Goal: Task Accomplishment & Management: Manage account settings

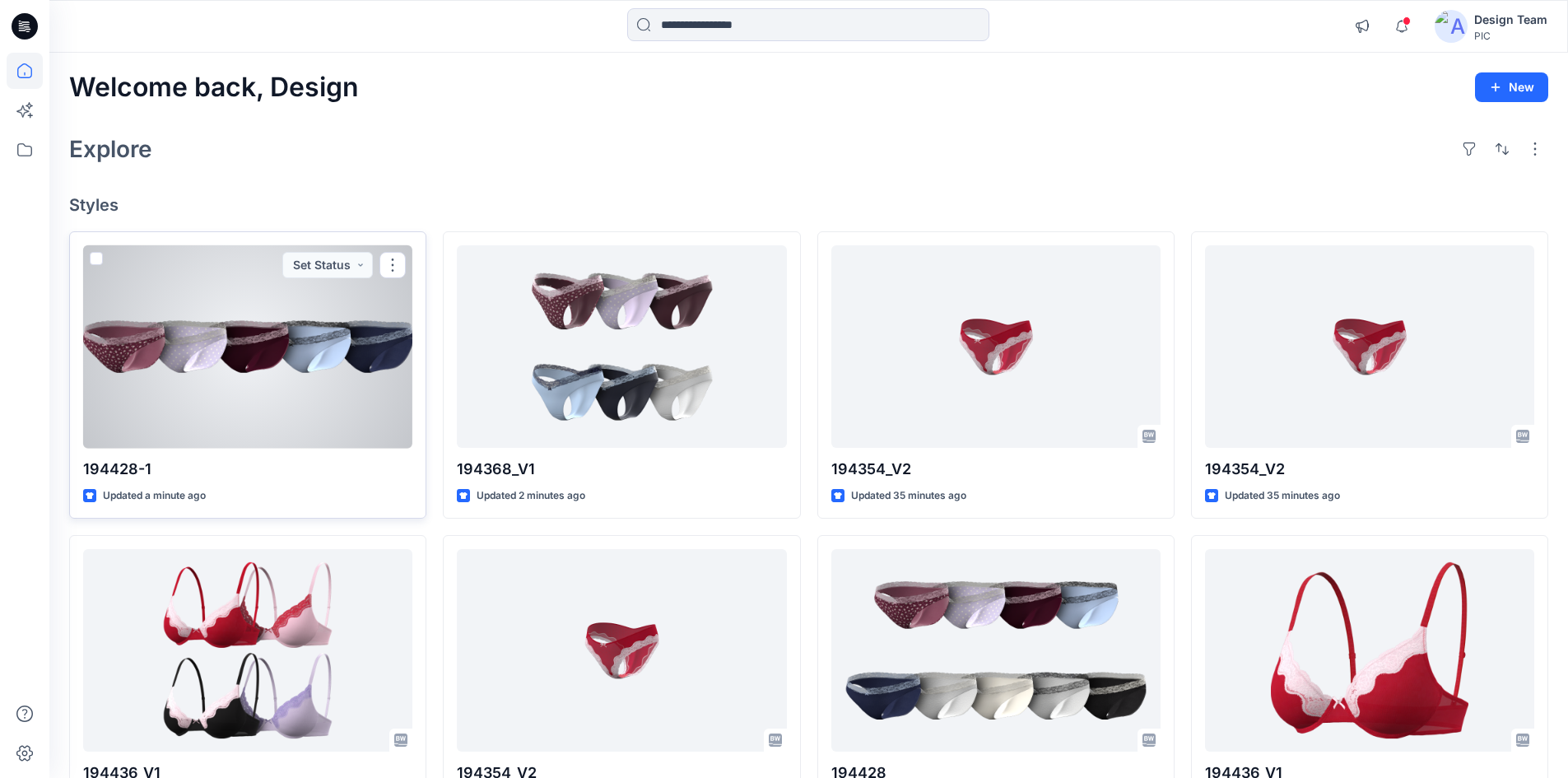
click at [258, 409] on div at bounding box center [248, 347] width 329 height 203
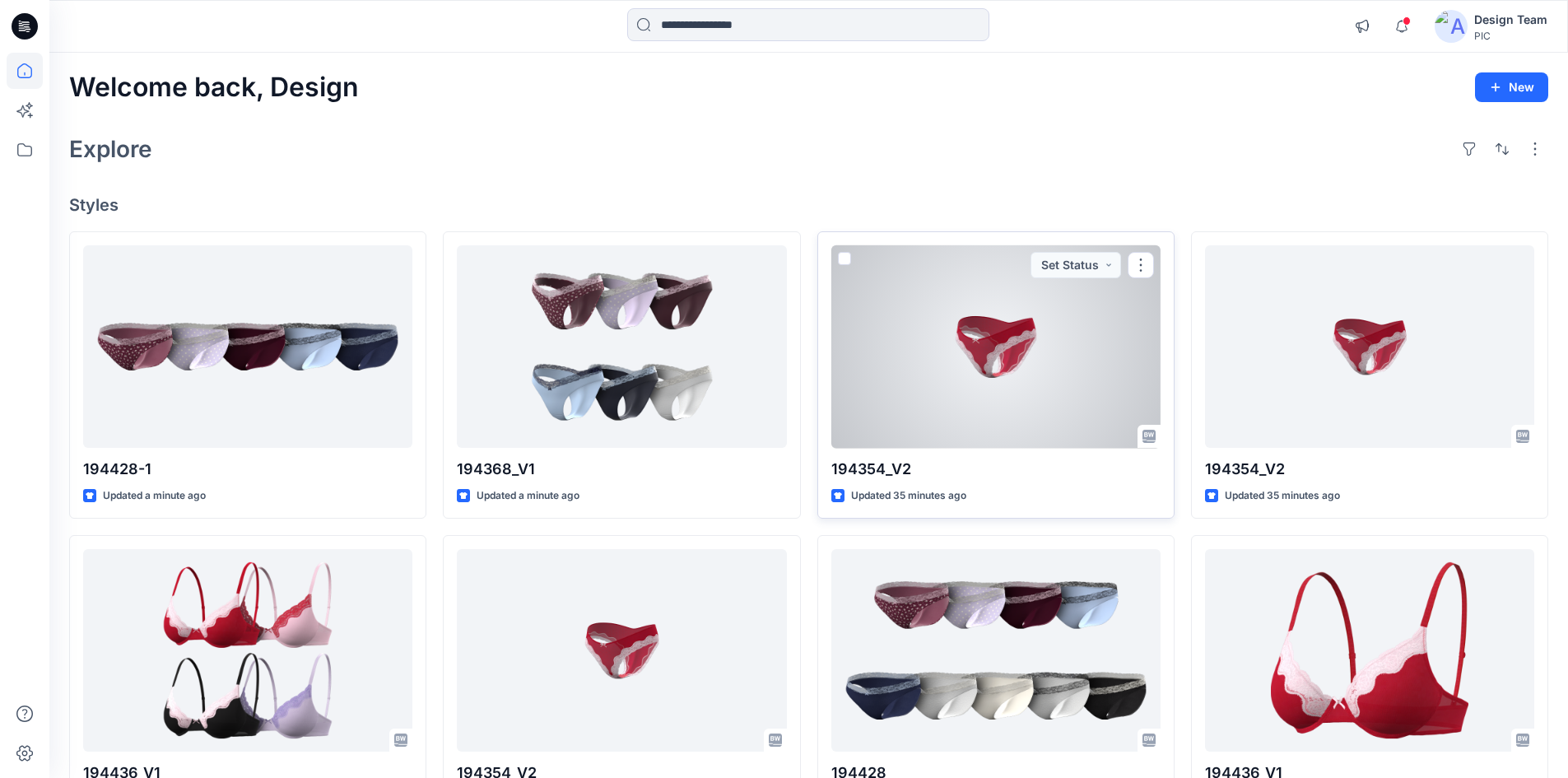
click at [973, 387] on div at bounding box center [996, 347] width 329 height 203
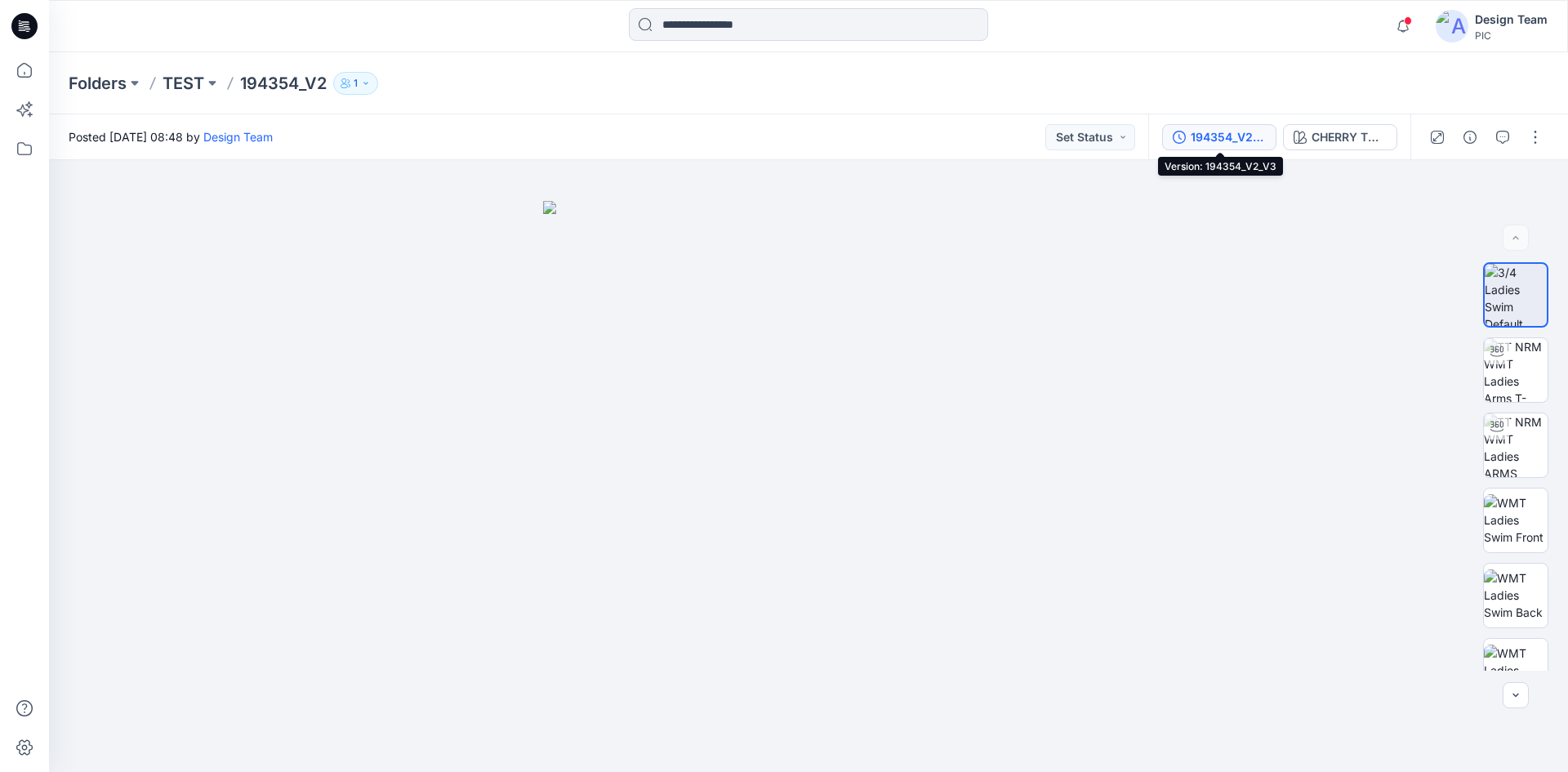
click at [1249, 143] on div "194354_V2_V3" at bounding box center [1228, 137] width 75 height 18
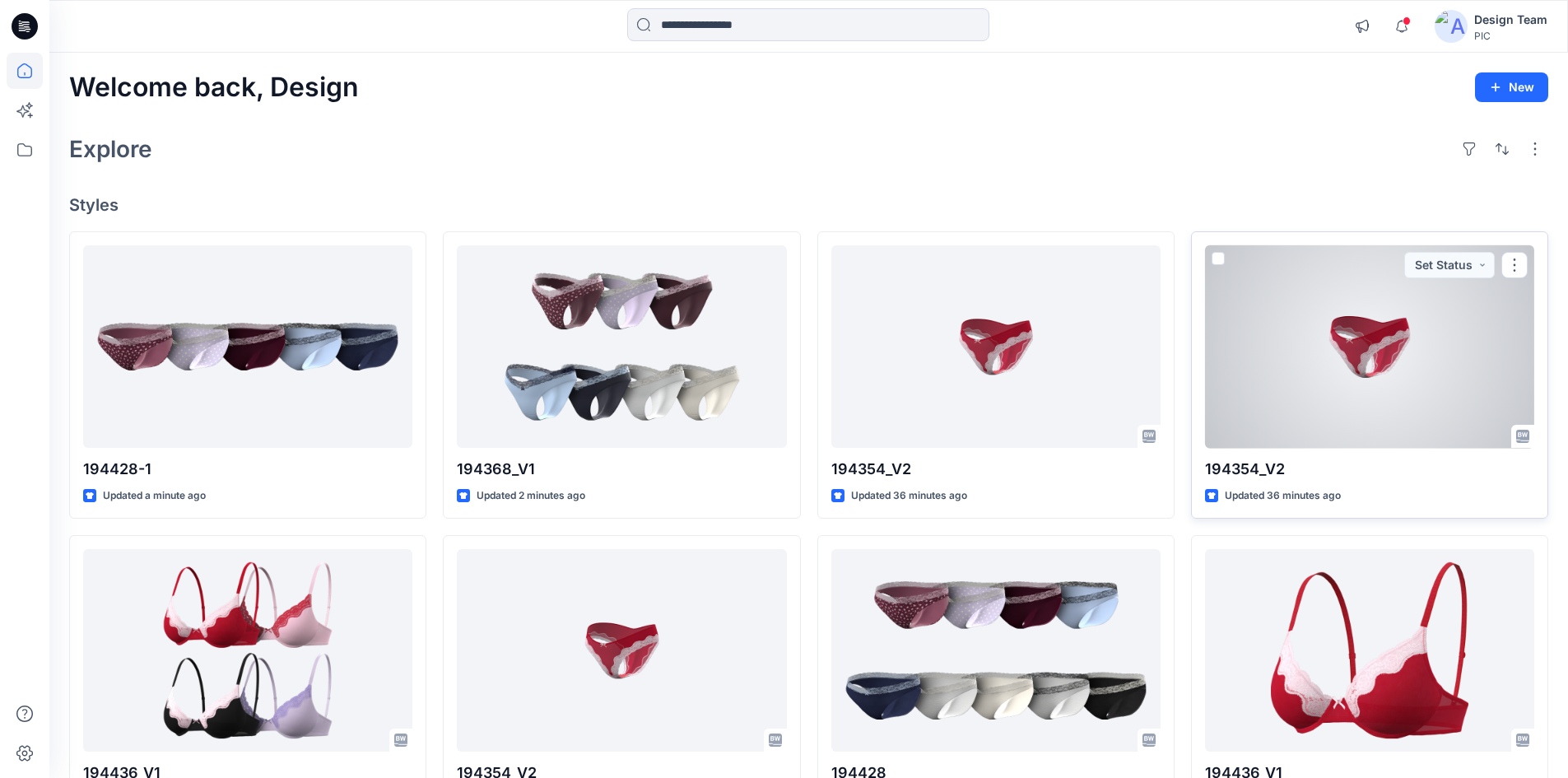
click at [1294, 425] on div at bounding box center [1370, 347] width 329 height 203
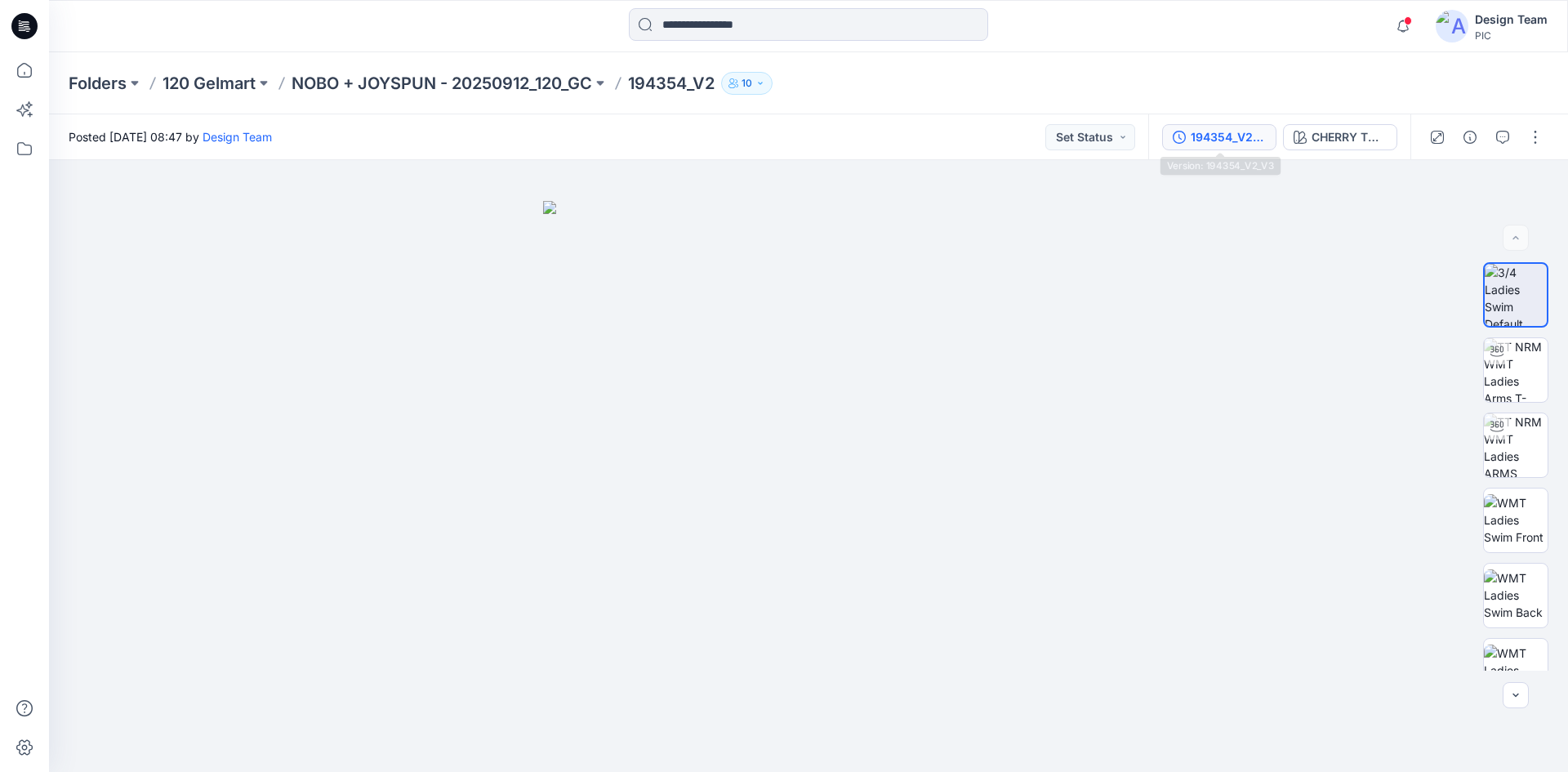
click at [1203, 148] on button "194354_V2_V3" at bounding box center [1219, 138] width 114 height 26
click at [1506, 143] on icon "button" at bounding box center [1503, 137] width 13 height 13
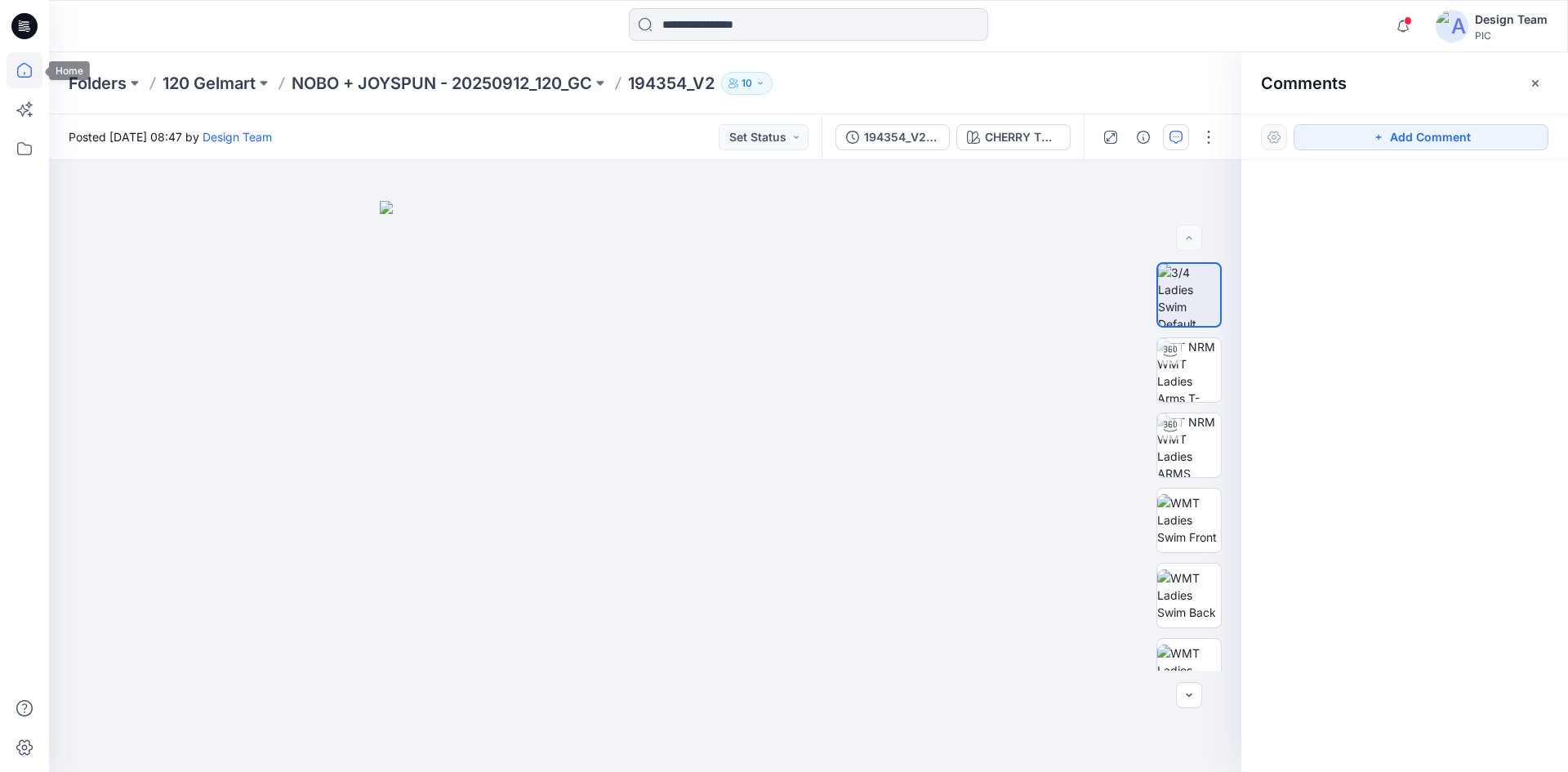
click at [23, 79] on icon at bounding box center [24, 70] width 36 height 36
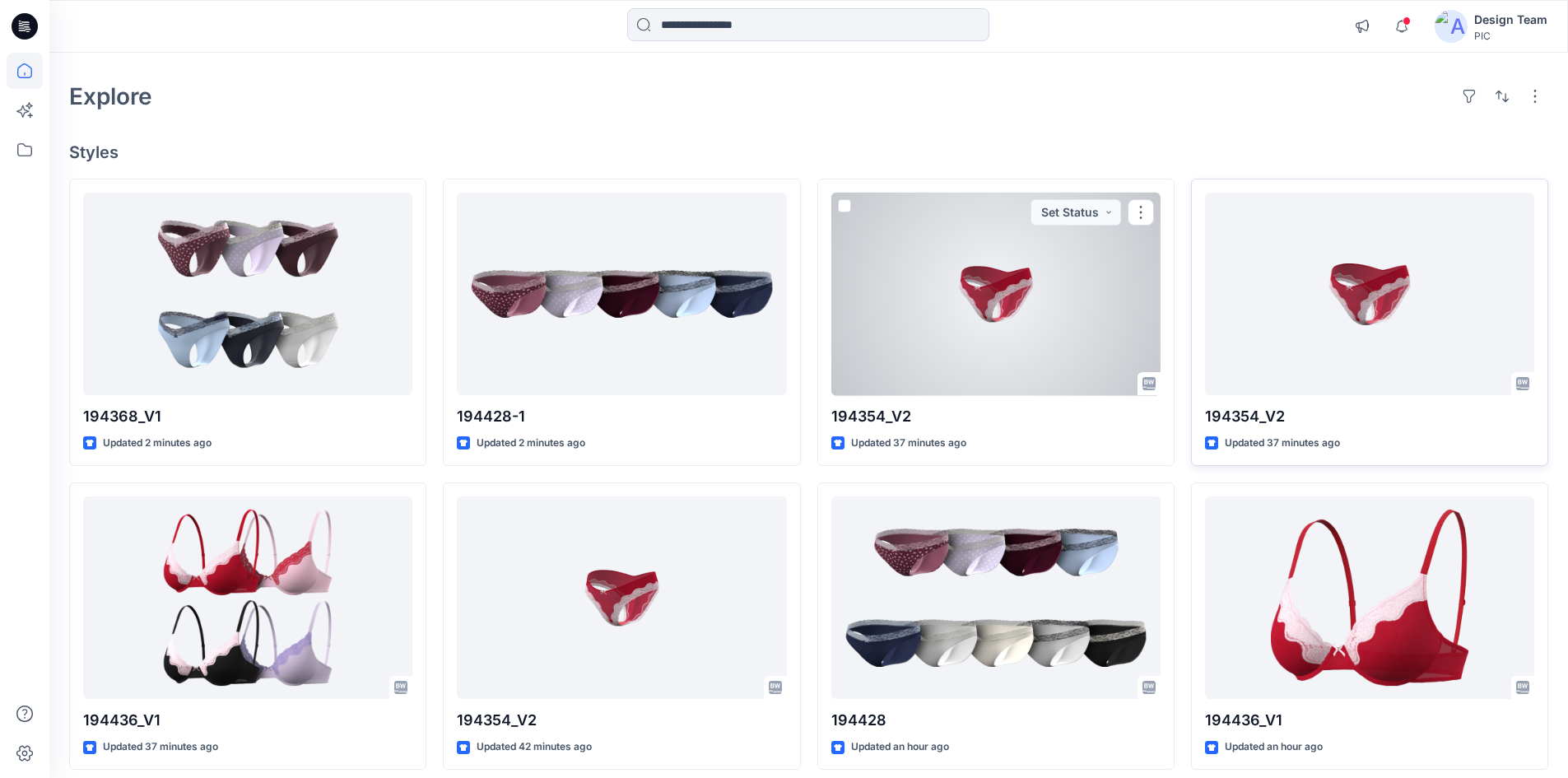
scroll to position [82, 0]
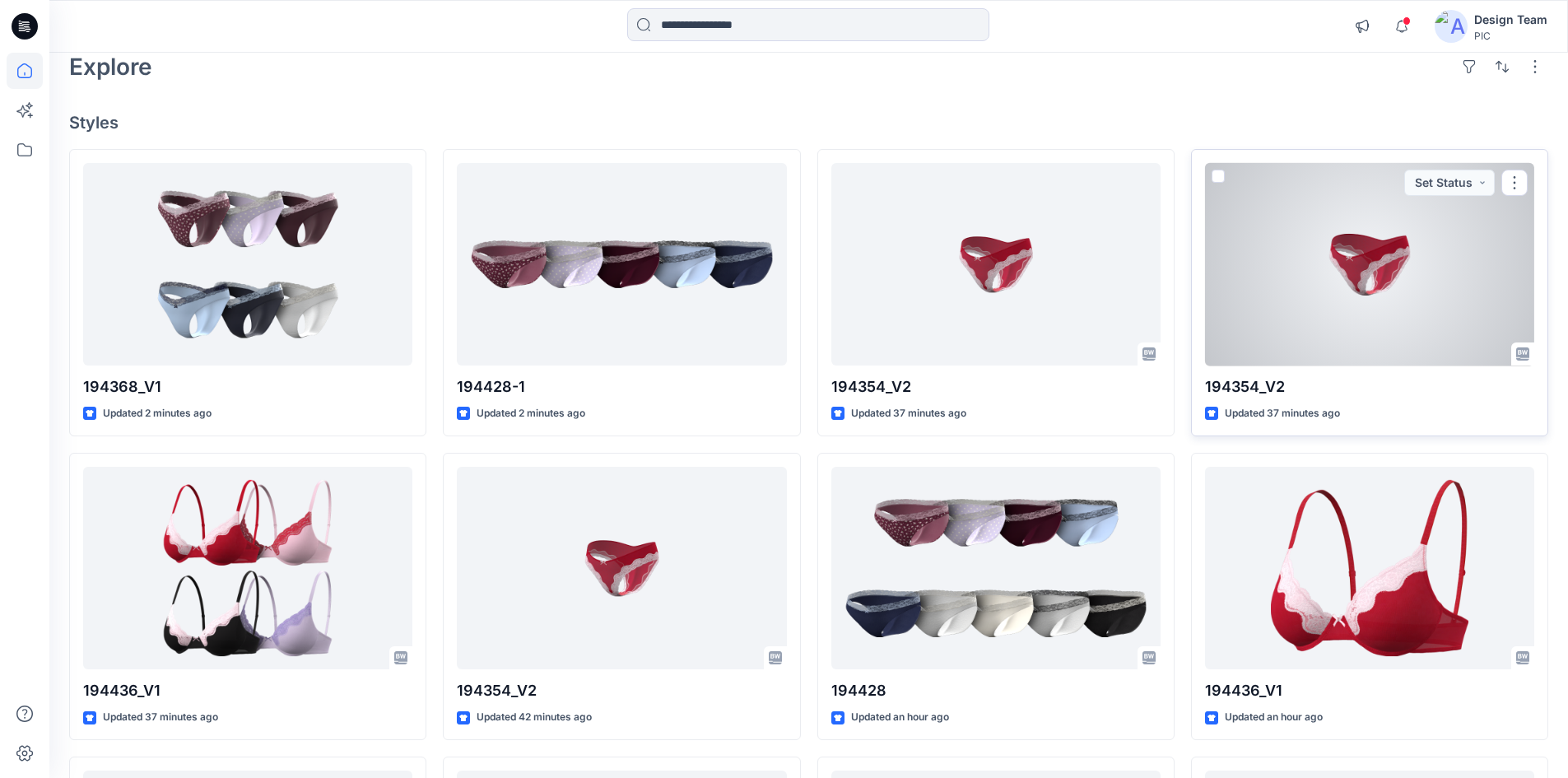
click at [1285, 321] on div at bounding box center [1370, 264] width 329 height 203
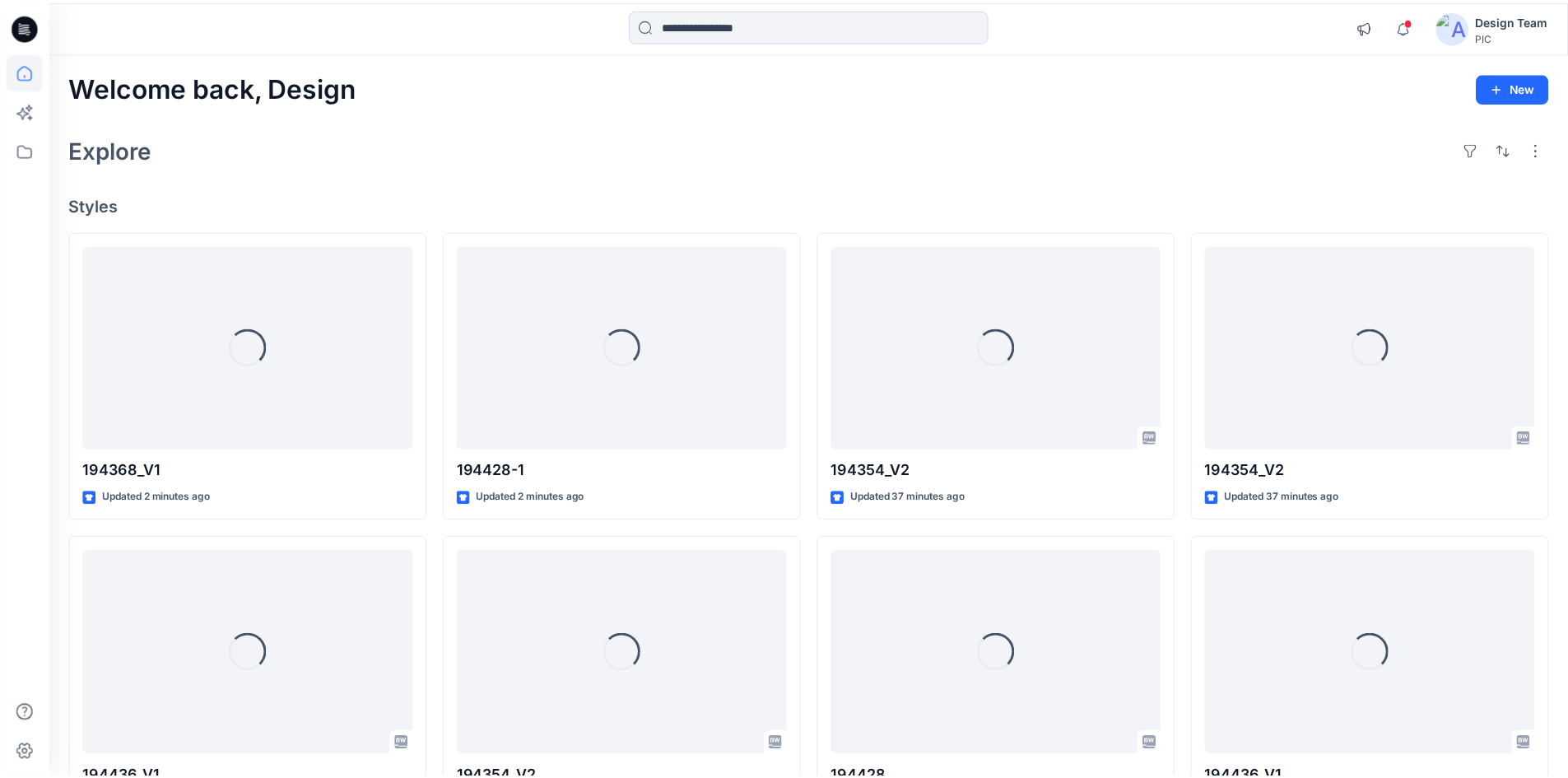
scroll to position [82, 0]
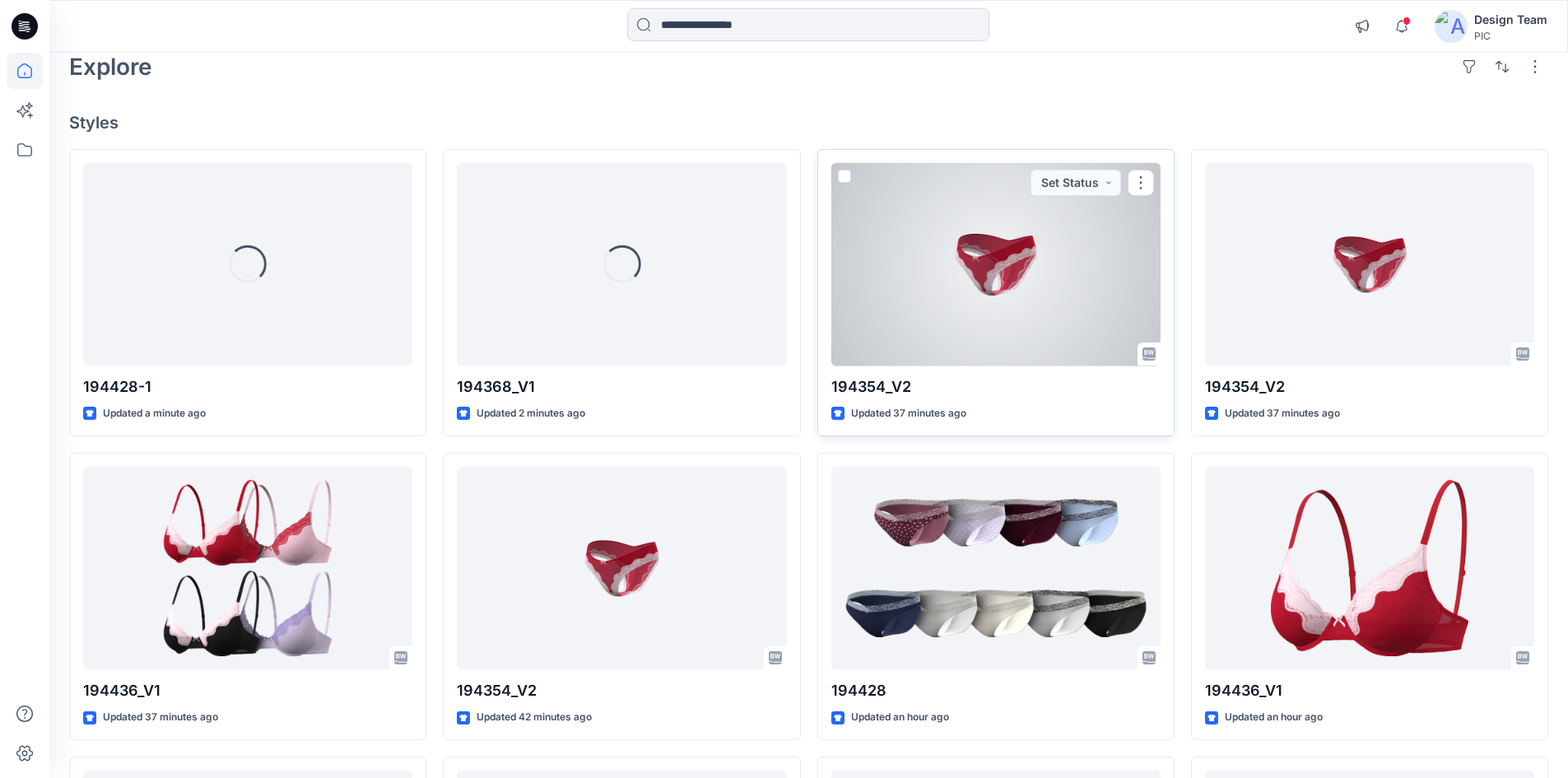
click at [946, 262] on div at bounding box center [996, 264] width 329 height 203
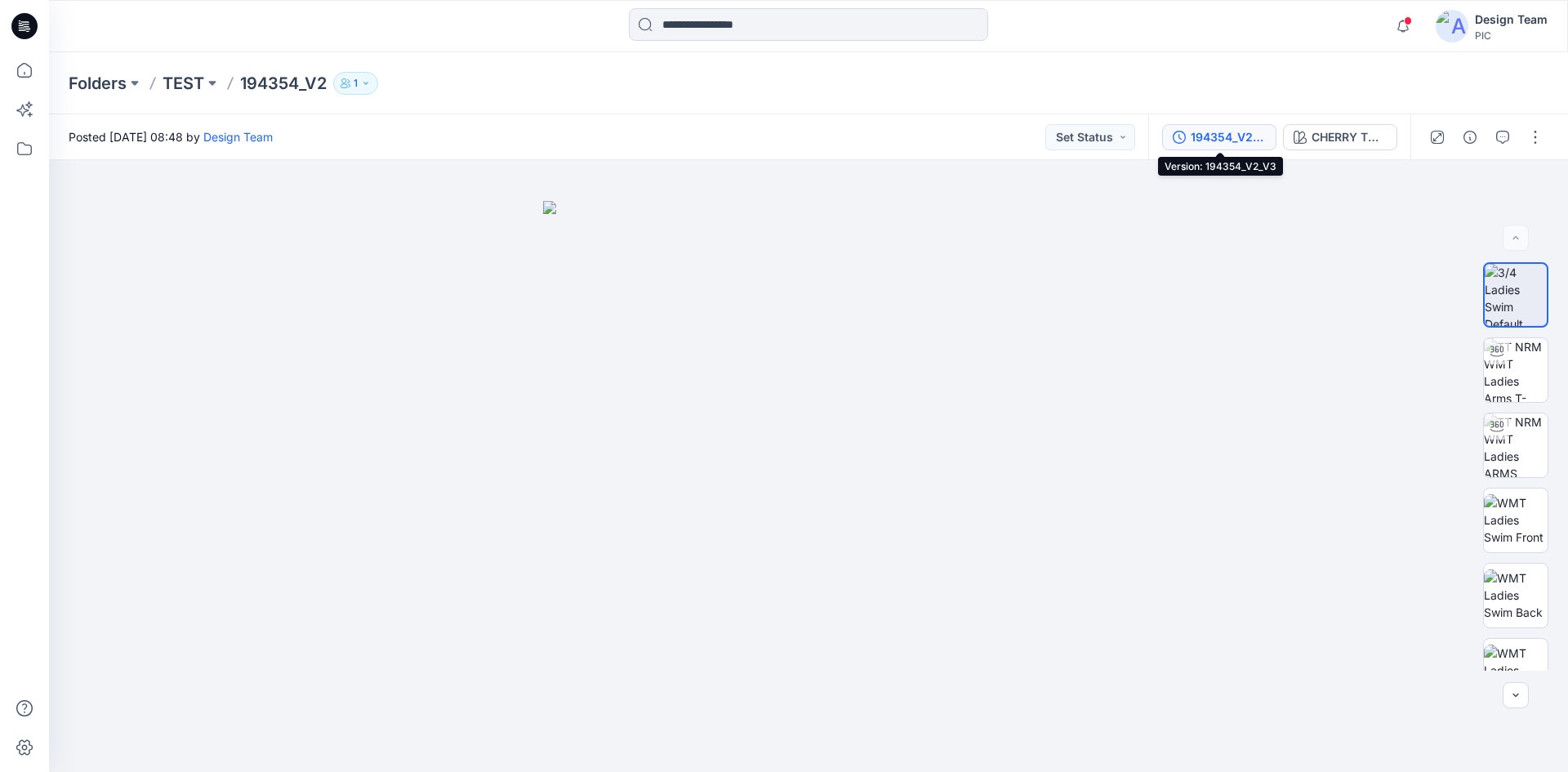
click at [1221, 145] on div "194354_V2_V3" at bounding box center [1228, 137] width 75 height 18
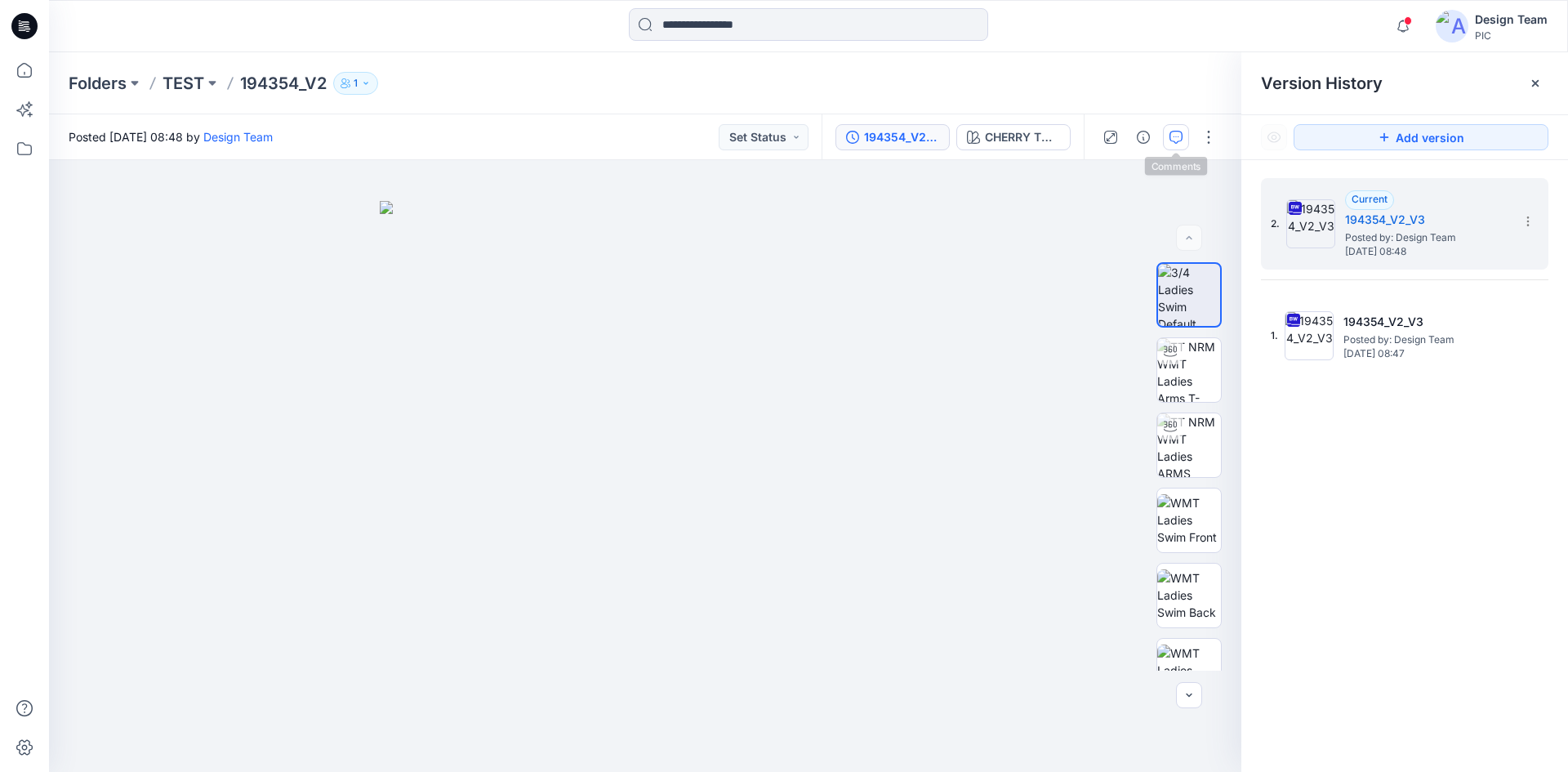
click at [1178, 148] on button "button" at bounding box center [1177, 138] width 27 height 26
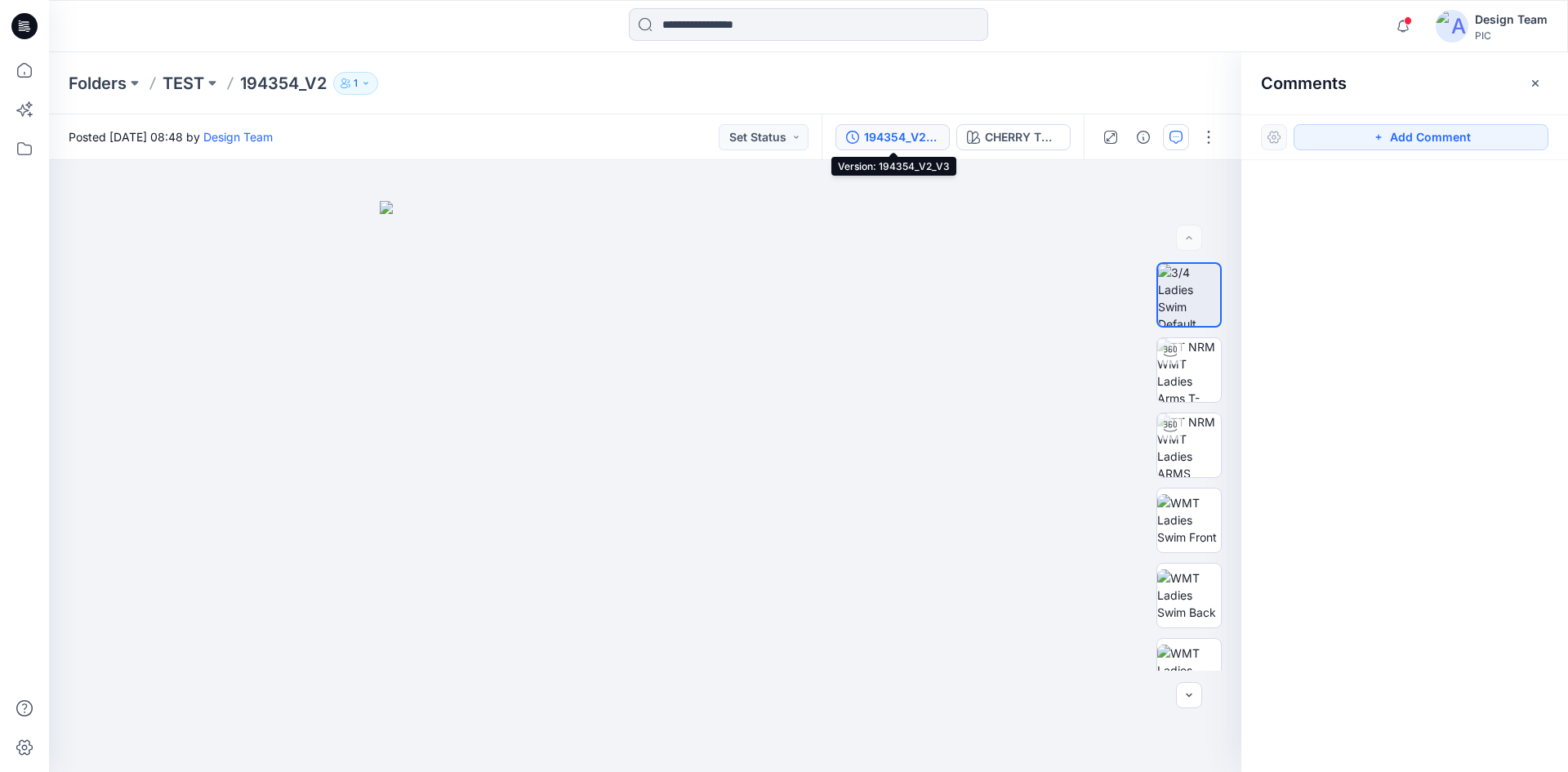
click at [943, 137] on button "194354_V2_V3" at bounding box center [892, 138] width 114 height 26
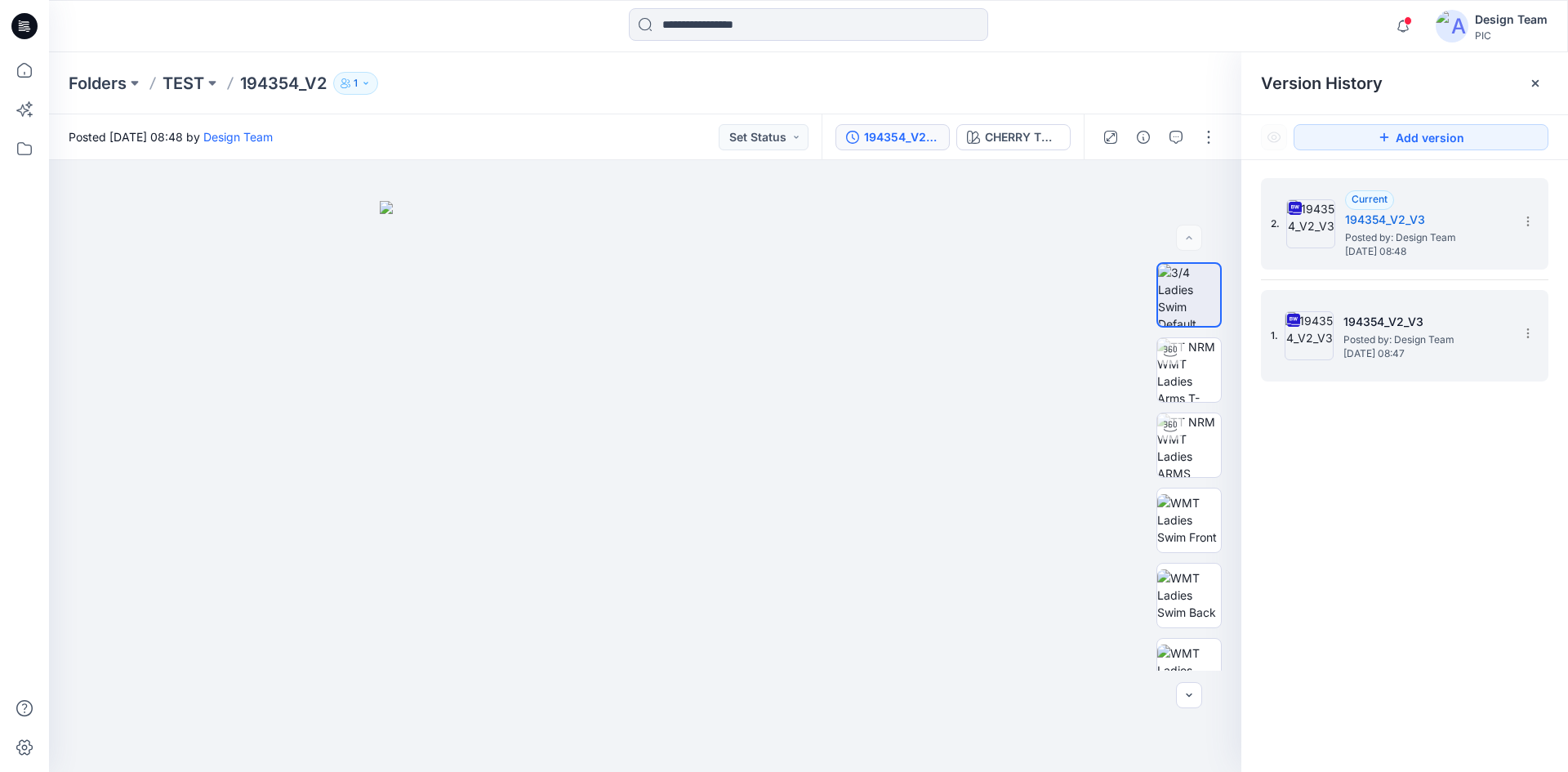
click at [1463, 321] on h5 "194354_V2_V3" at bounding box center [1425, 322] width 163 height 19
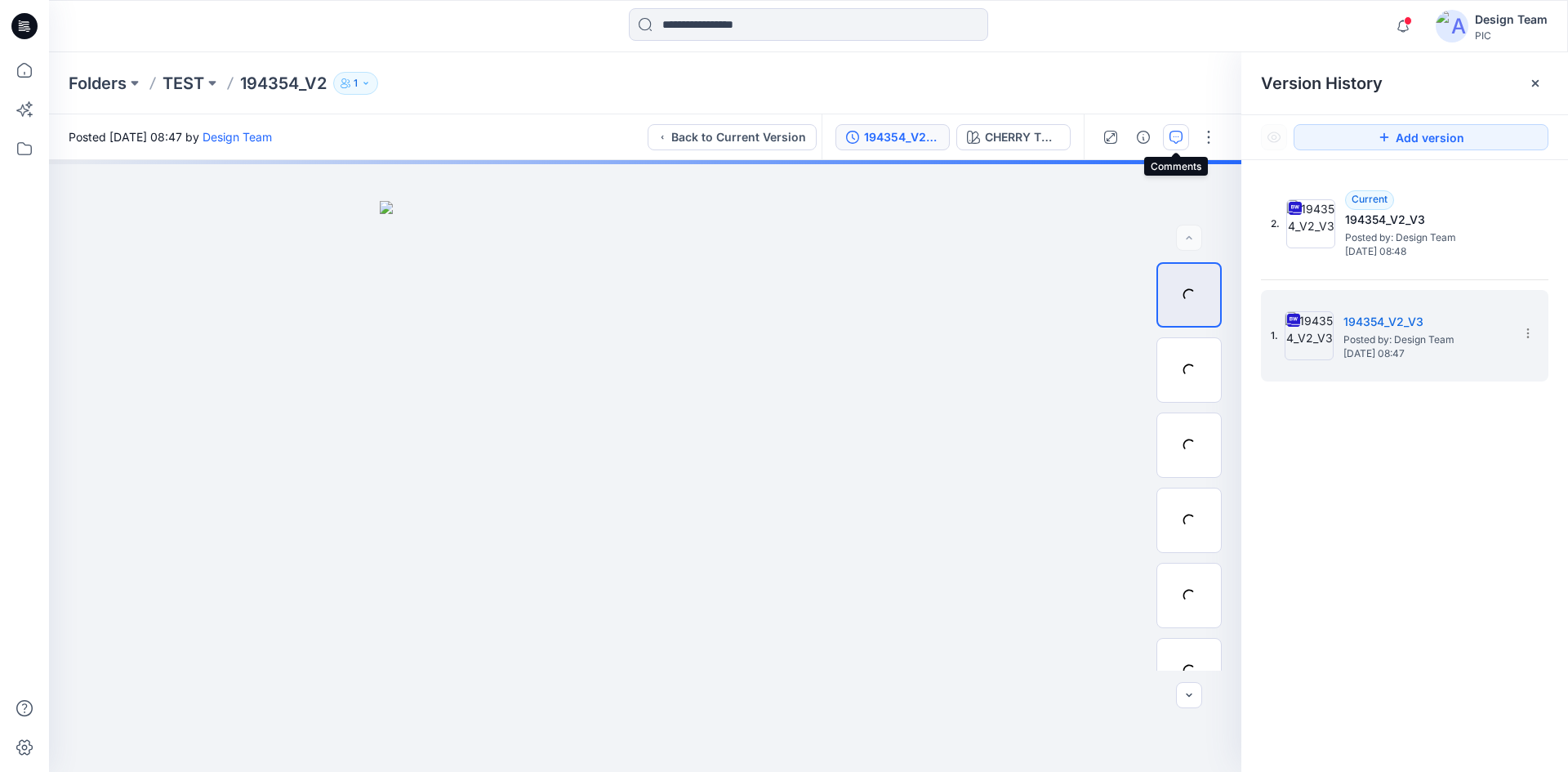
click at [1174, 140] on icon "button" at bounding box center [1176, 137] width 13 height 13
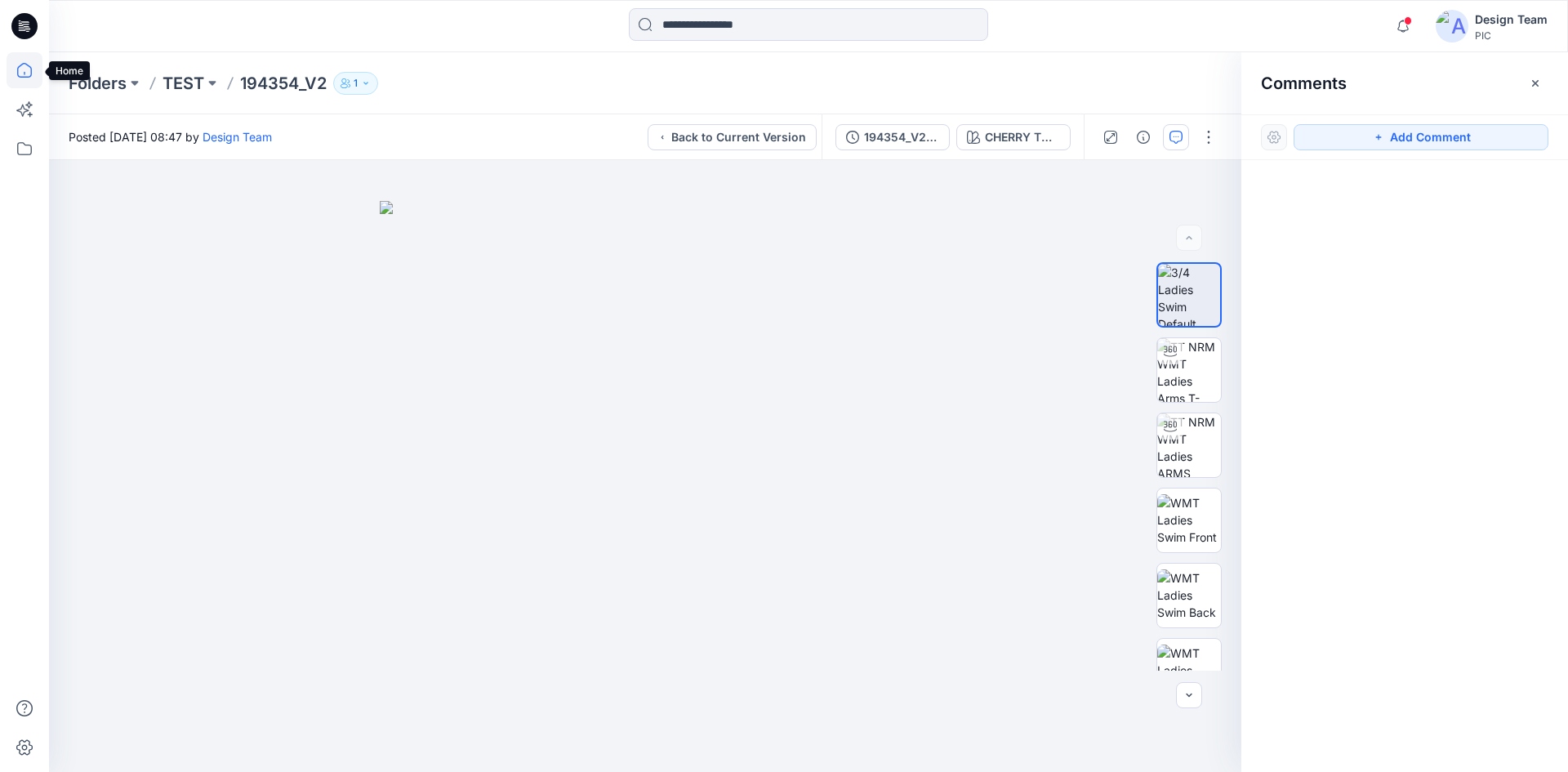
click at [21, 76] on icon at bounding box center [24, 70] width 36 height 36
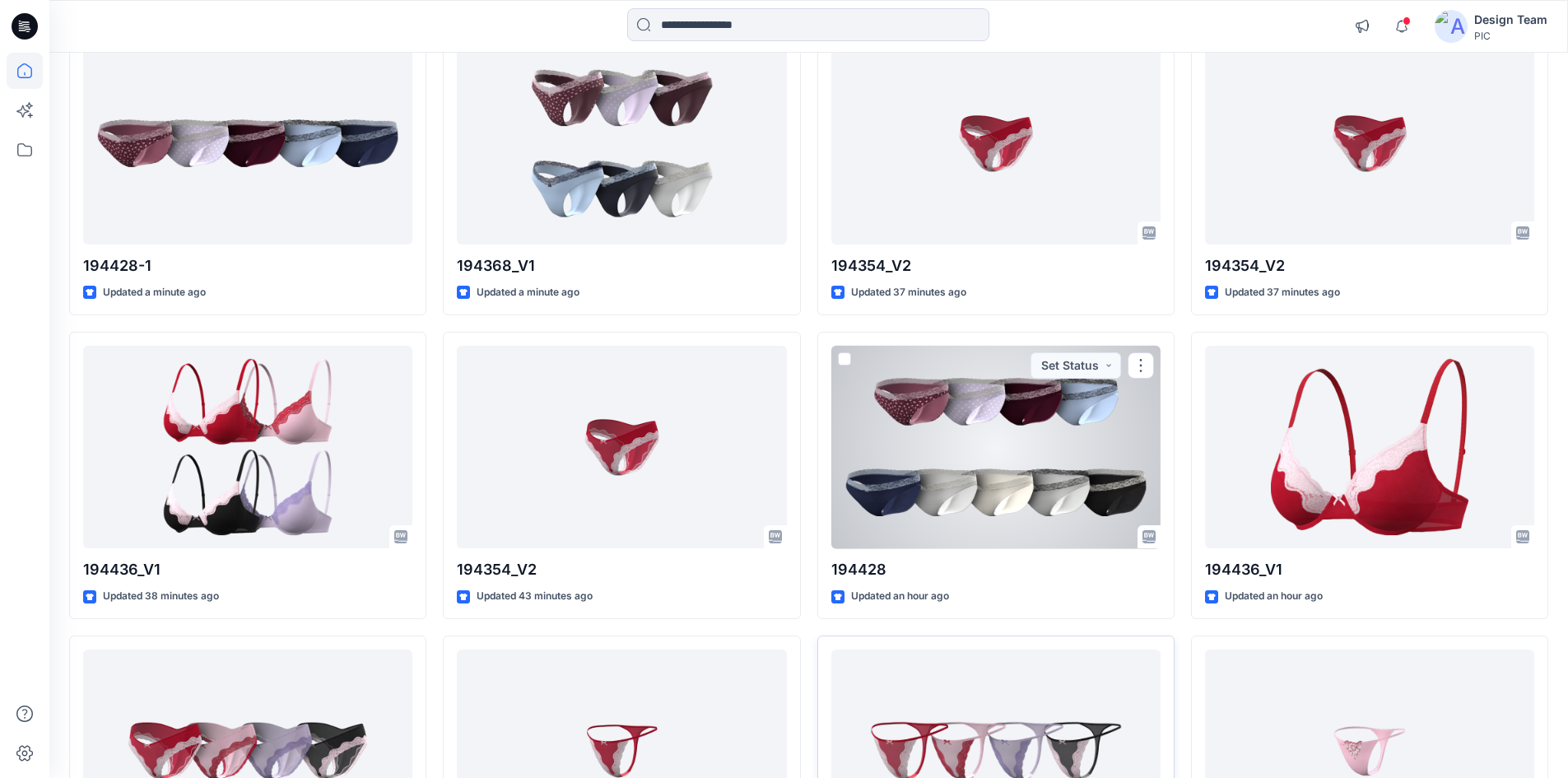
scroll to position [329, 0]
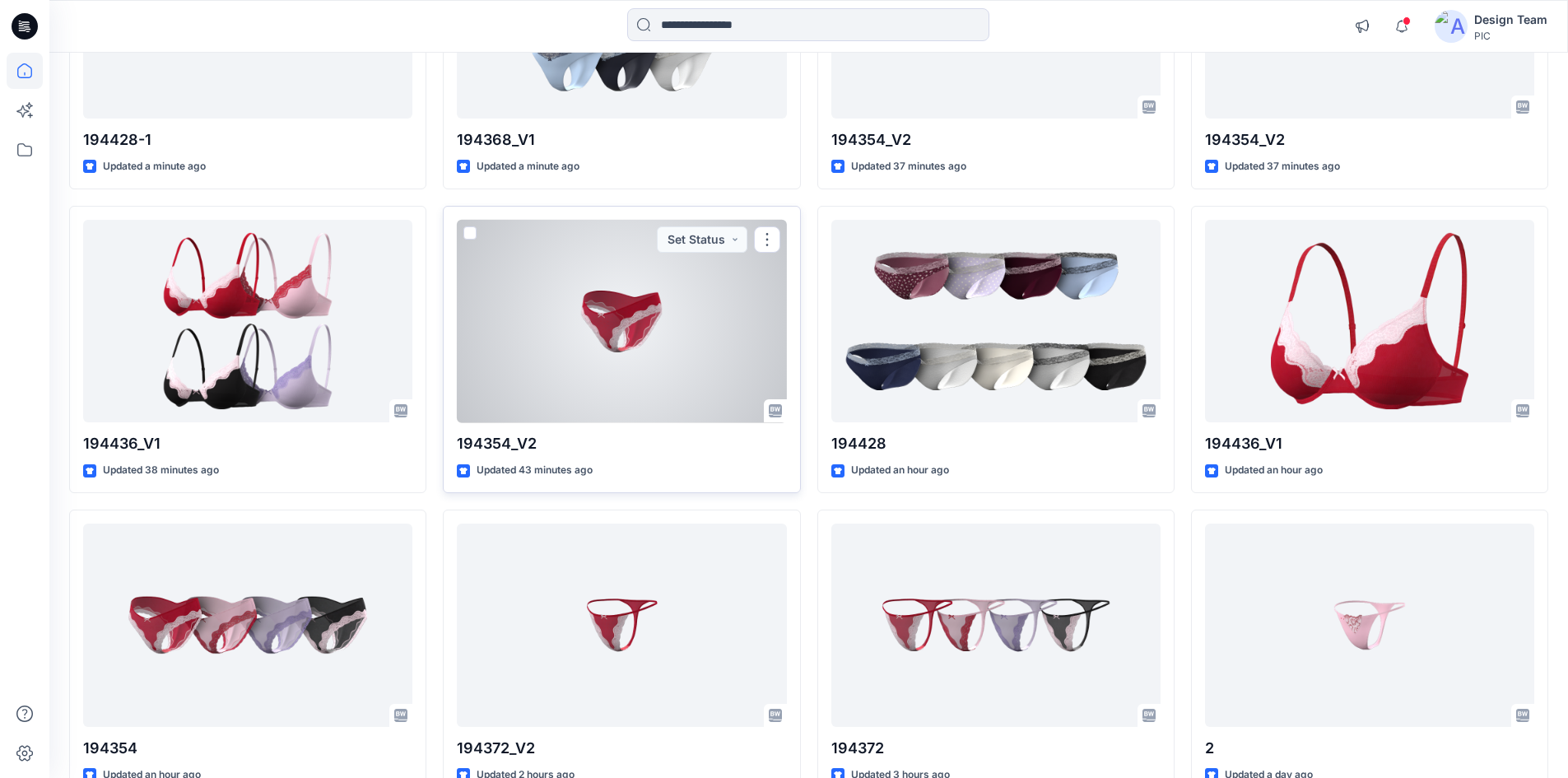
click at [635, 361] on div at bounding box center [622, 321] width 329 height 203
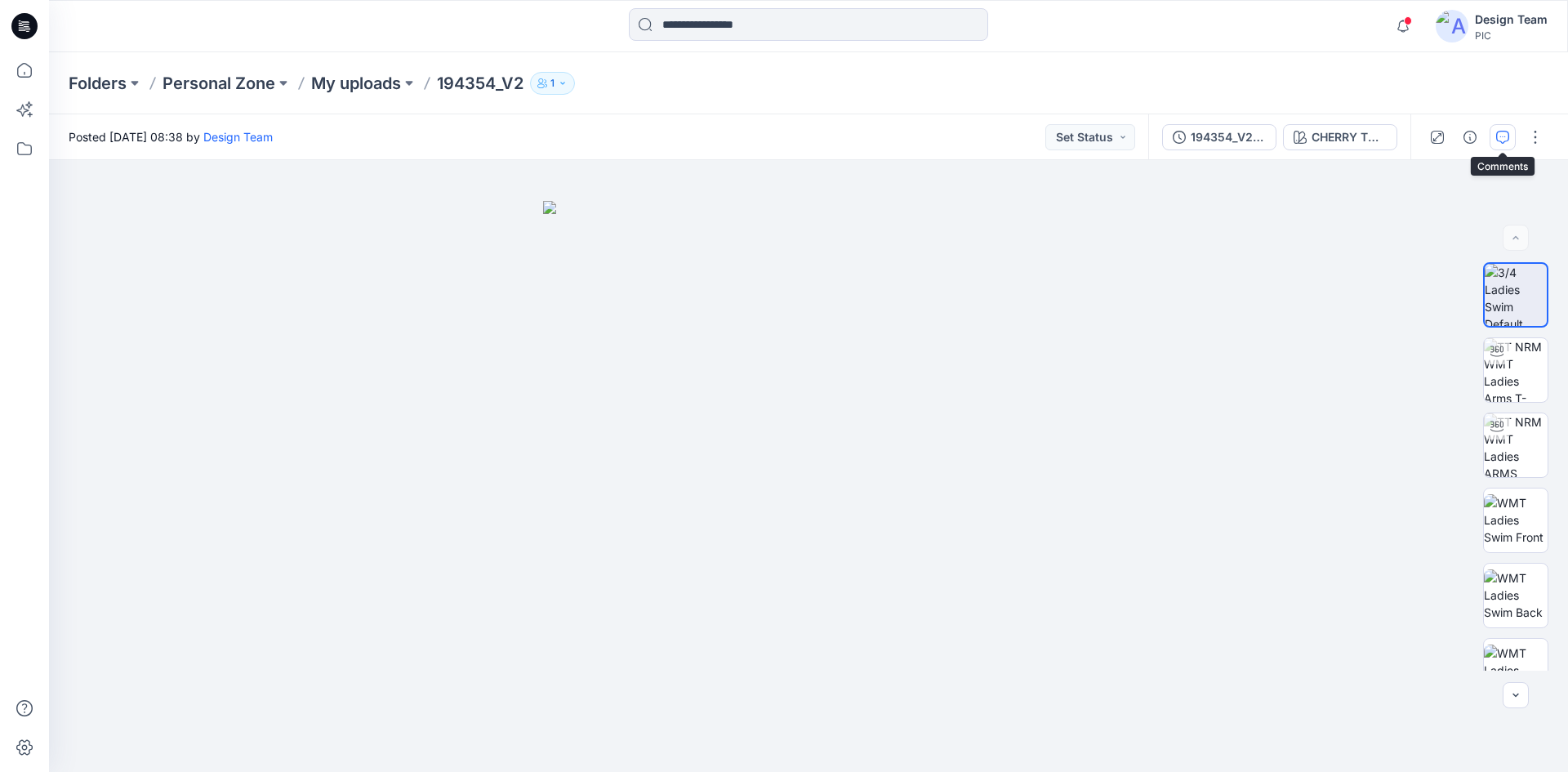
click at [1502, 137] on icon "button" at bounding box center [1503, 137] width 13 height 13
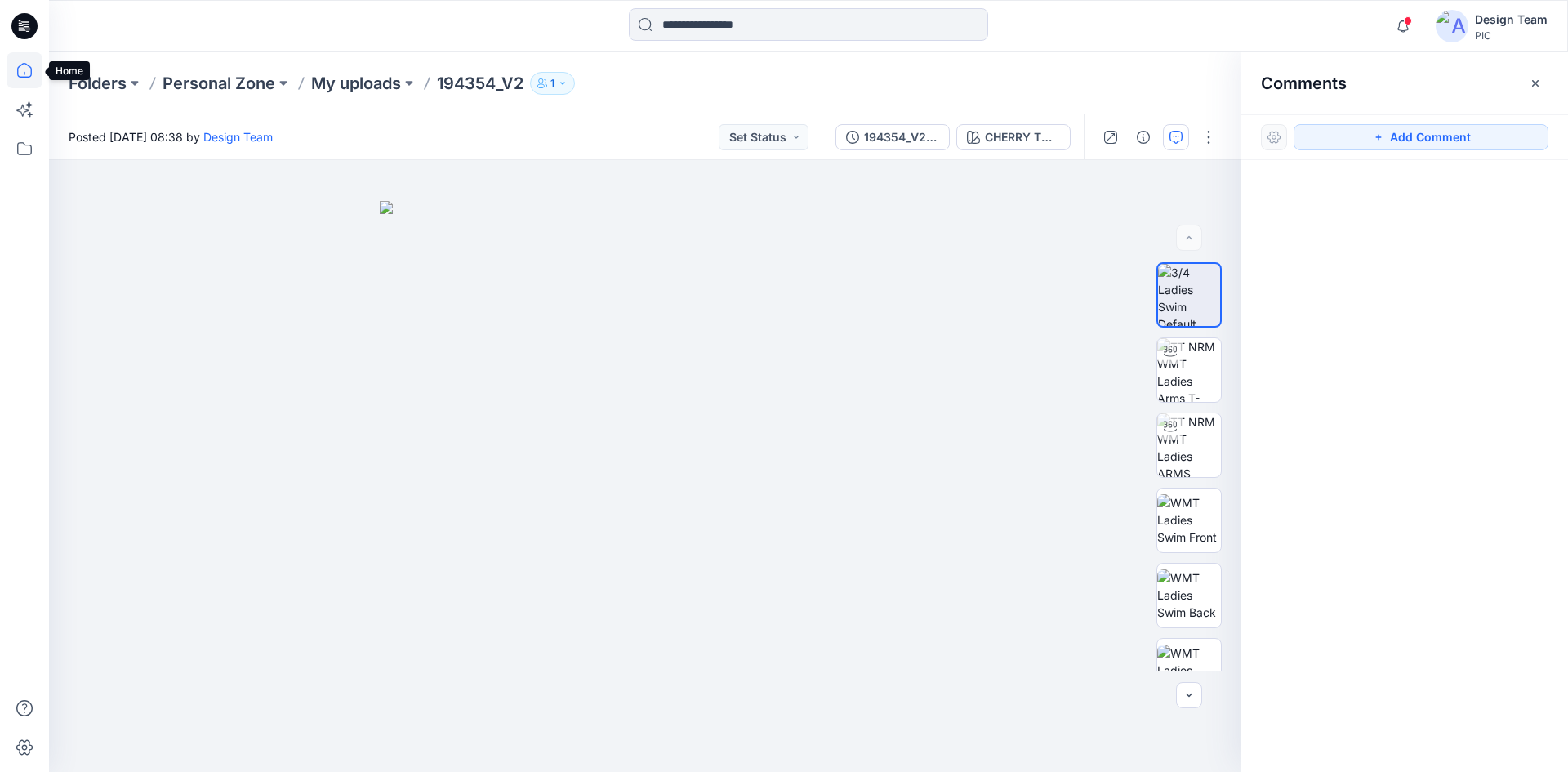
click at [11, 71] on icon at bounding box center [24, 70] width 36 height 36
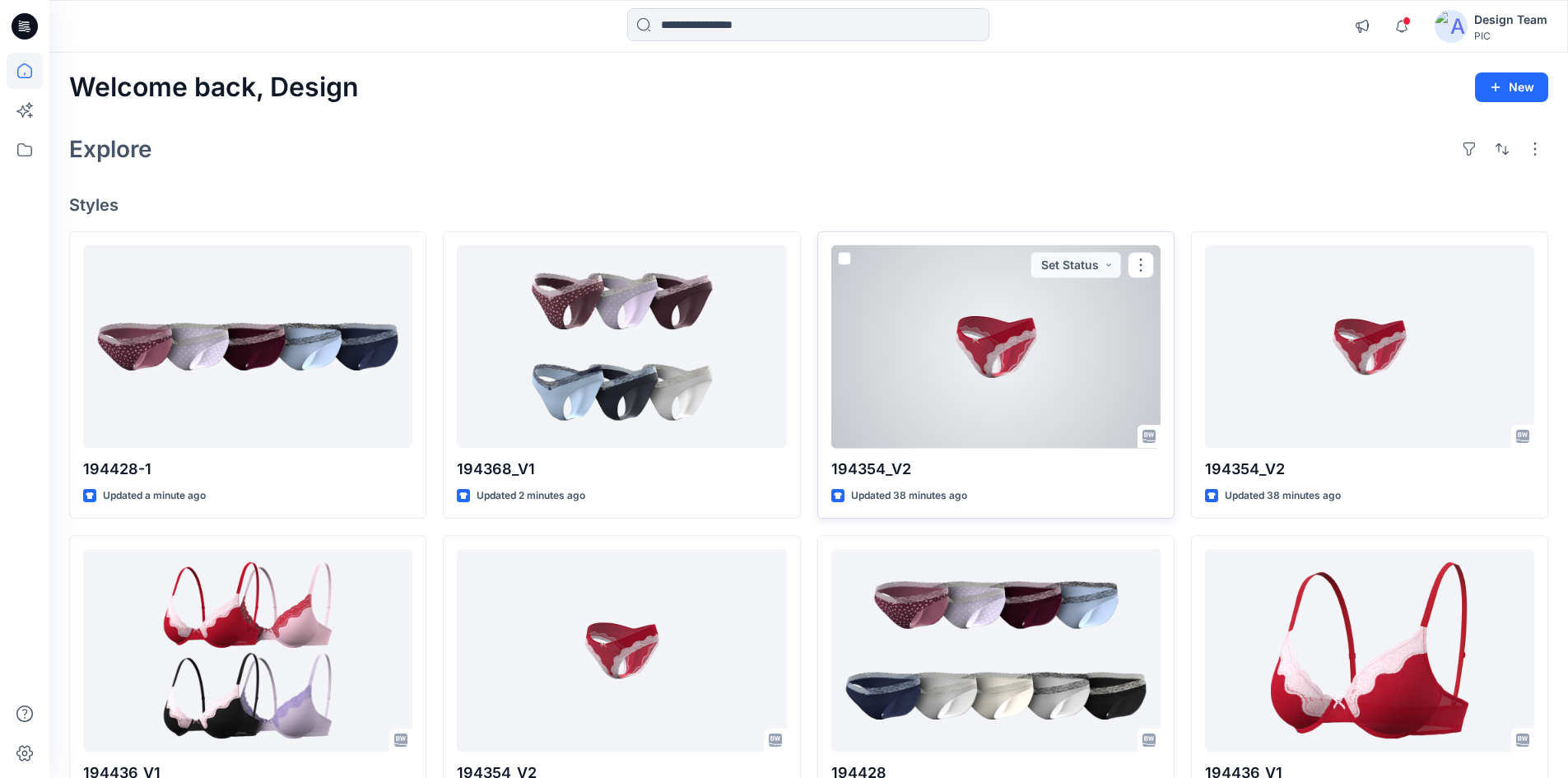
click at [1060, 341] on div at bounding box center [996, 347] width 329 height 203
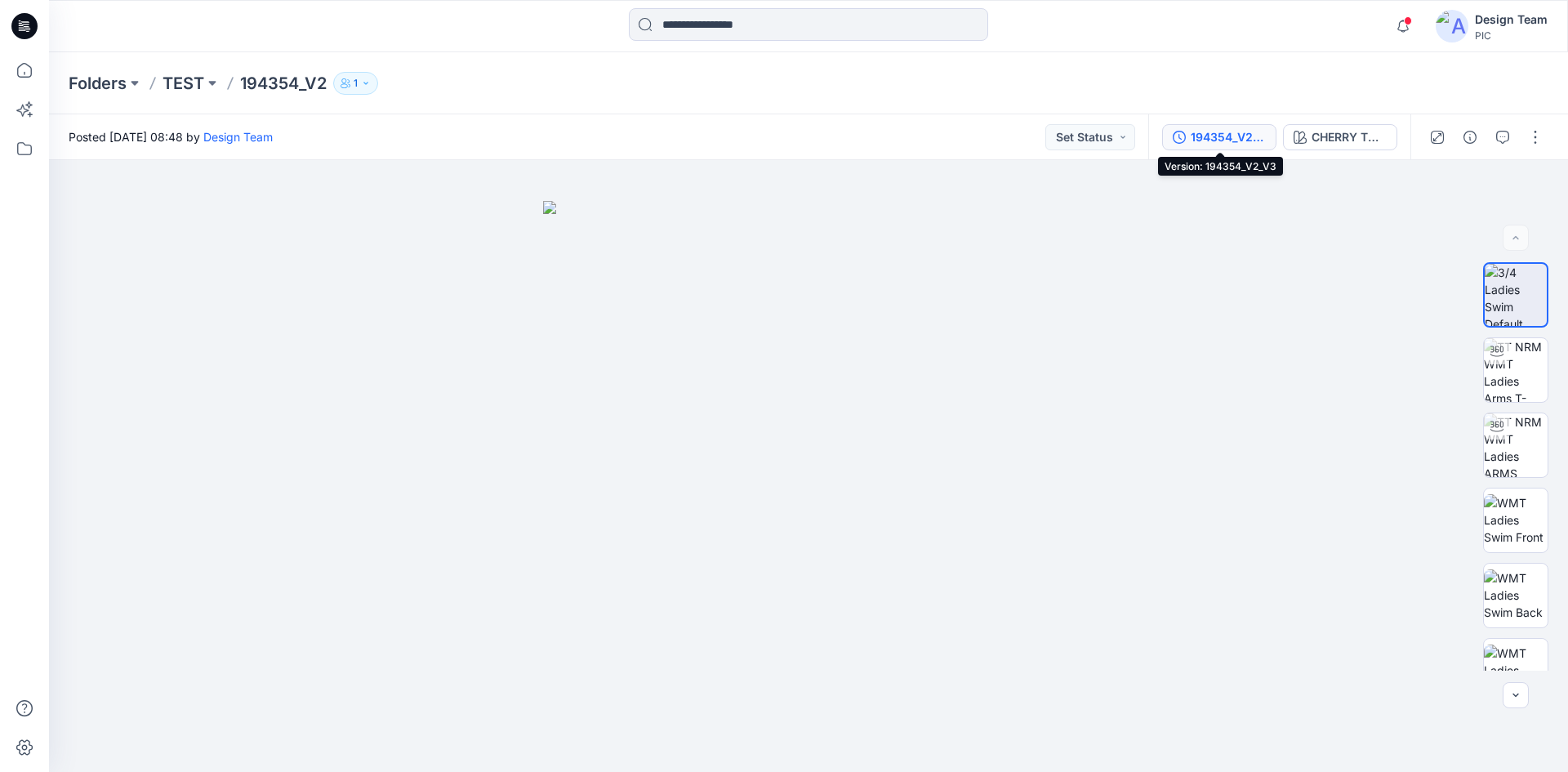
click at [1237, 137] on div "194354_V2_V3" at bounding box center [1228, 137] width 75 height 18
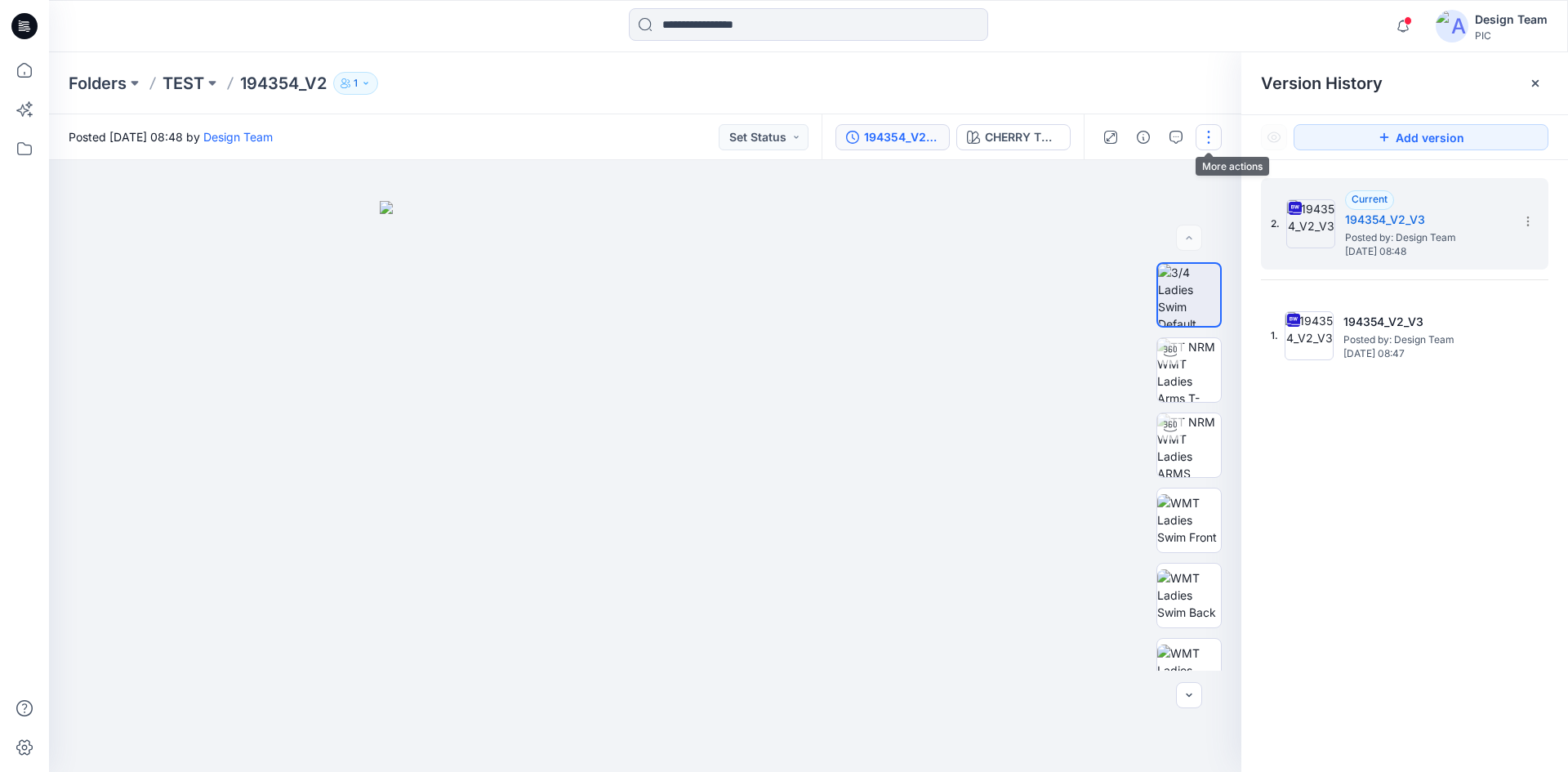
click at [1207, 140] on button "button" at bounding box center [1209, 138] width 27 height 26
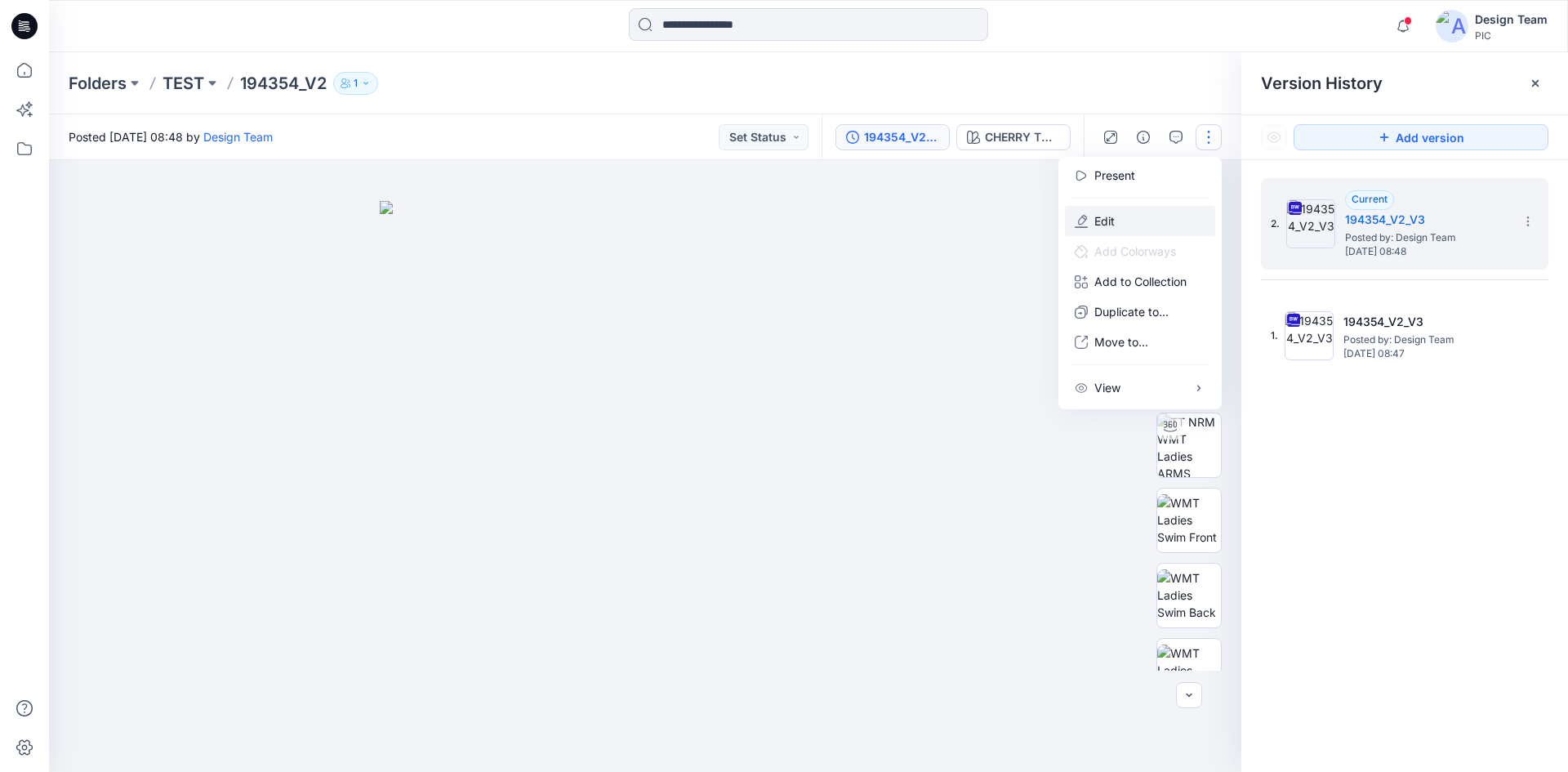
click at [1166, 229] on button "Edit" at bounding box center [1140, 221] width 150 height 30
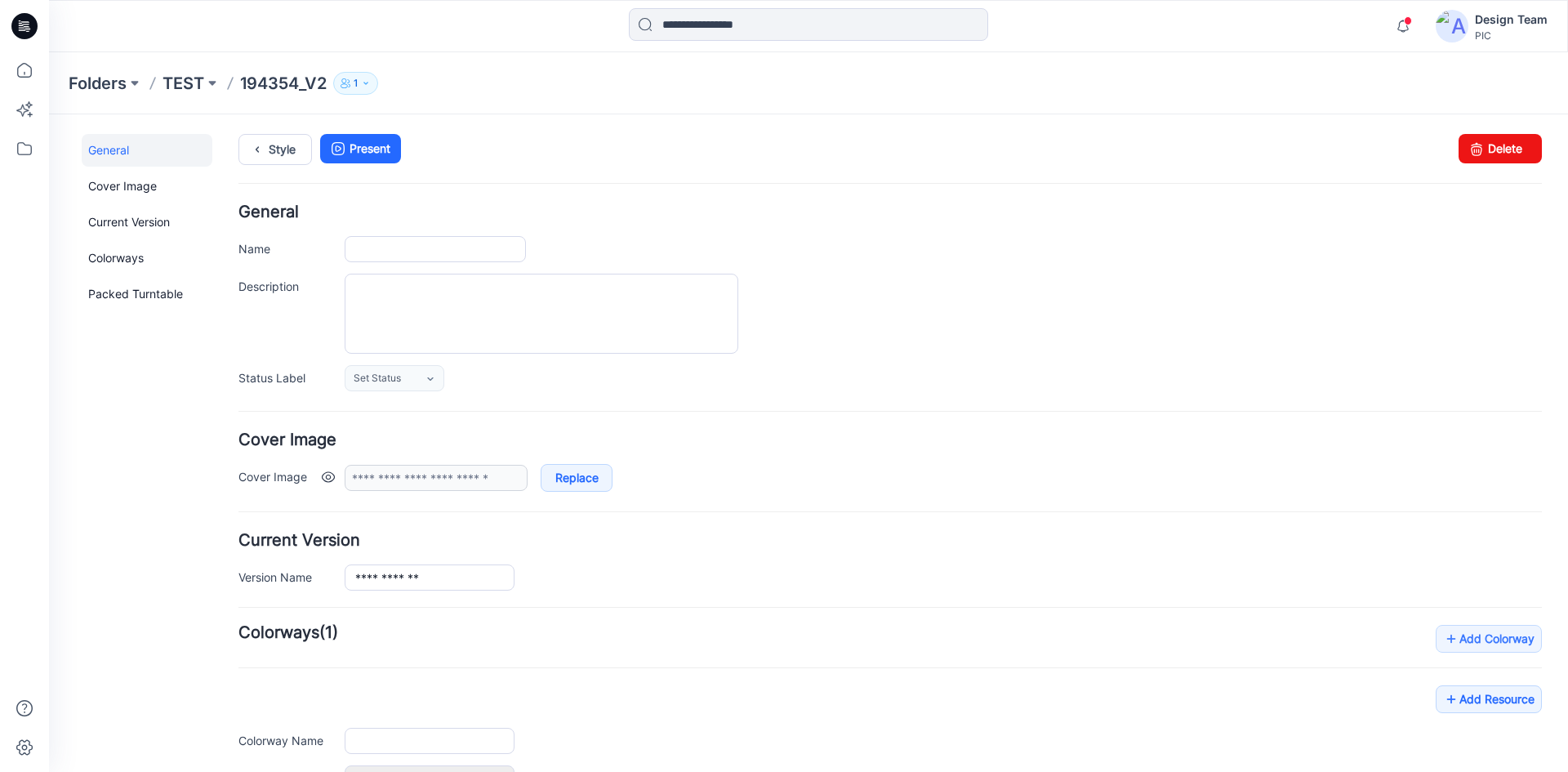
type input "*********"
type input "**********"
drag, startPoint x: 915, startPoint y: 203, endPoint x: 1481, endPoint y: 152, distance: 568.3
click at [1481, 152] on link "Delete" at bounding box center [1500, 148] width 83 height 29
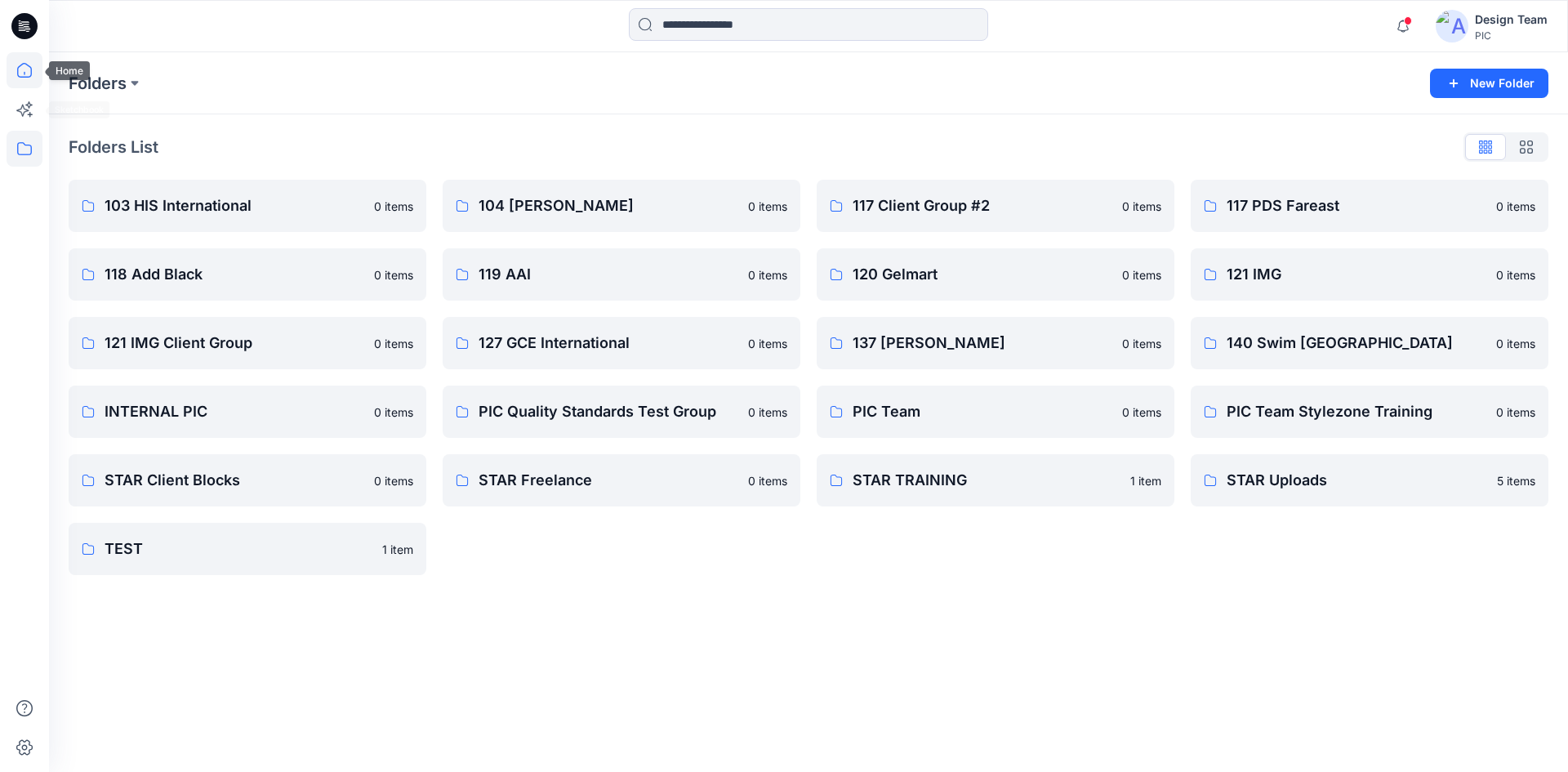
click at [34, 68] on icon at bounding box center [24, 70] width 36 height 36
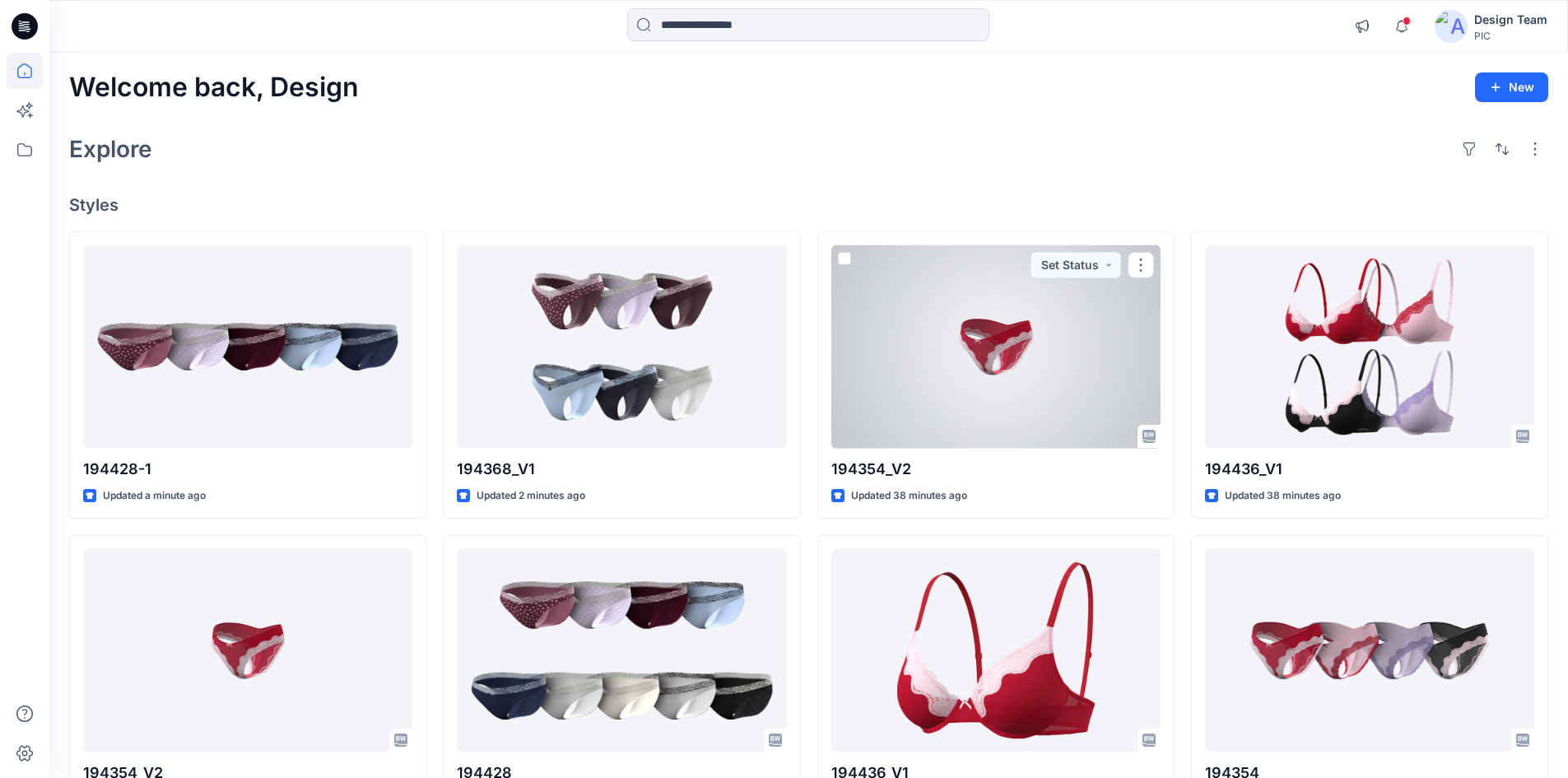
click at [1109, 407] on div at bounding box center [996, 347] width 329 height 203
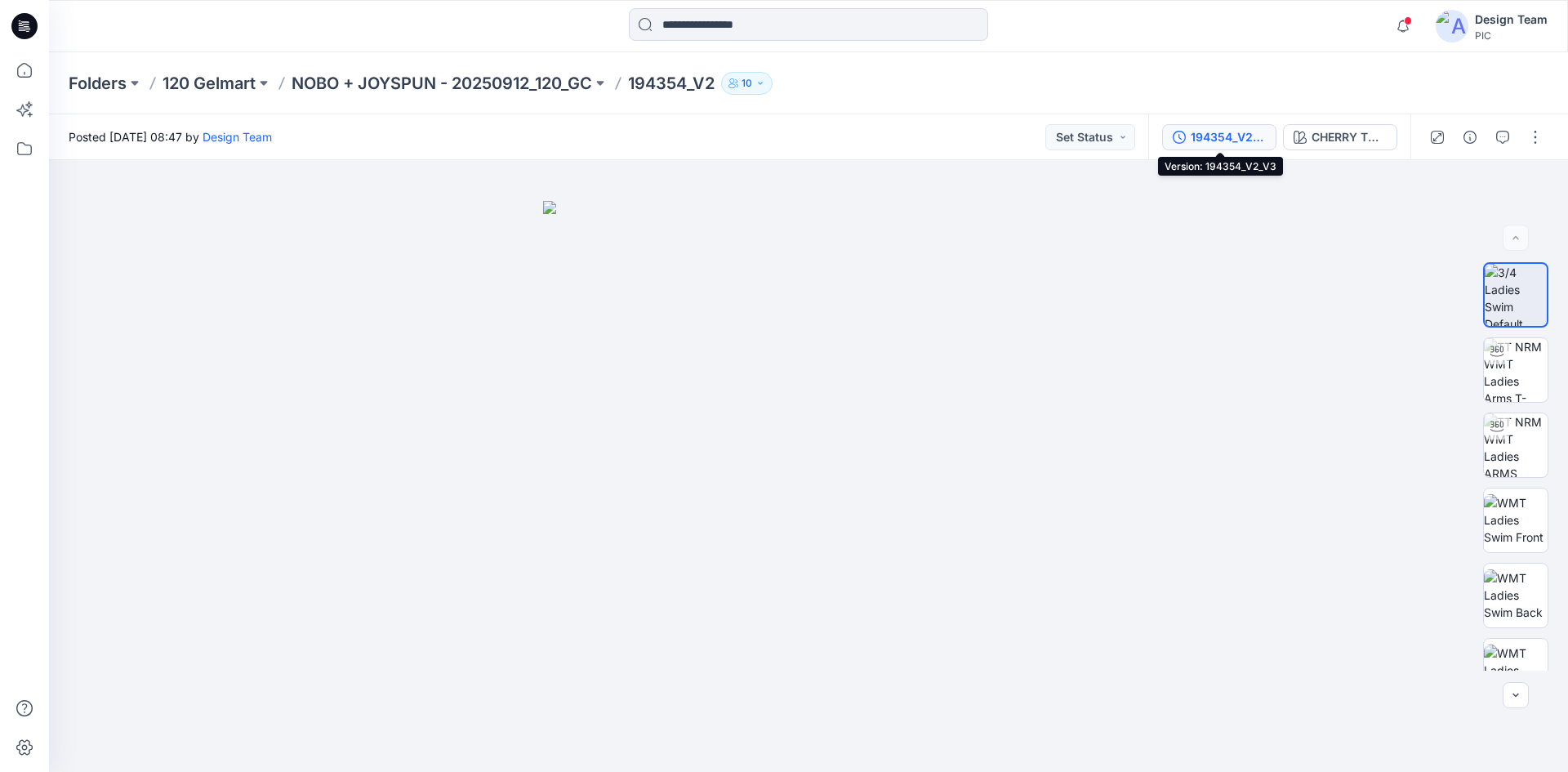
click at [1234, 140] on div "194354_V2_V3" at bounding box center [1228, 137] width 75 height 18
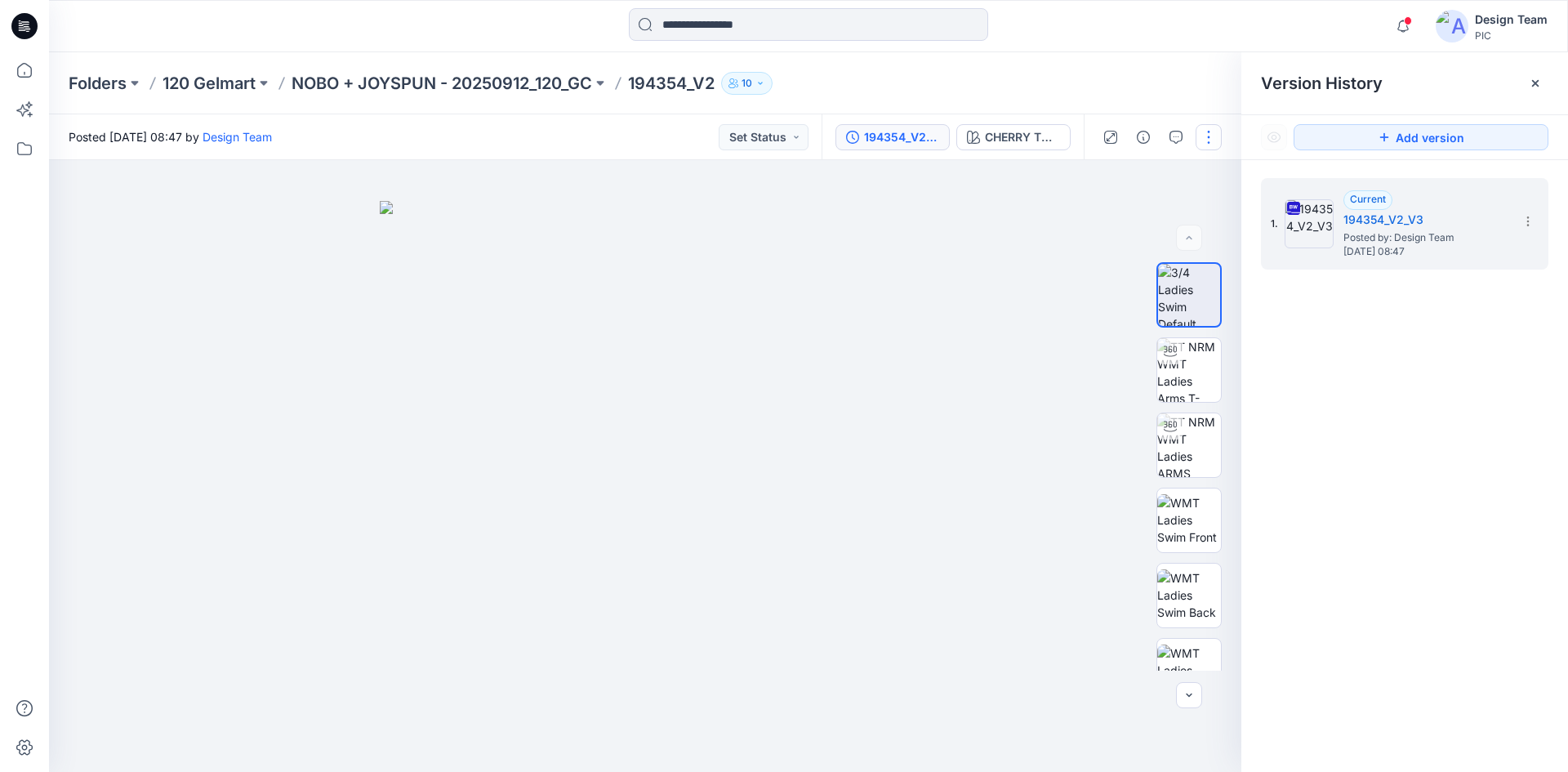
click at [1208, 138] on button "button" at bounding box center [1209, 138] width 27 height 26
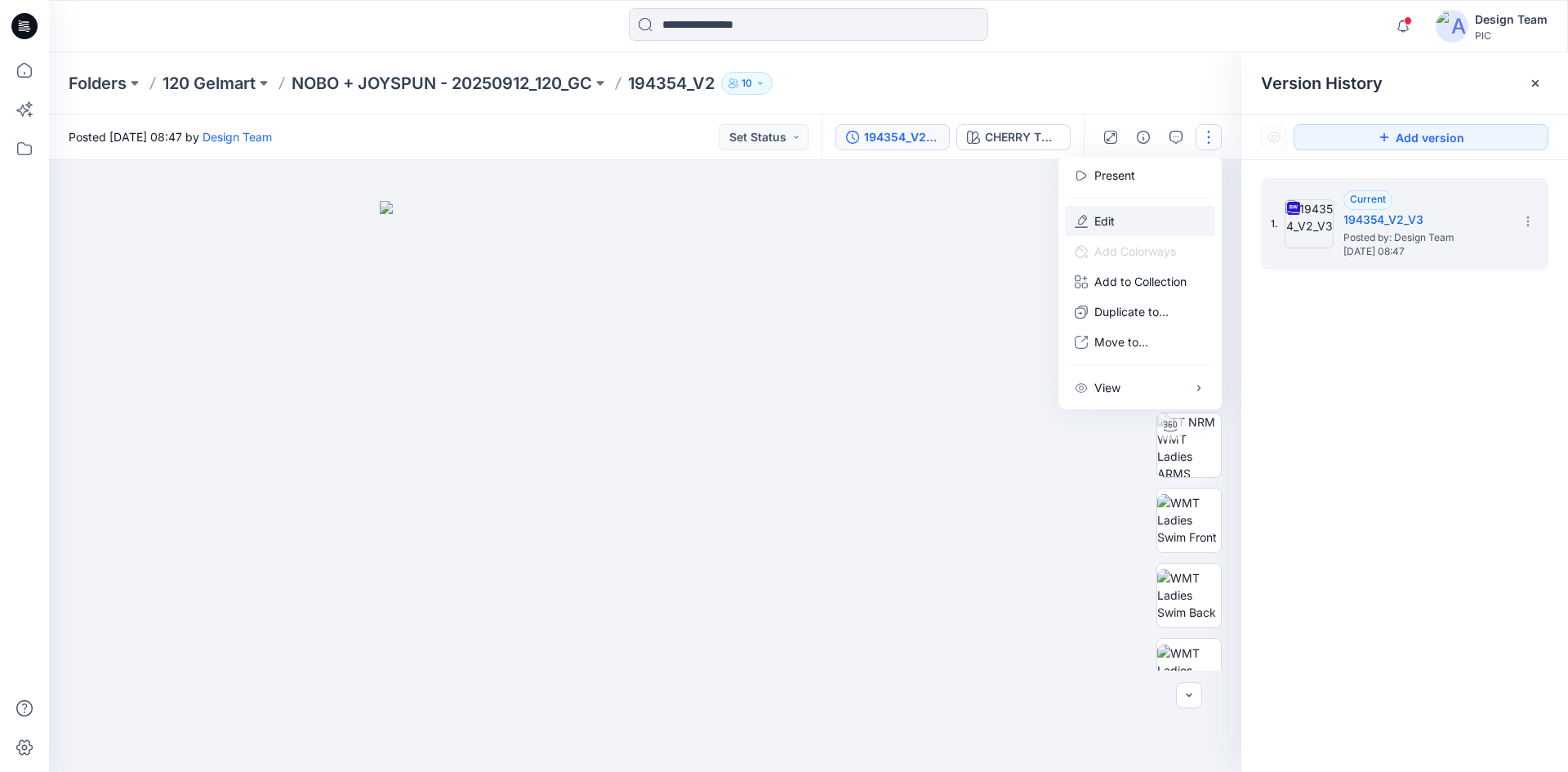
click at [1160, 218] on button "Edit" at bounding box center [1140, 221] width 150 height 30
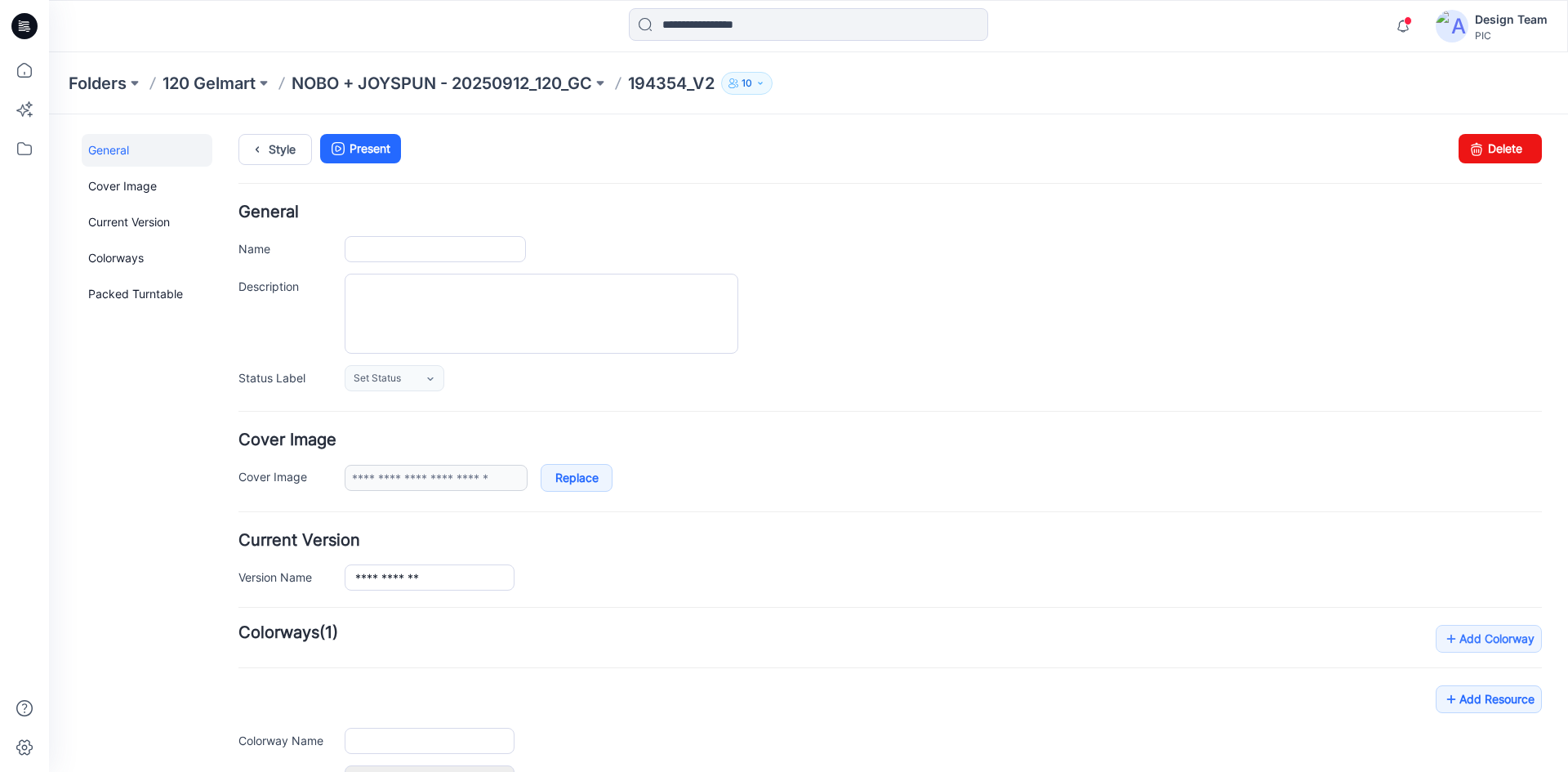
type input "*********"
type input "**********"
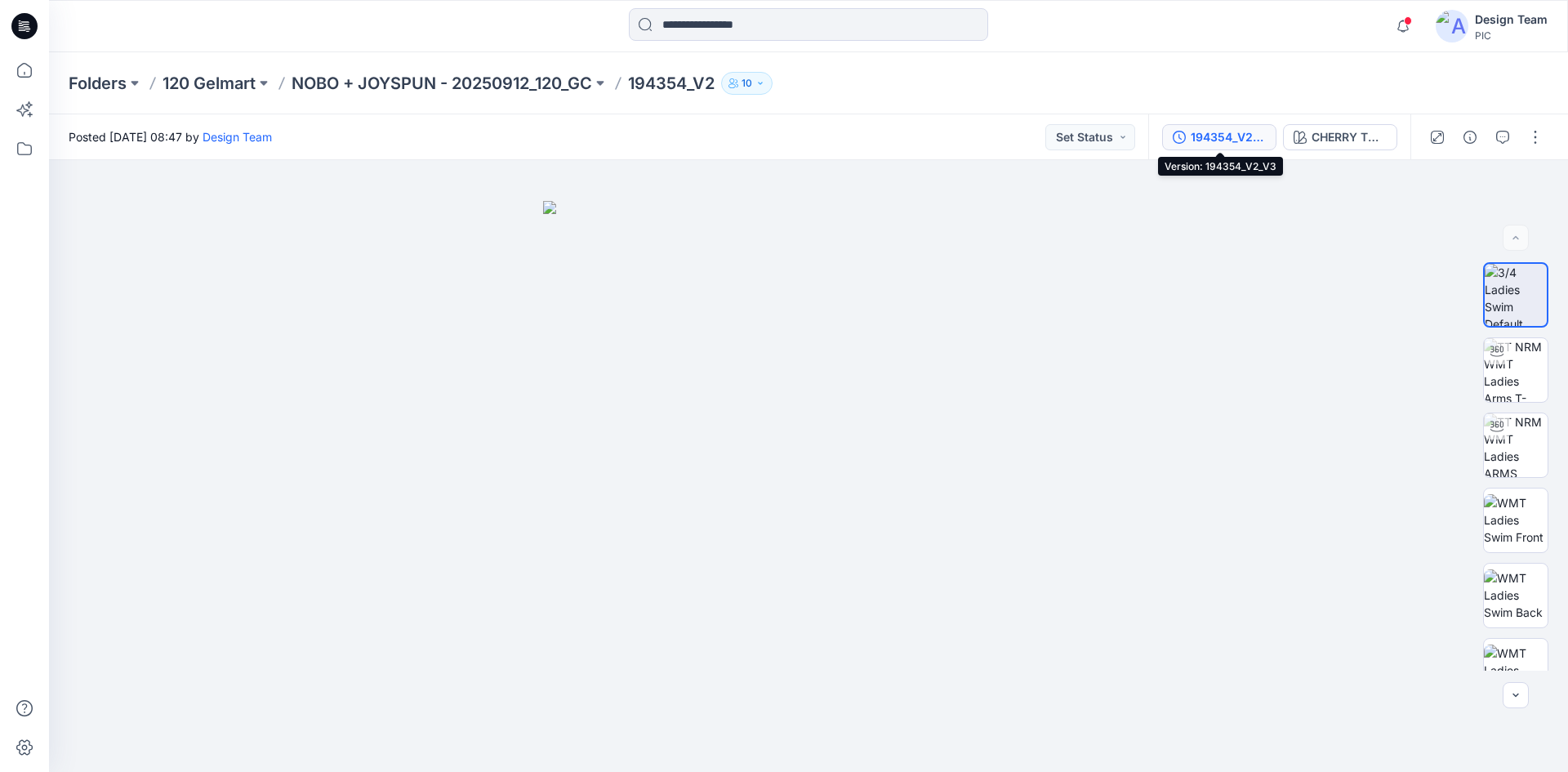
click at [1222, 143] on div "194354_V2_V3" at bounding box center [1228, 137] width 75 height 18
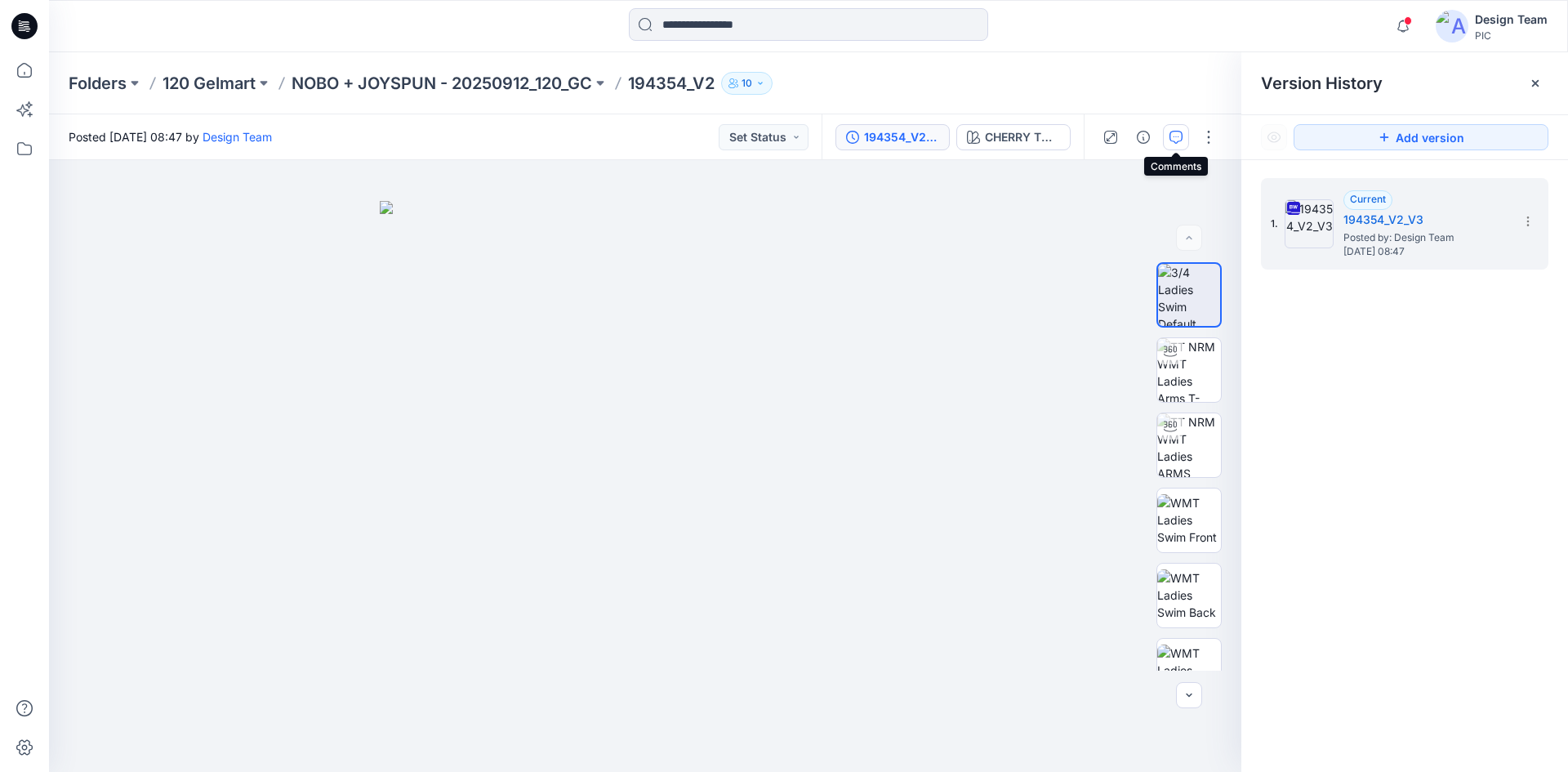
click at [1176, 137] on icon "button" at bounding box center [1176, 137] width 13 height 13
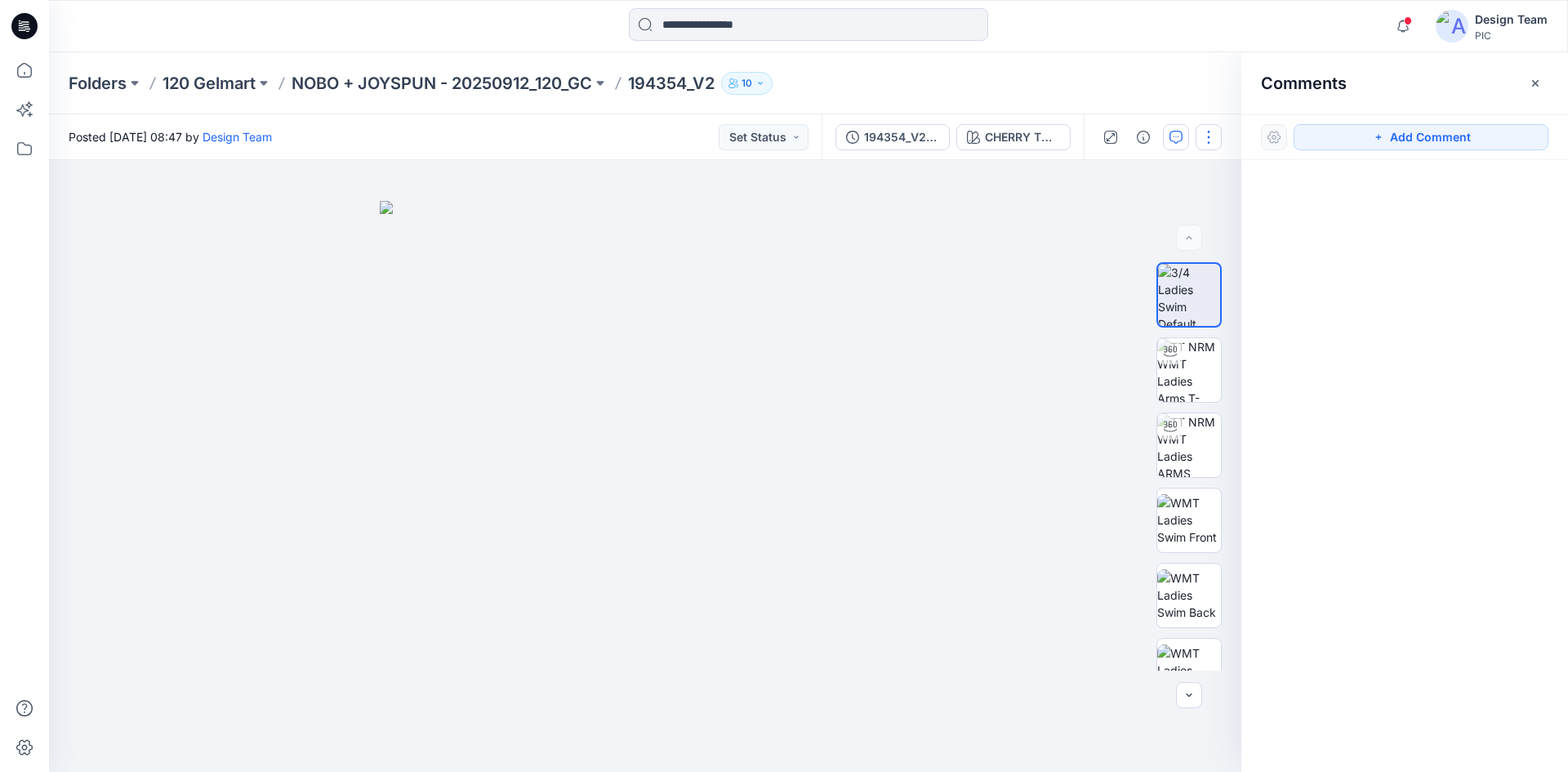
click at [1201, 134] on button "button" at bounding box center [1209, 138] width 27 height 26
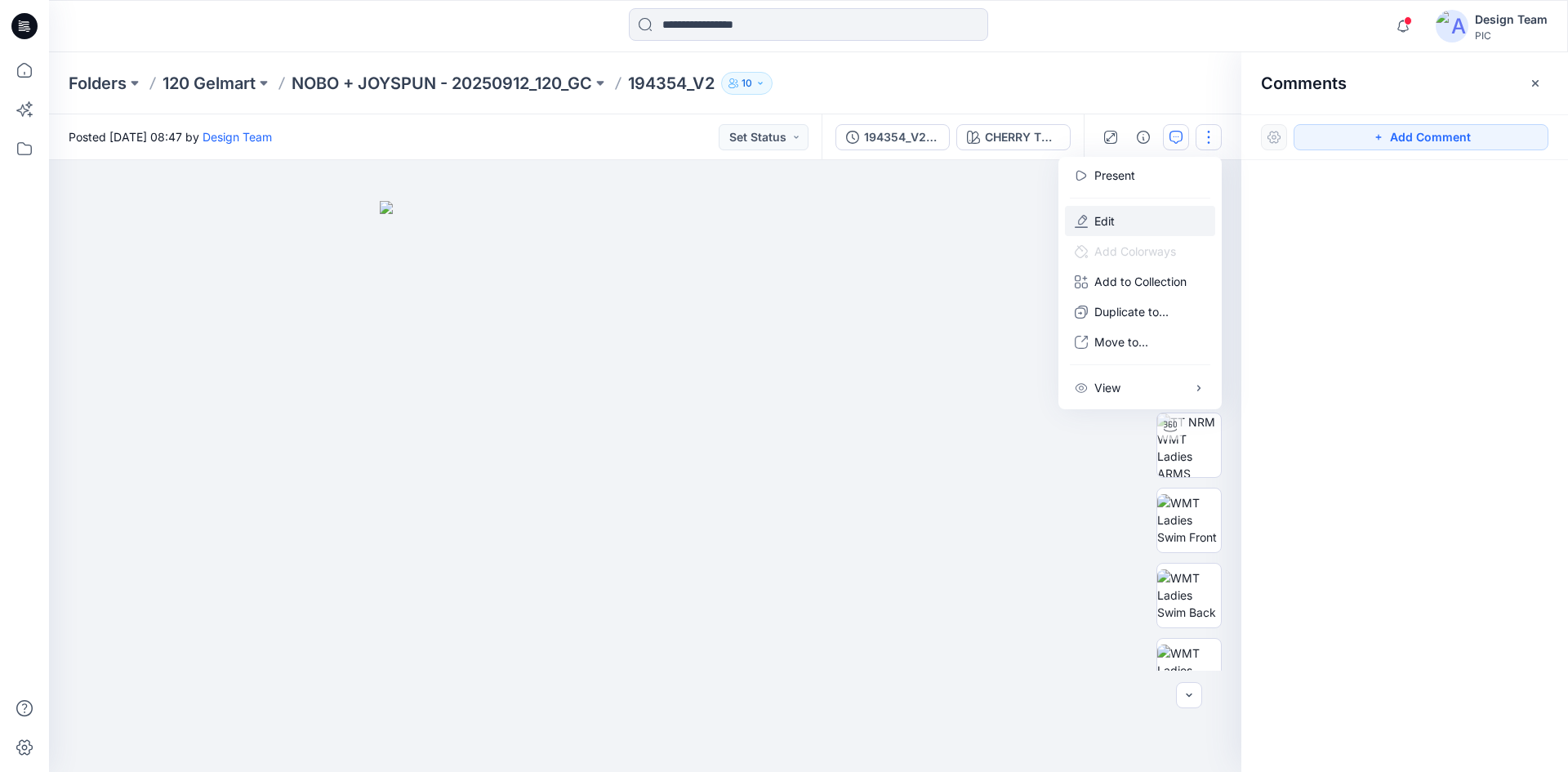
click at [1164, 220] on button "Edit" at bounding box center [1140, 221] width 150 height 30
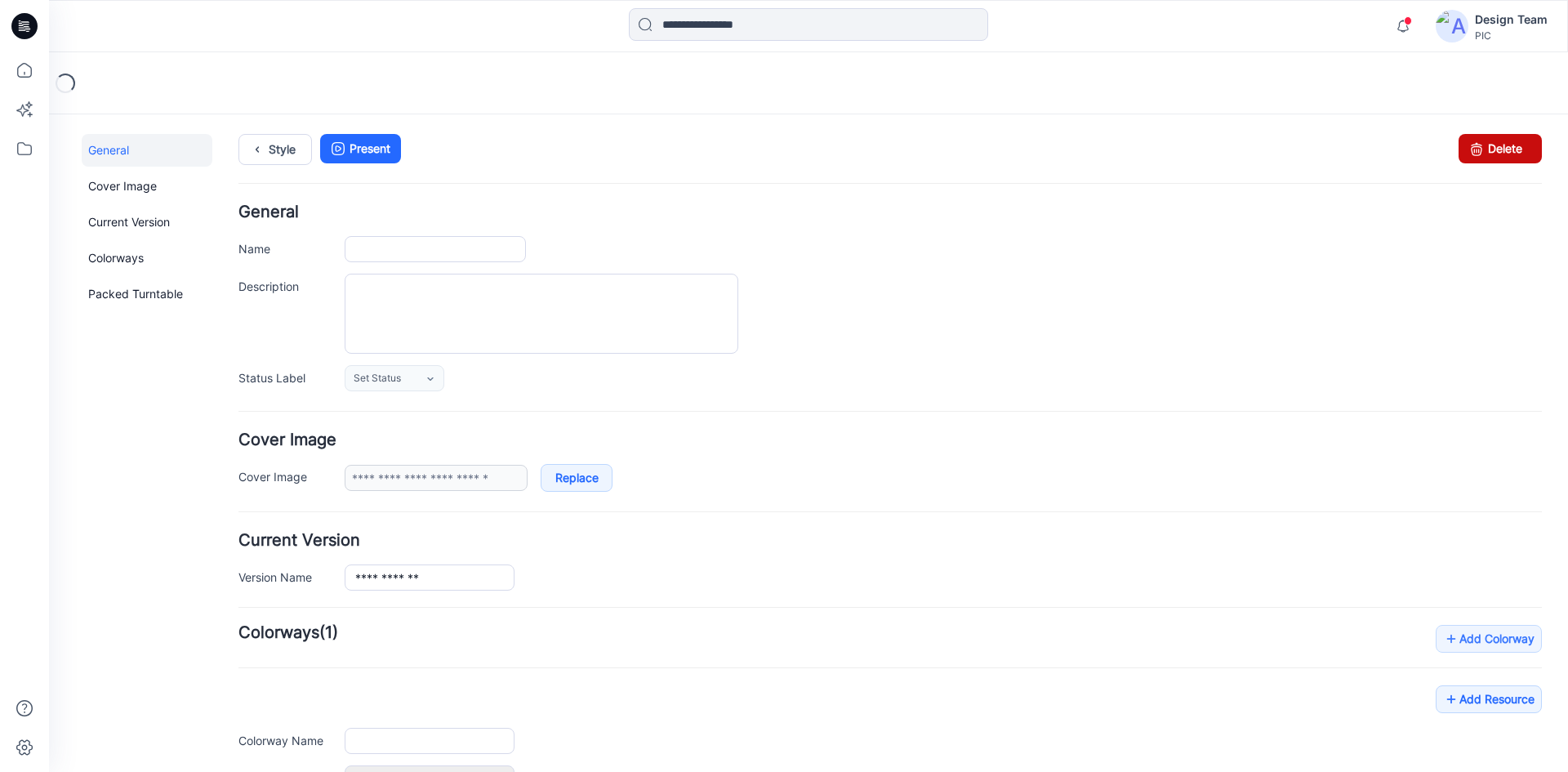
type input "*********"
type input "**********"
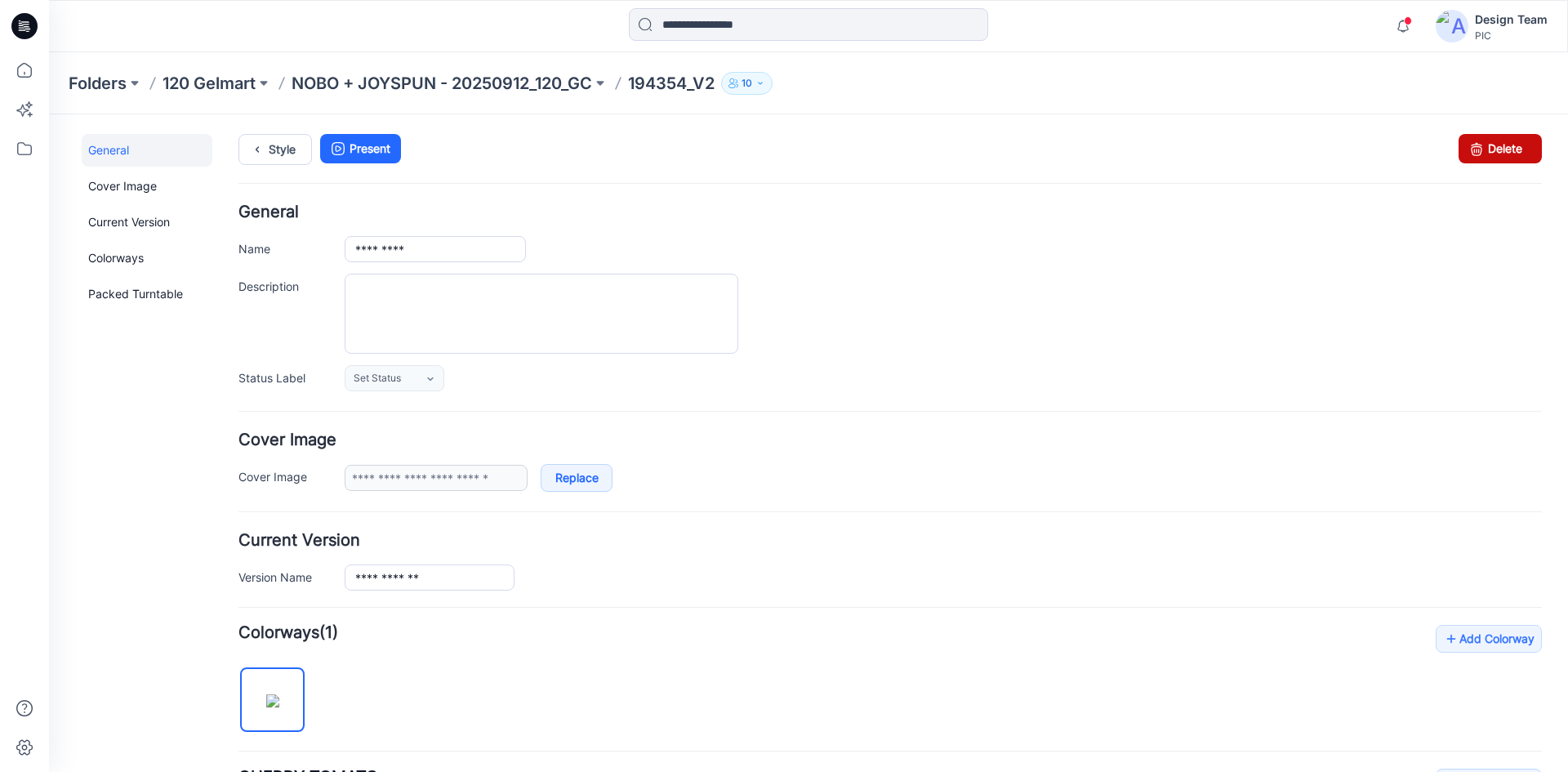
click at [1490, 149] on link "Delete" at bounding box center [1500, 148] width 83 height 29
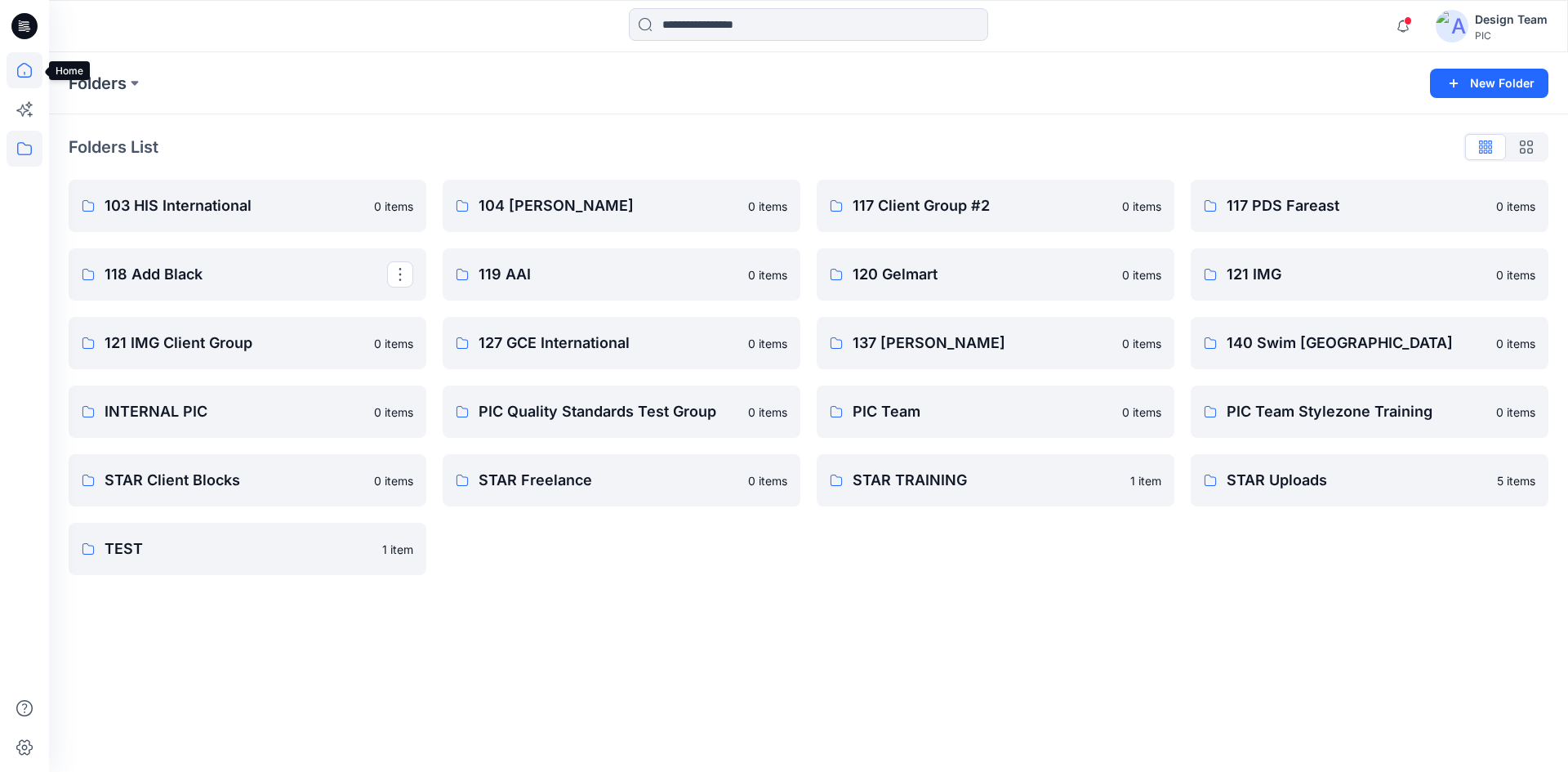
click at [34, 79] on icon at bounding box center [24, 70] width 36 height 36
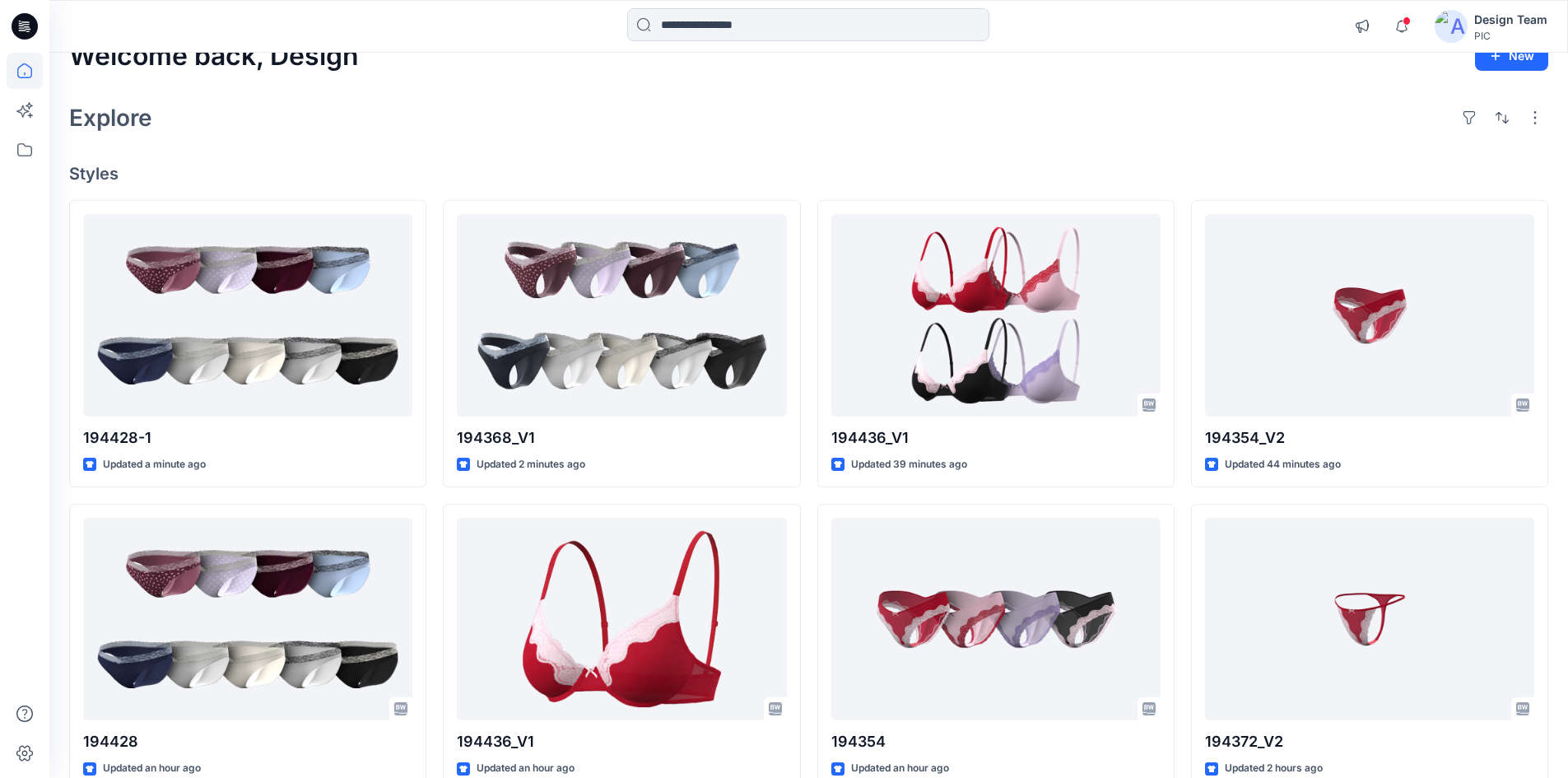
scroll to position [16, 0]
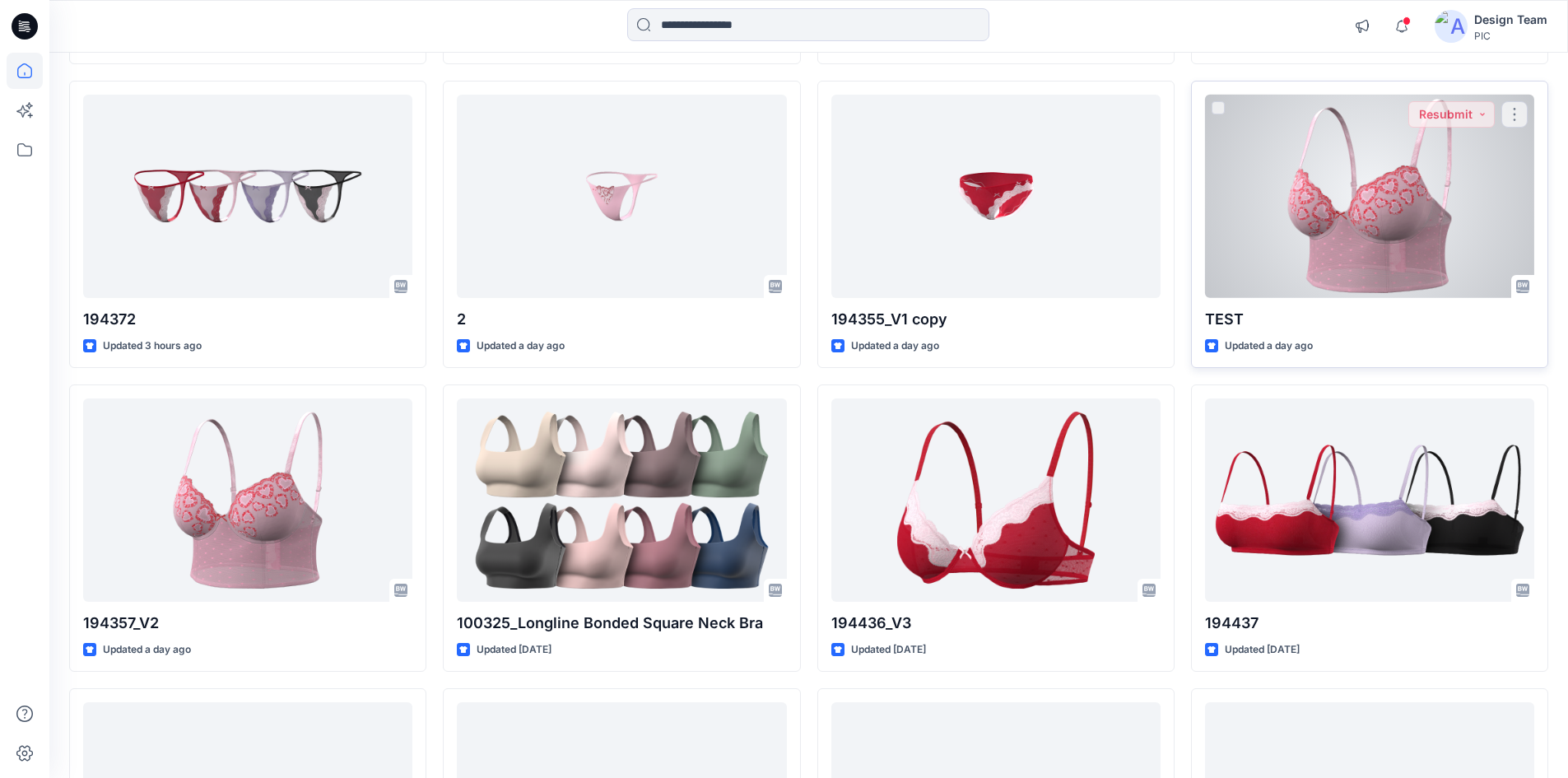
scroll to position [757, 0]
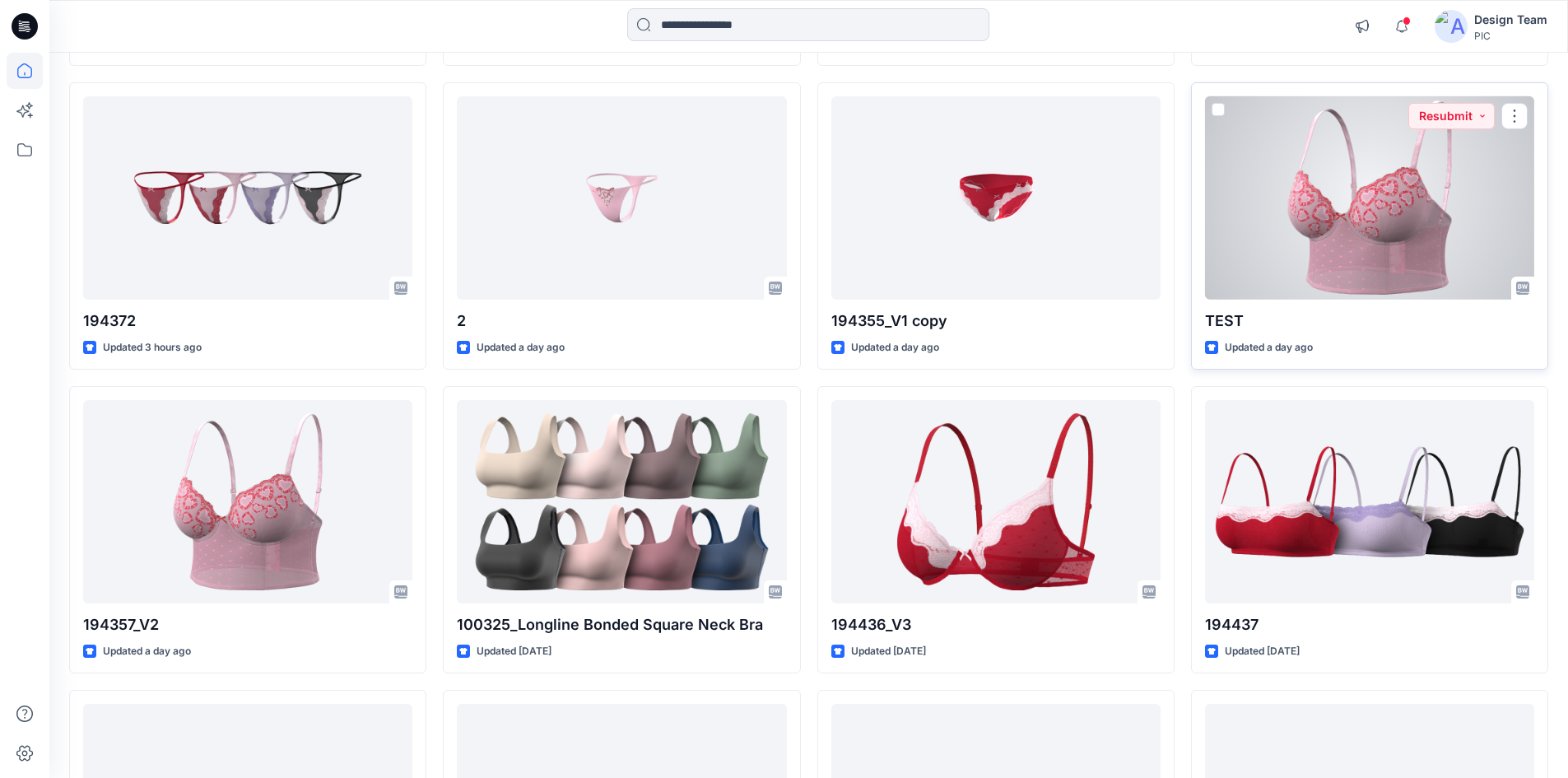
click at [1304, 228] on div at bounding box center [1370, 198] width 329 height 203
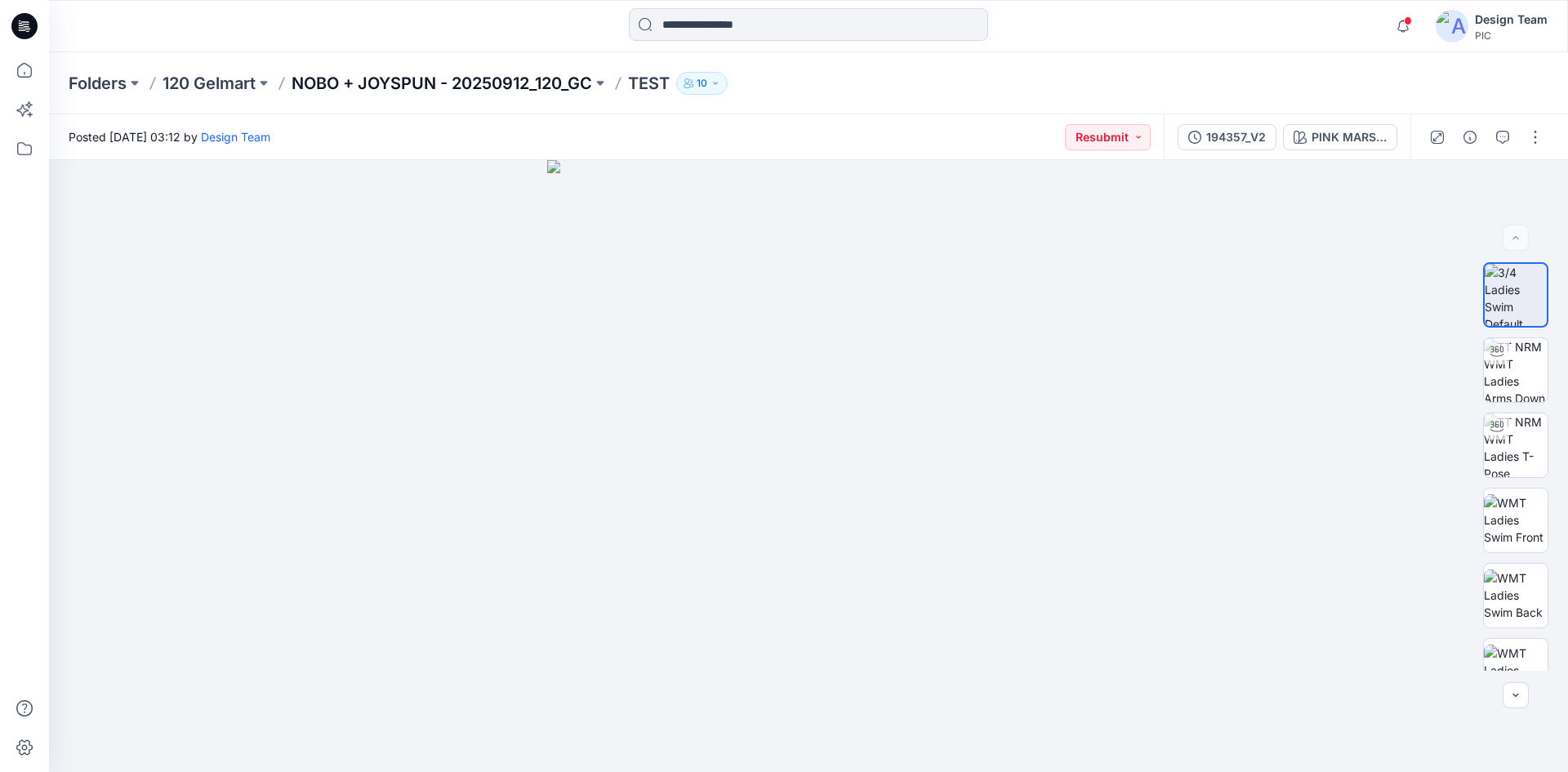
click at [406, 83] on p "NOBO + JOYSPUN - 20250912_120_GC" at bounding box center [442, 83] width 300 height 23
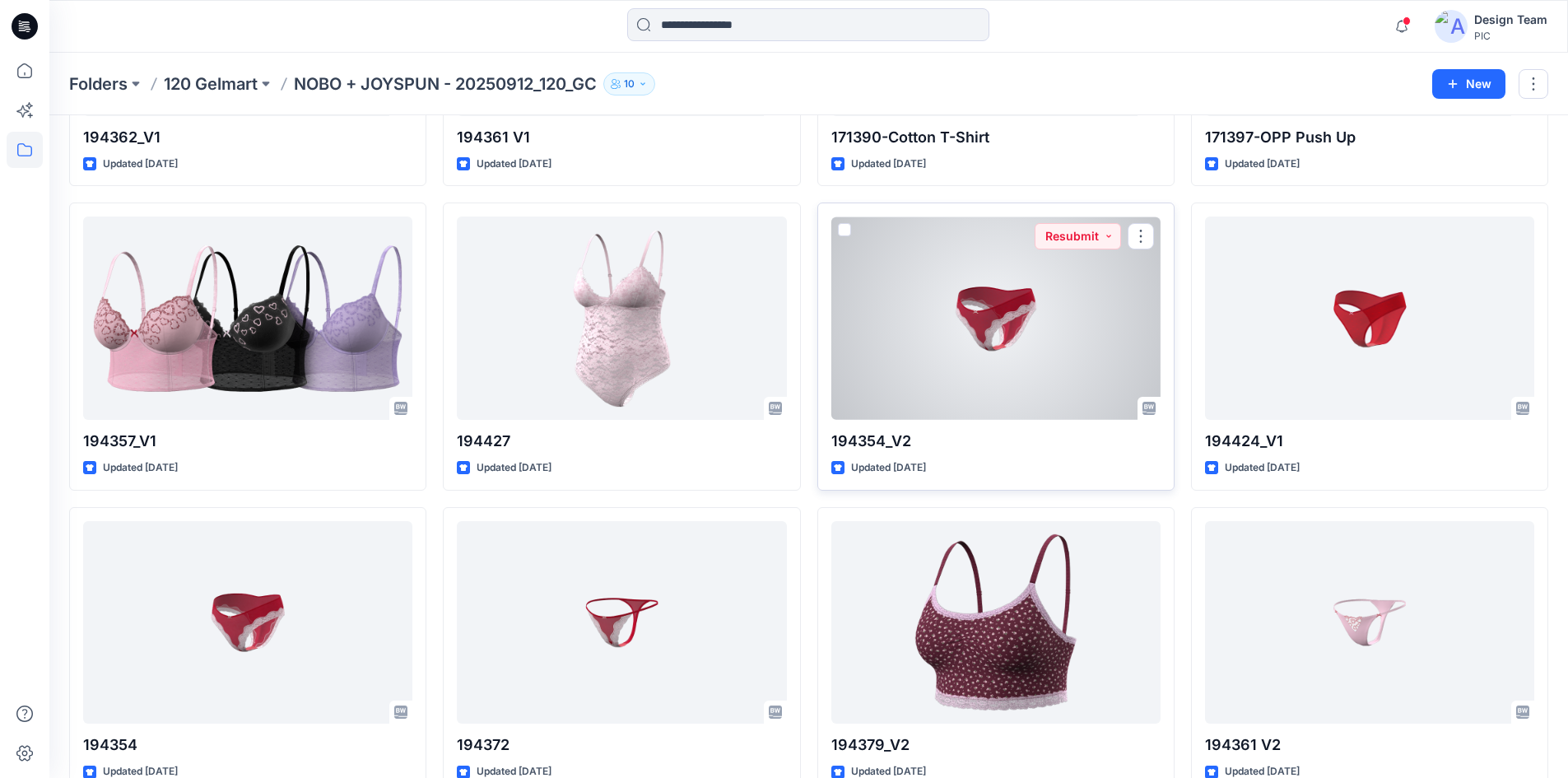
scroll to position [4027, 0]
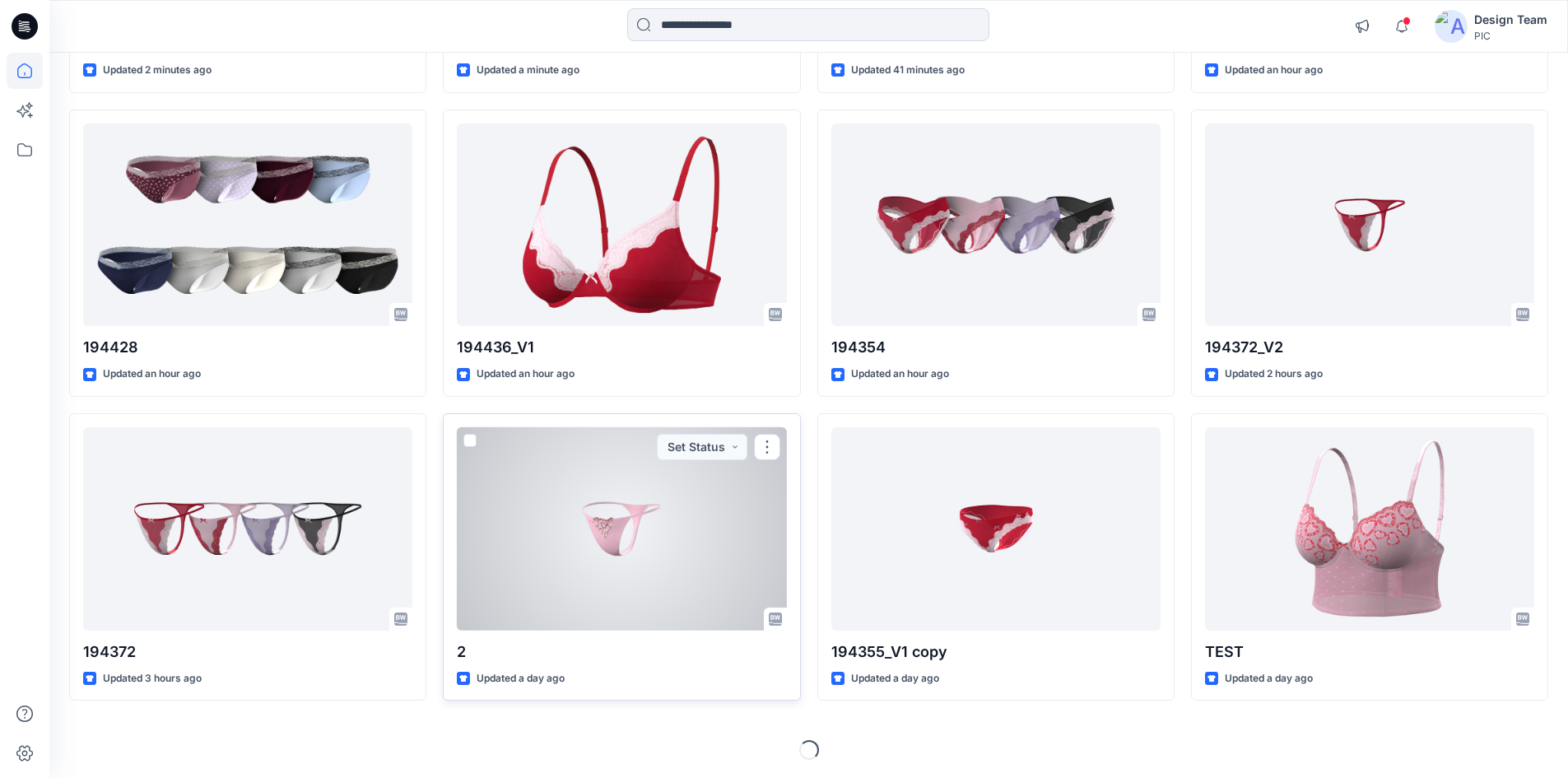
scroll to position [427, 0]
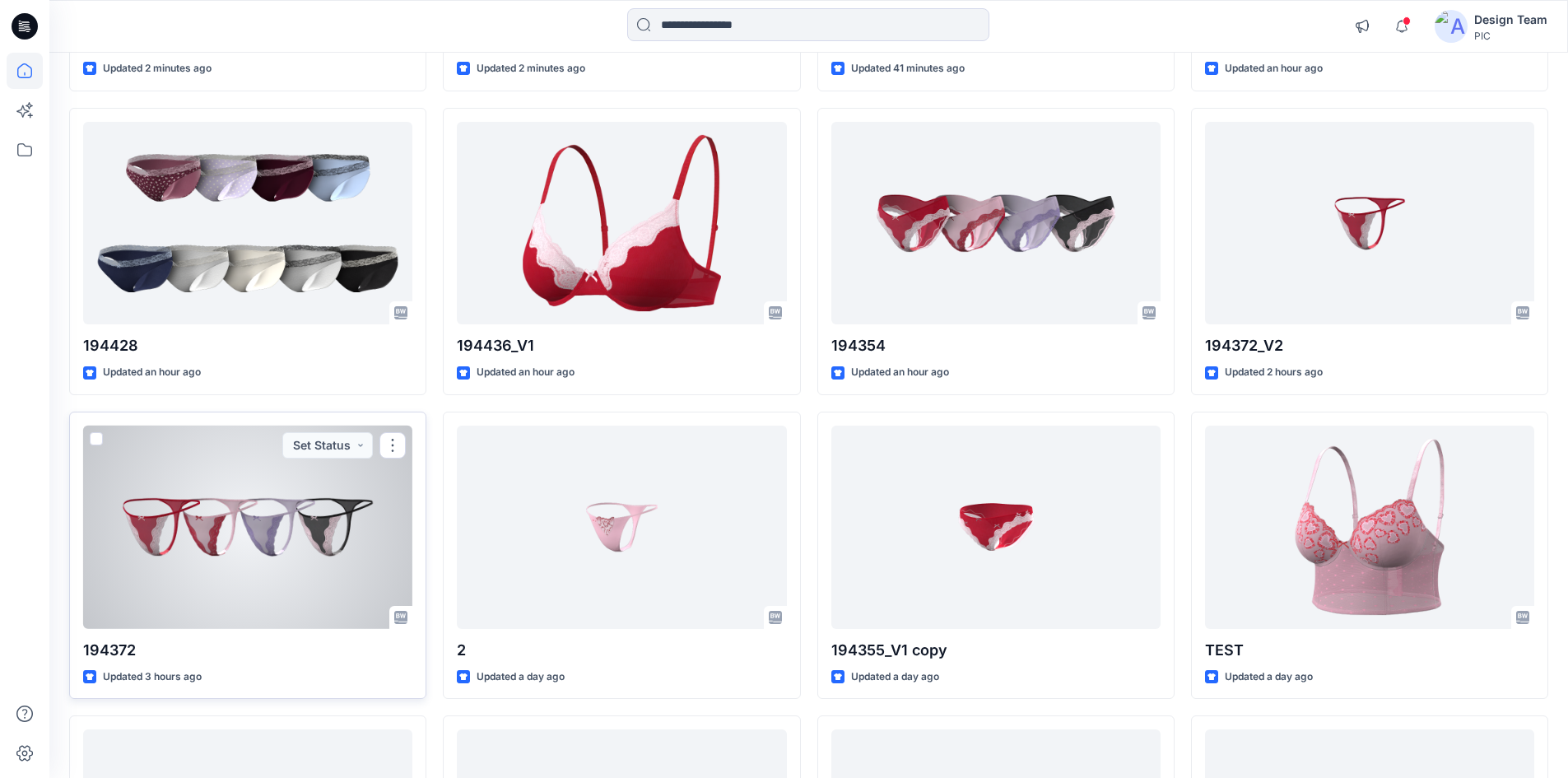
click at [232, 553] on div at bounding box center [248, 527] width 329 height 203
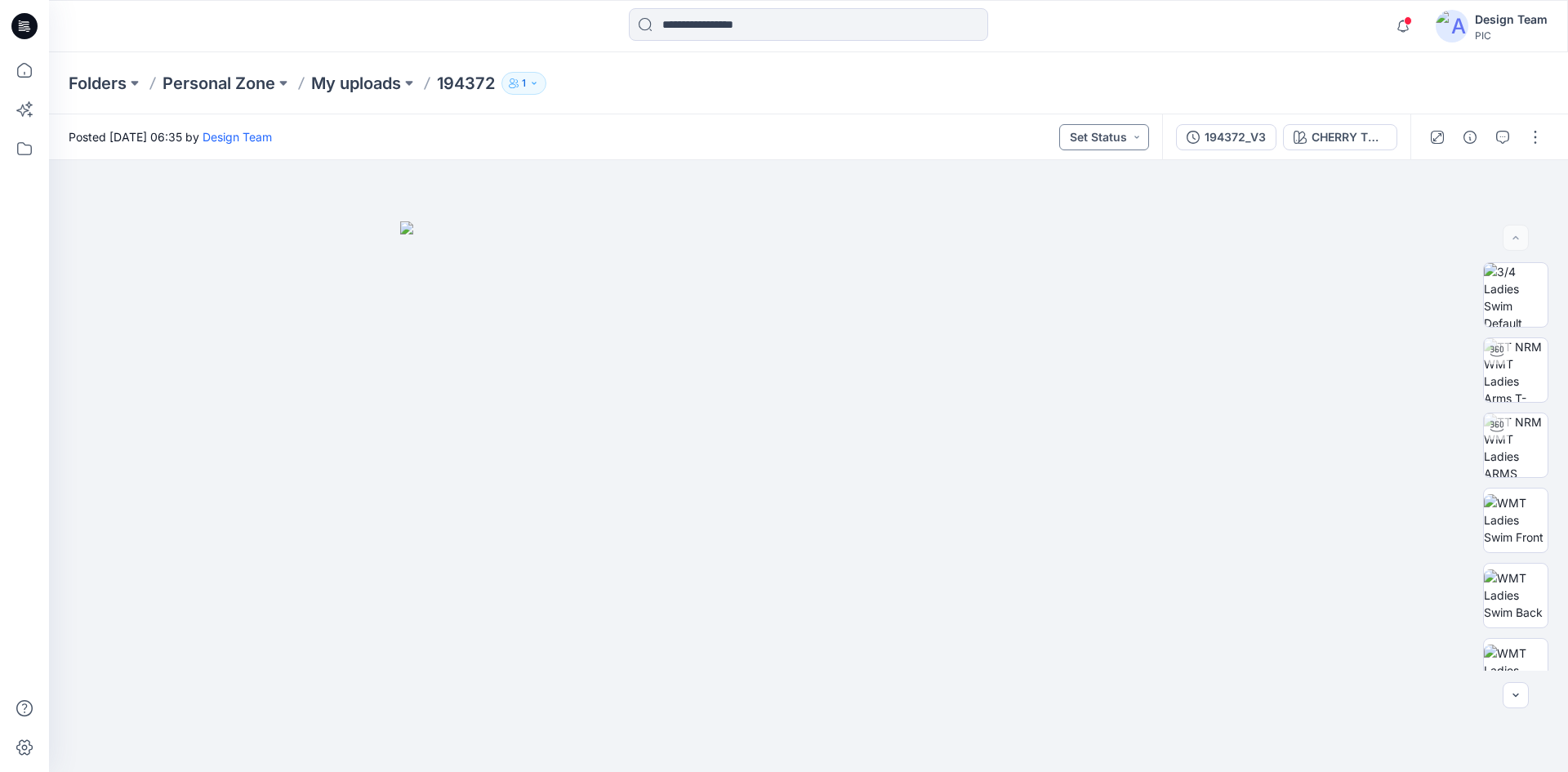
click at [1140, 140] on button "Set Status" at bounding box center [1104, 138] width 90 height 26
click at [1366, 140] on div "CHERRY TOMATO_DELICATE PINK" at bounding box center [1349, 137] width 75 height 18
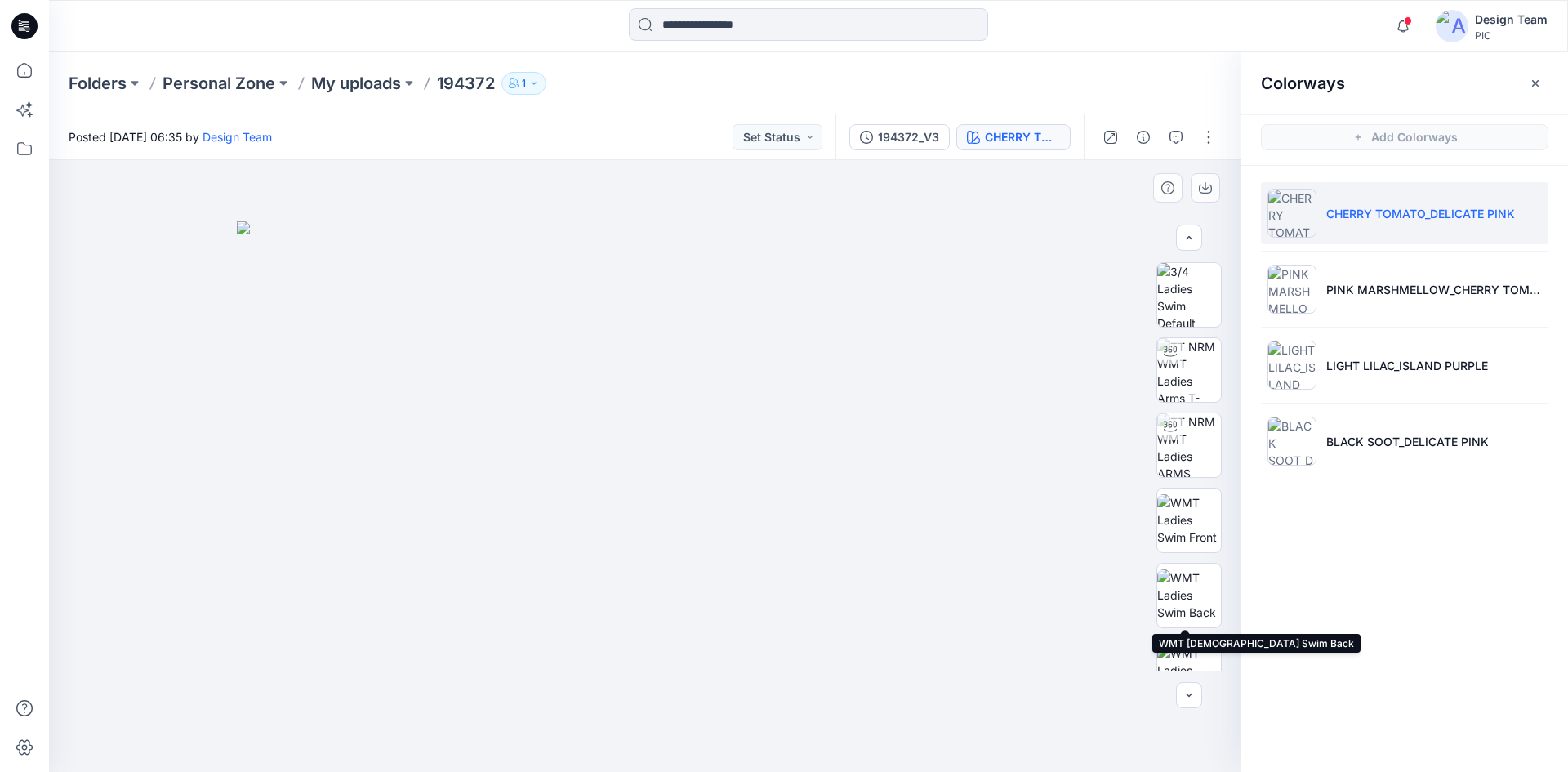
scroll to position [333, 0]
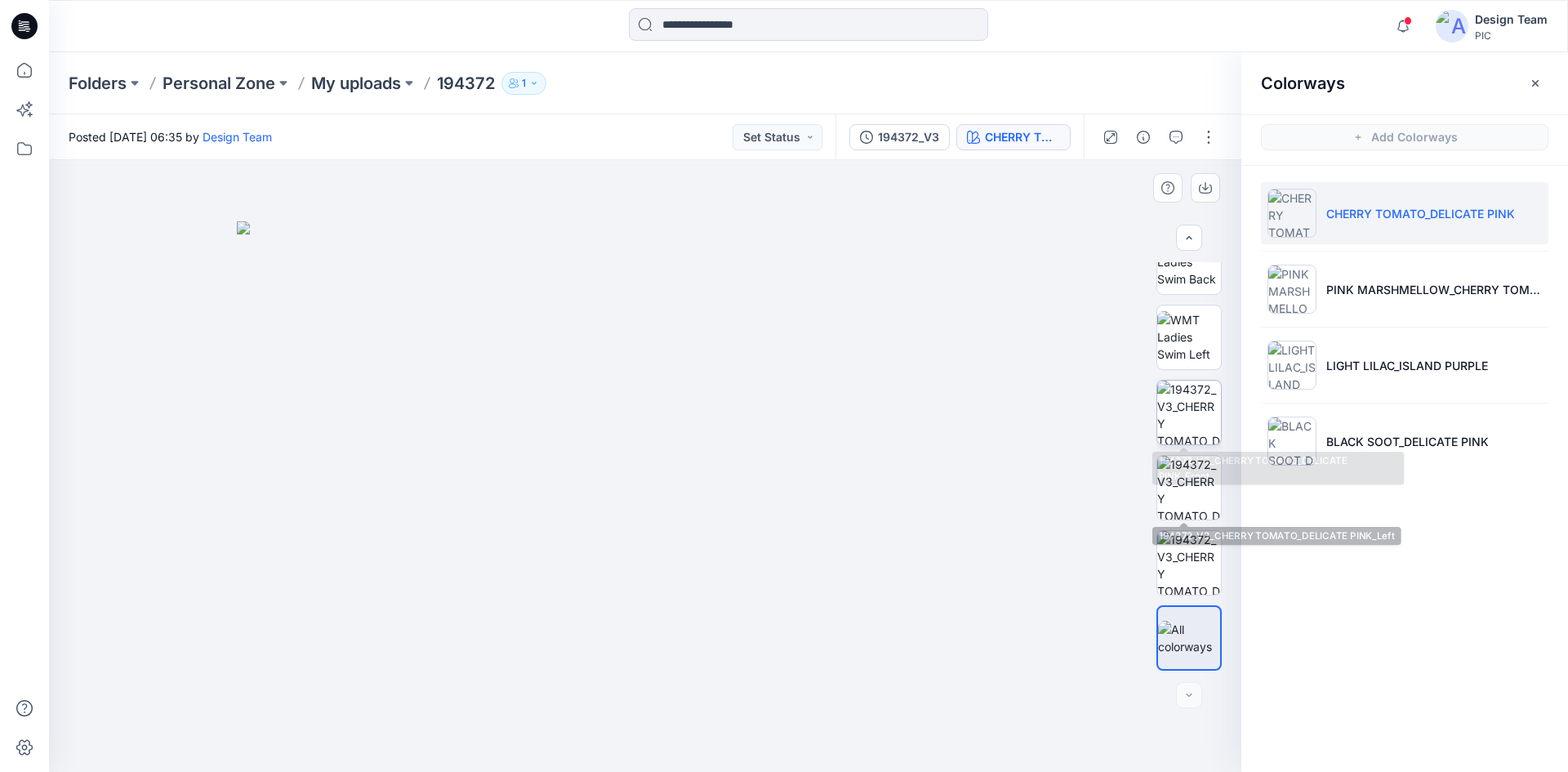
click at [1182, 425] on img at bounding box center [1189, 412] width 64 height 64
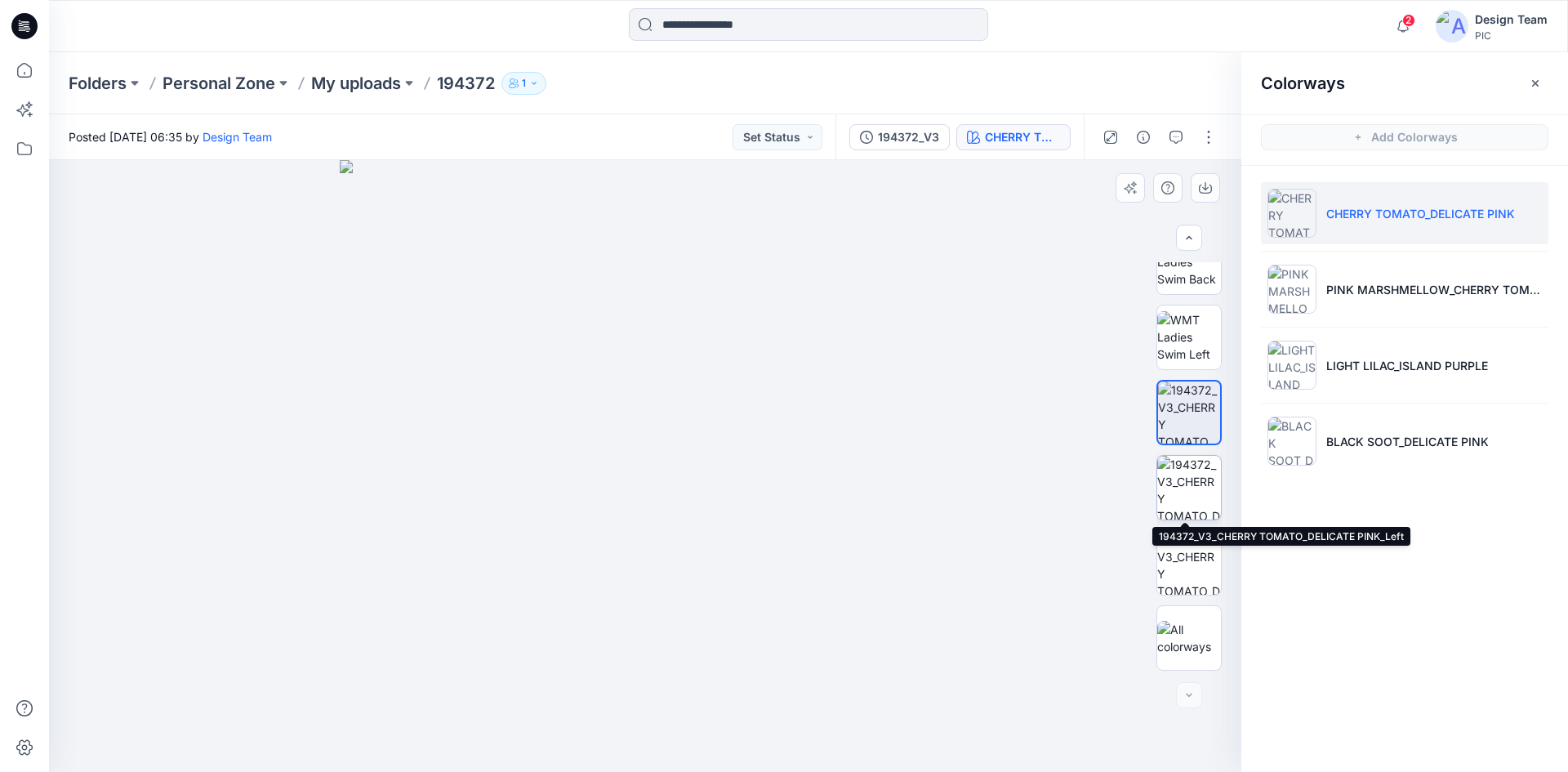
click at [1196, 474] on img at bounding box center [1189, 488] width 64 height 64
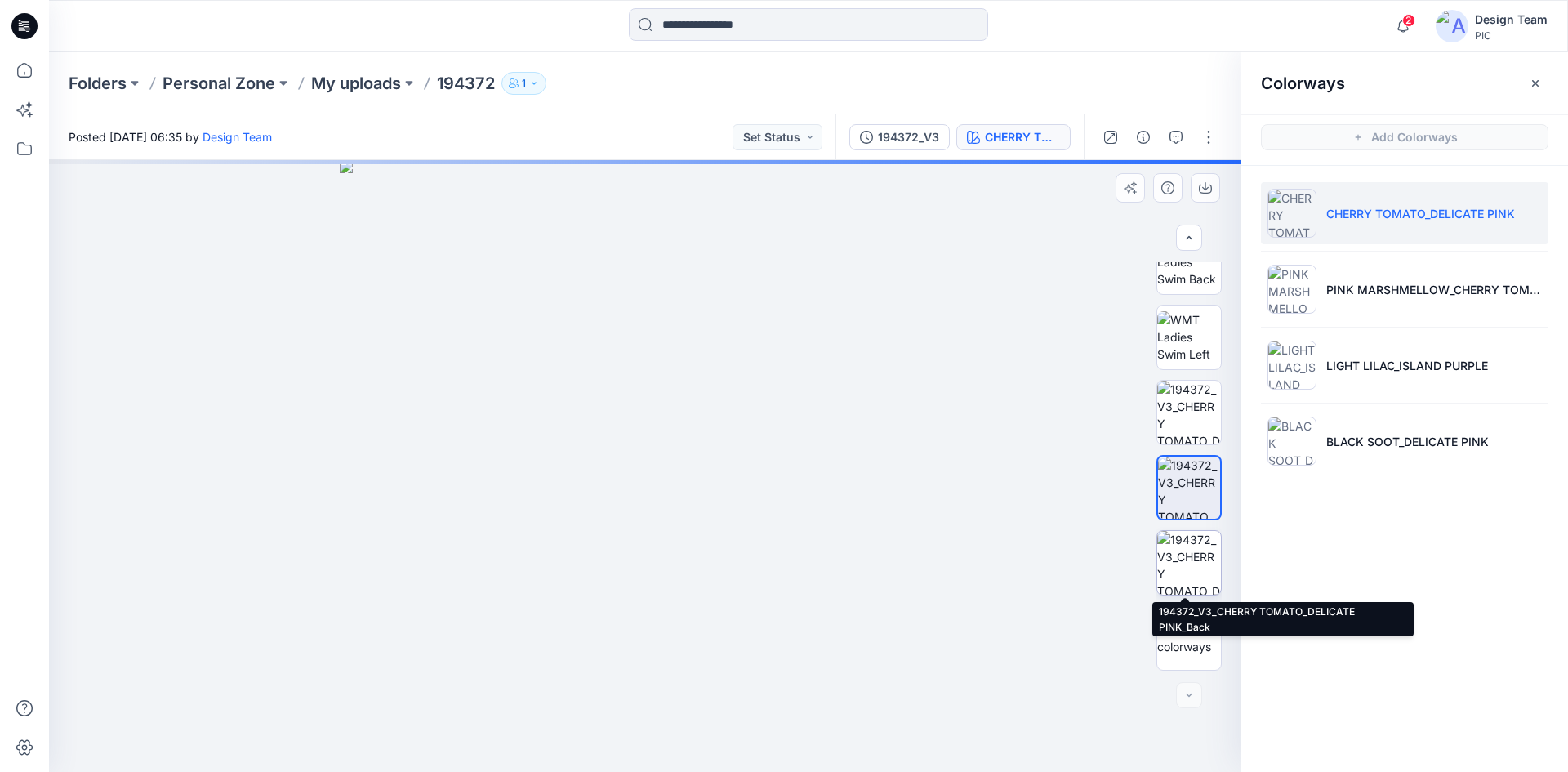
click at [1175, 566] on img at bounding box center [1189, 563] width 64 height 64
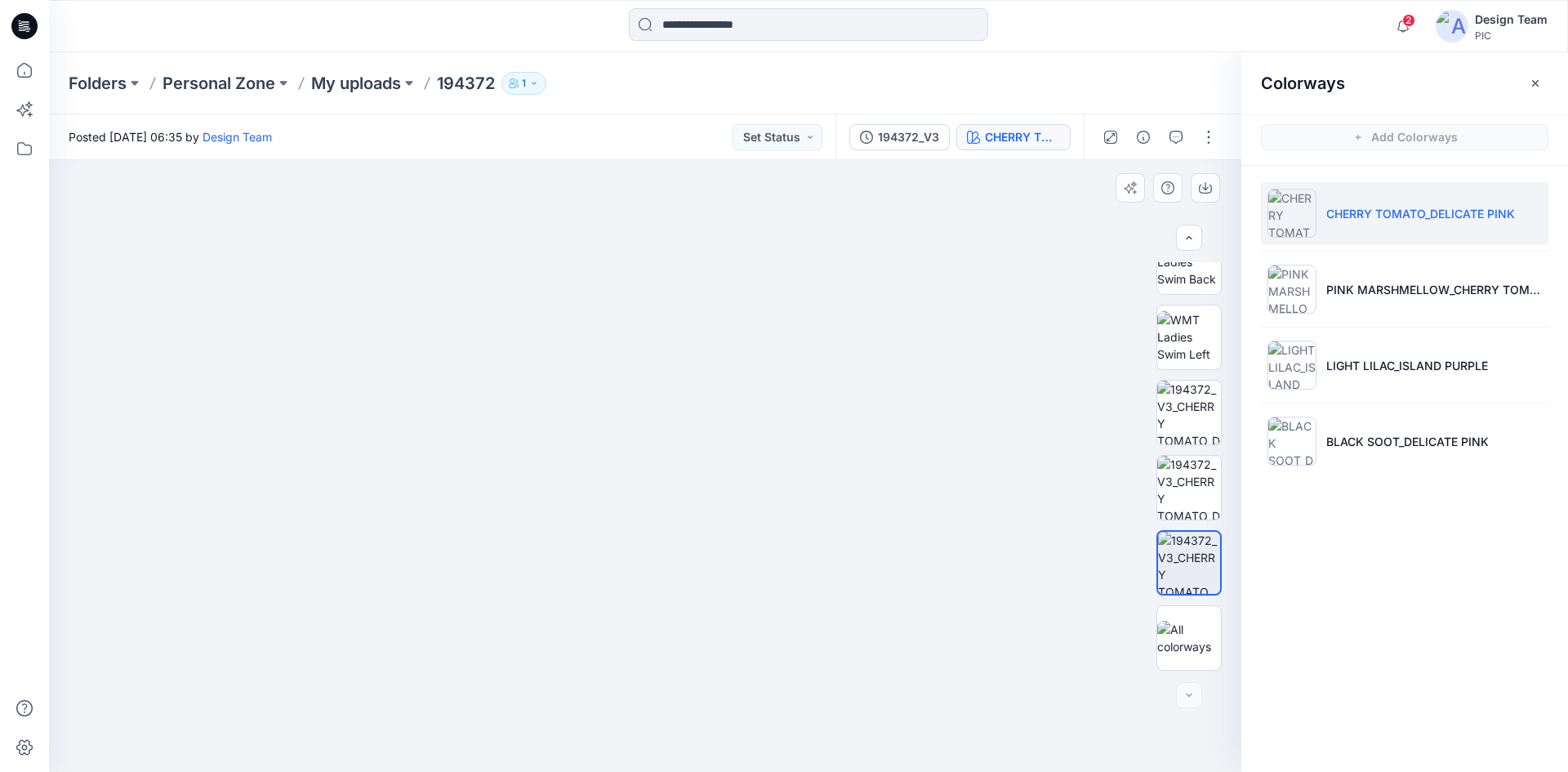
drag, startPoint x: 808, startPoint y: 419, endPoint x: 798, endPoint y: 262, distance: 157.3
drag, startPoint x: 736, startPoint y: 549, endPoint x: 701, endPoint y: 434, distance: 120.2
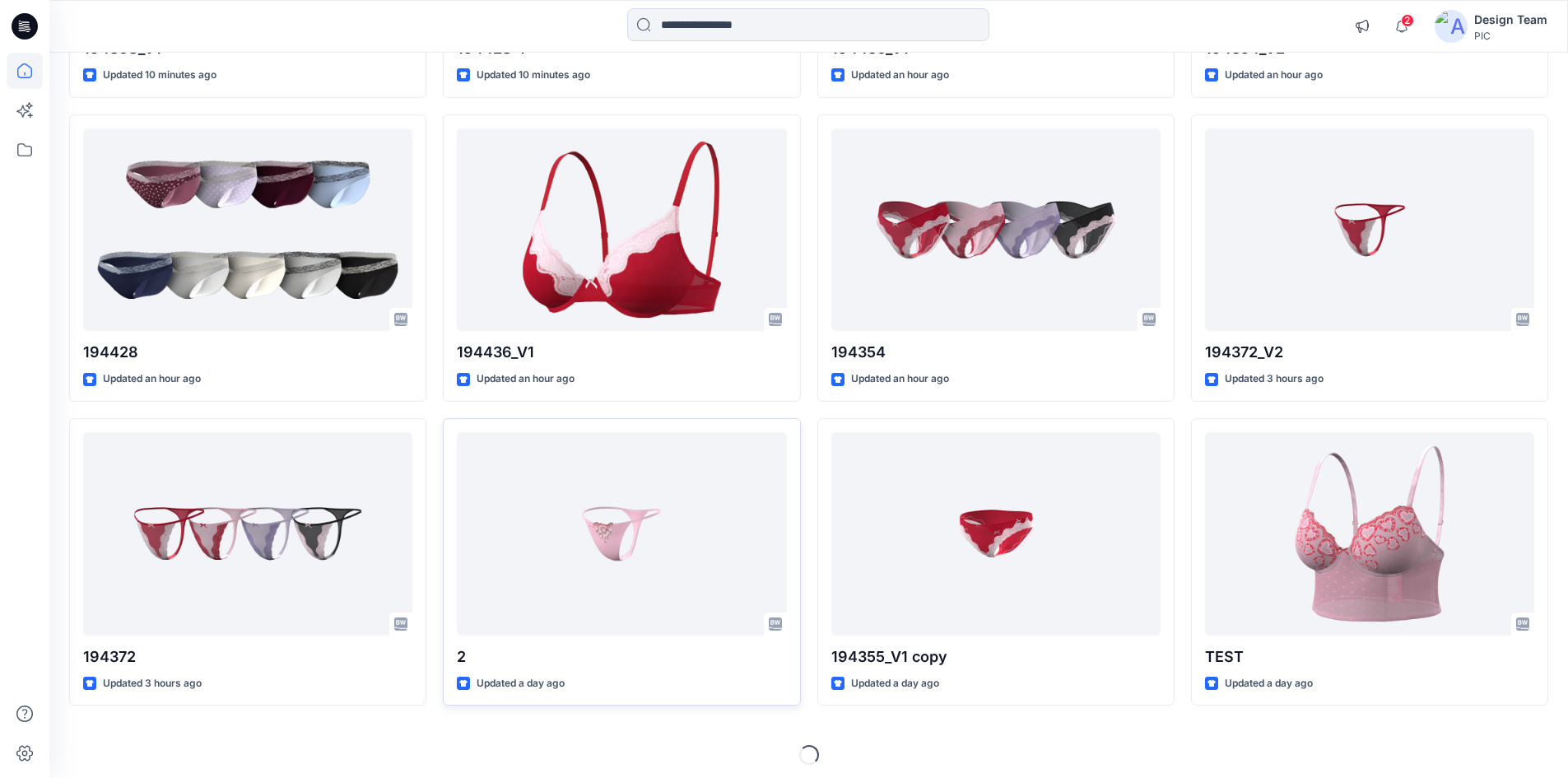
scroll to position [427, 0]
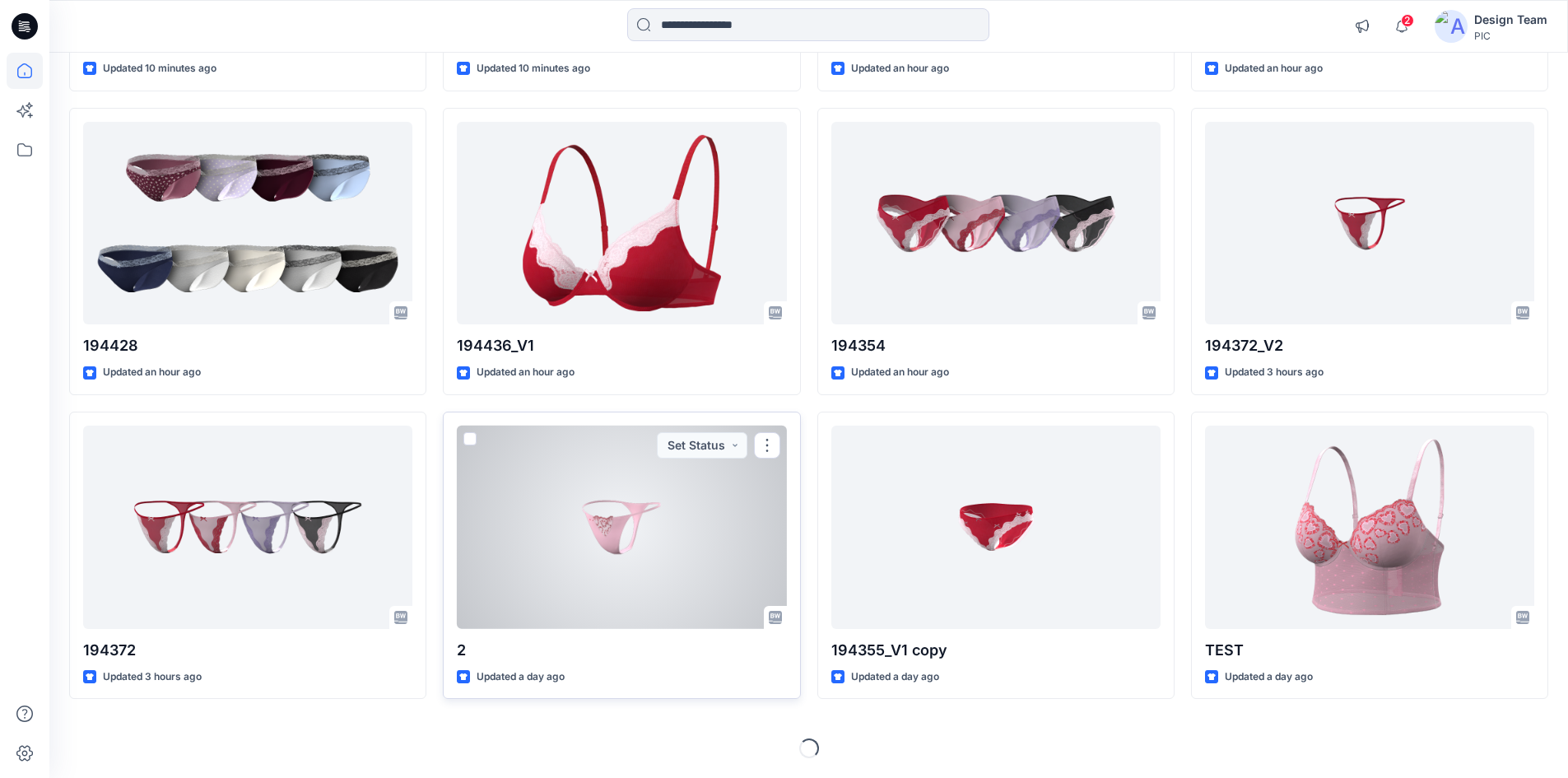
click at [622, 555] on div at bounding box center [622, 527] width 329 height 203
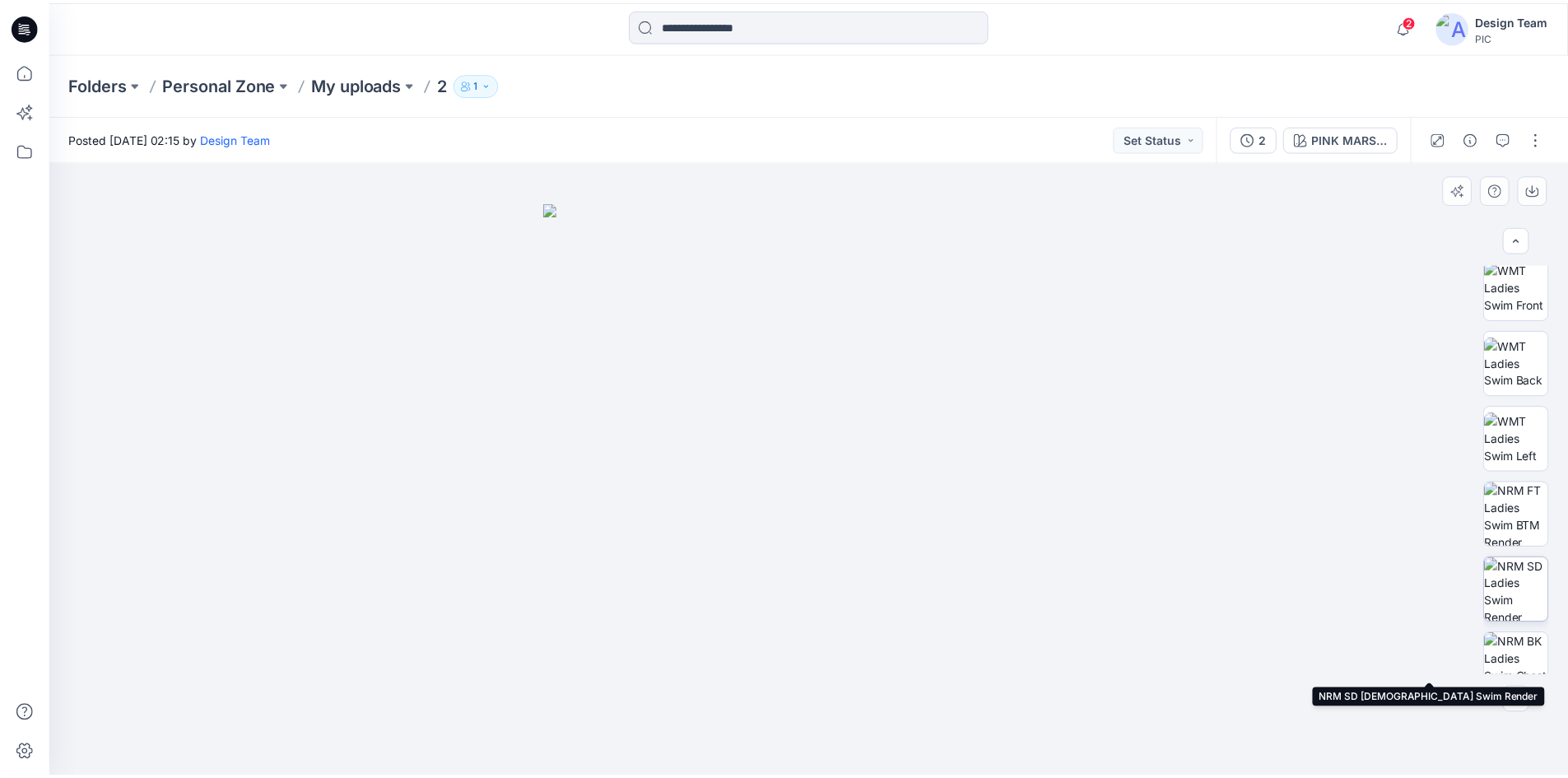
scroll to position [576, 0]
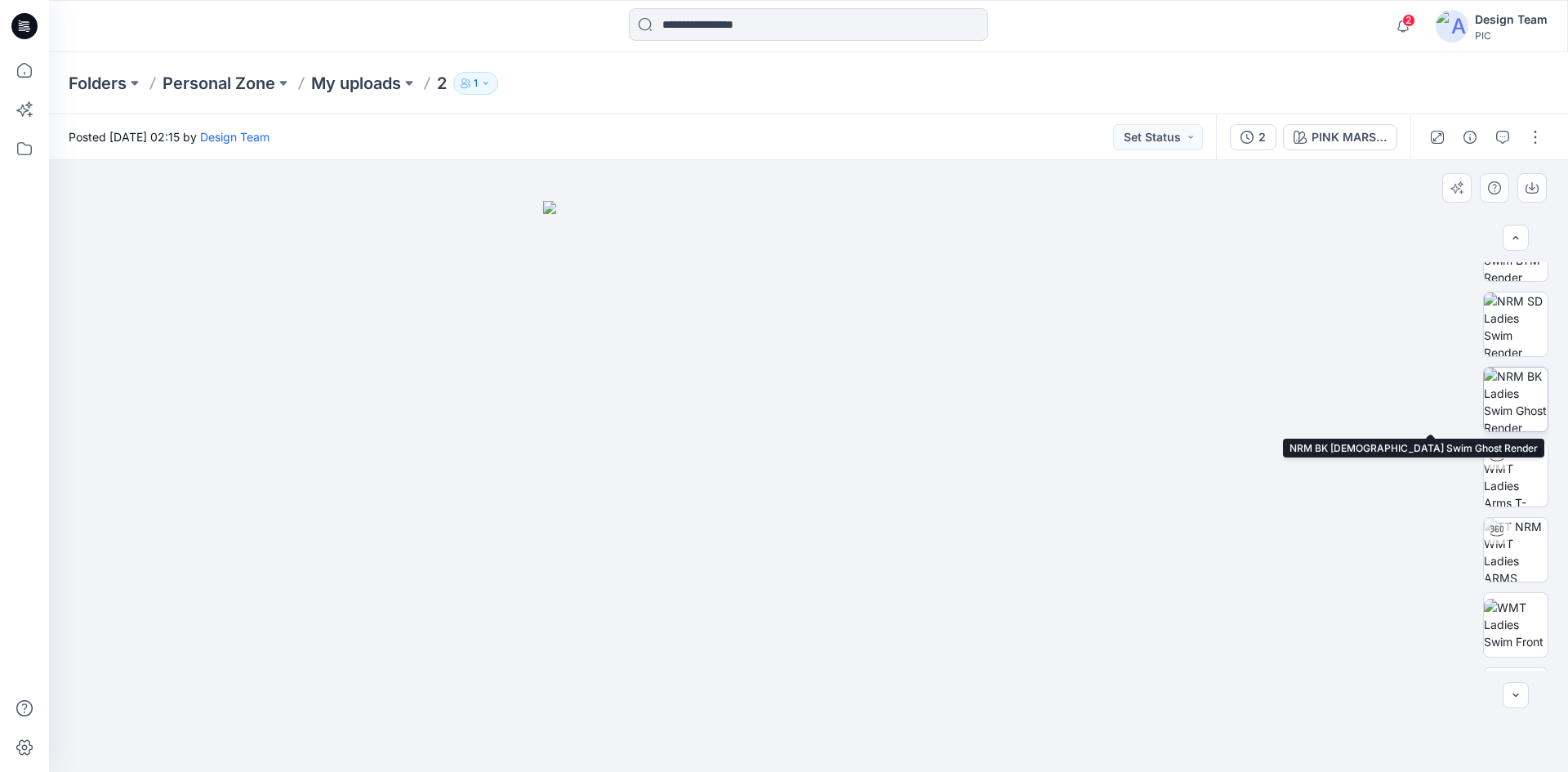
click at [1511, 406] on img at bounding box center [1516, 399] width 64 height 64
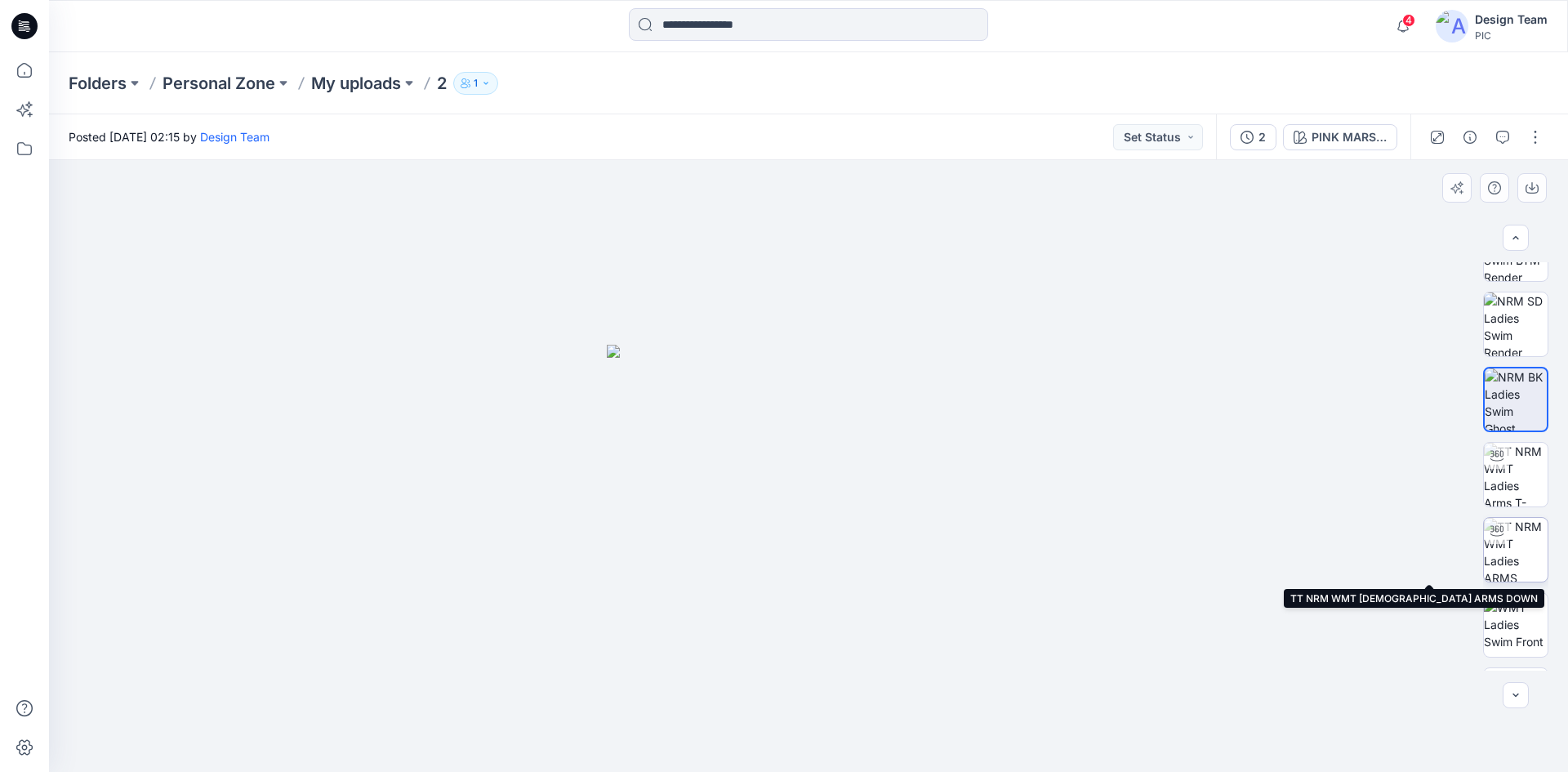
click at [1515, 547] on img at bounding box center [1516, 549] width 64 height 64
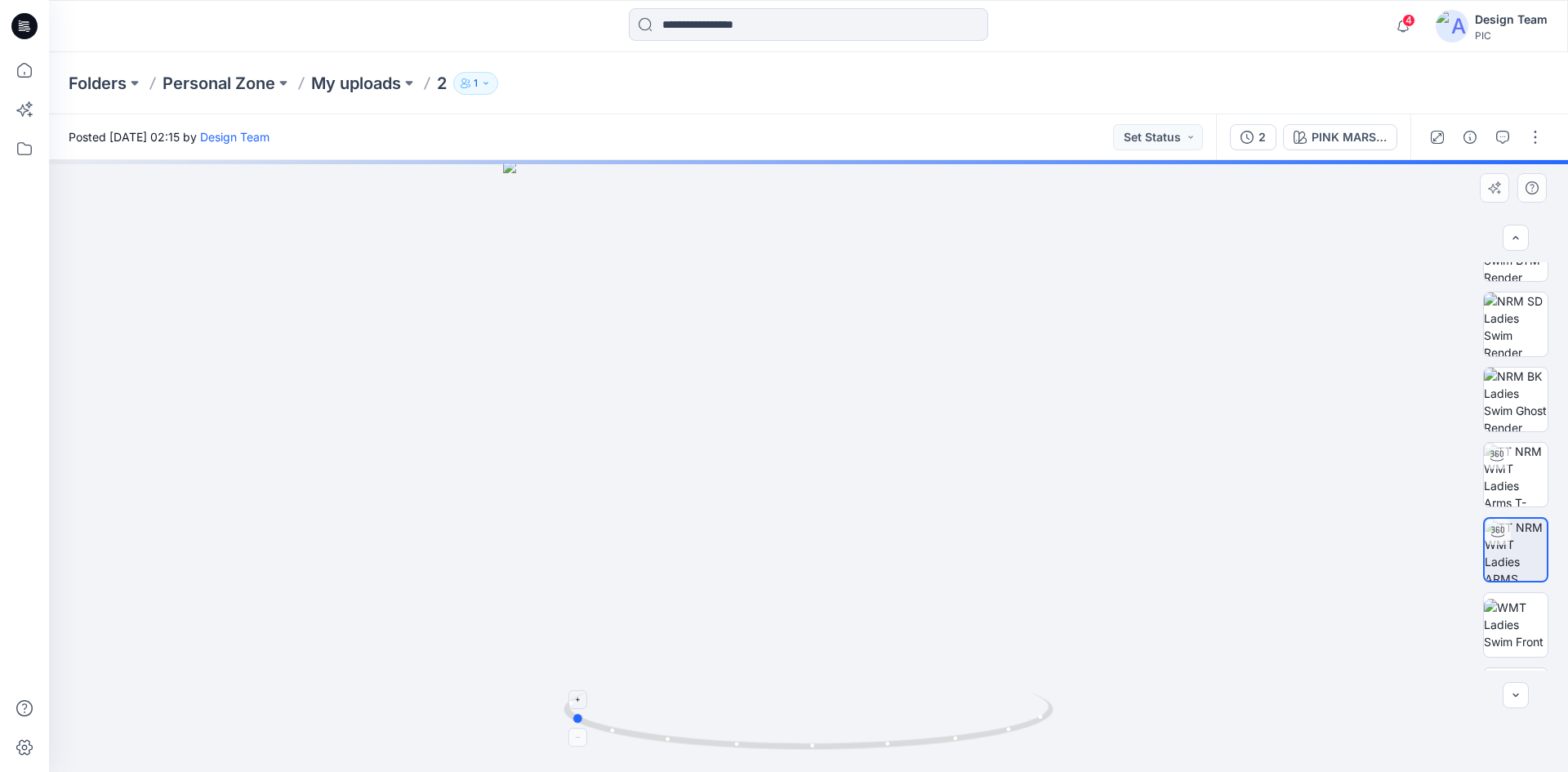
drag, startPoint x: 951, startPoint y: 743, endPoint x: 713, endPoint y: 704, distance: 241.2
click at [713, 704] on icon at bounding box center [810, 723] width 494 height 61
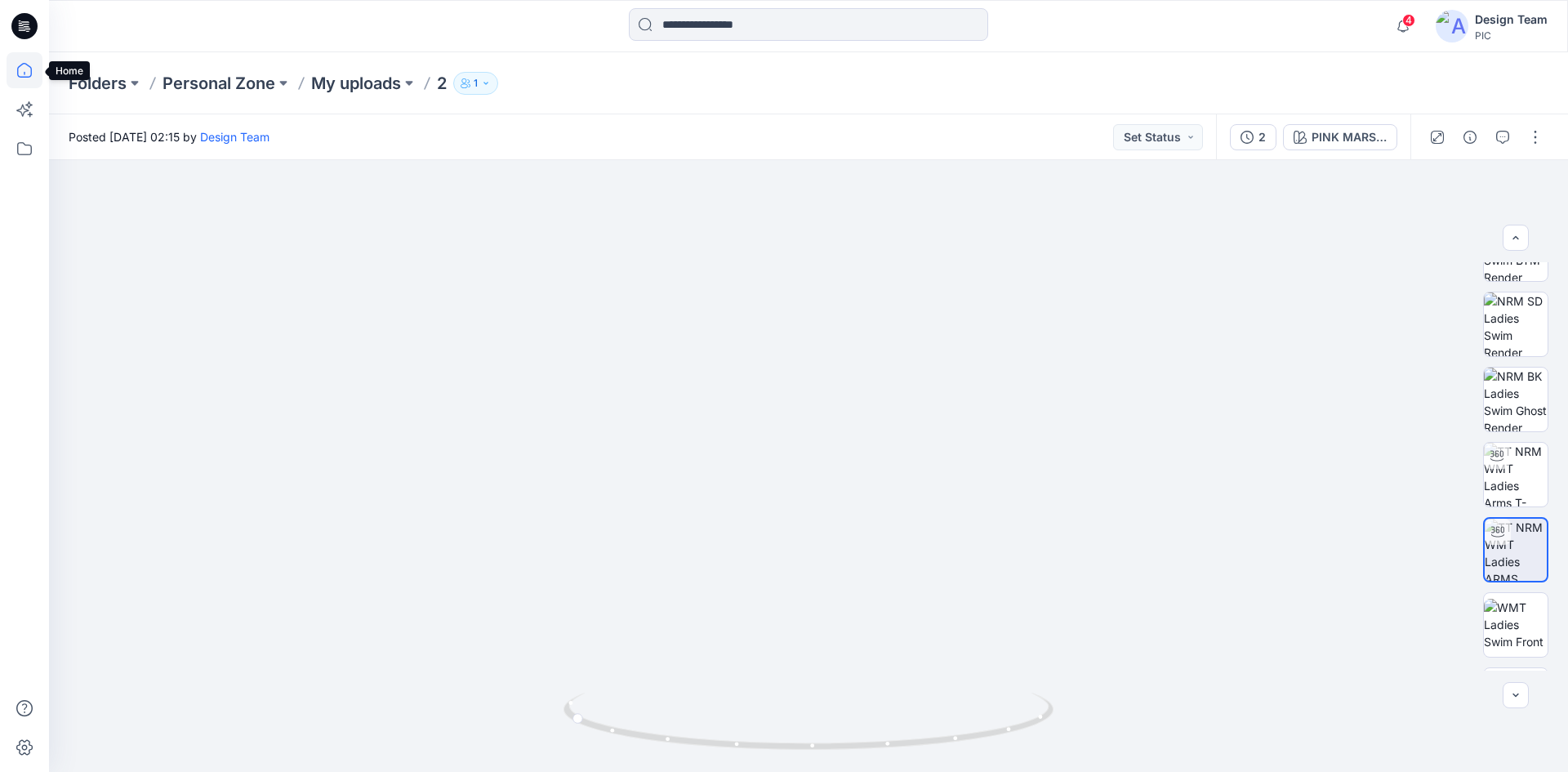
click at [26, 64] on icon at bounding box center [24, 70] width 15 height 15
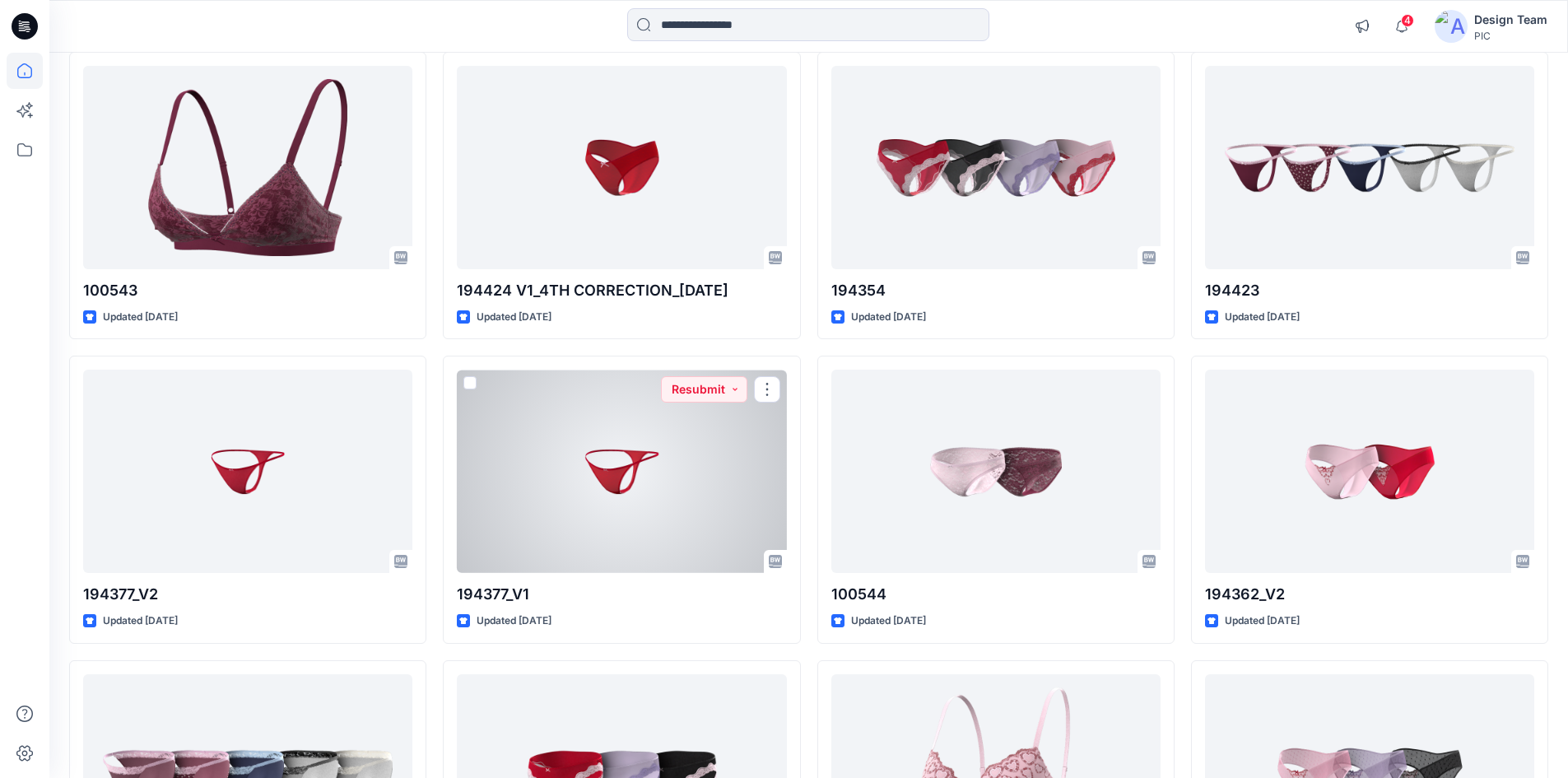
scroll to position [4485, 0]
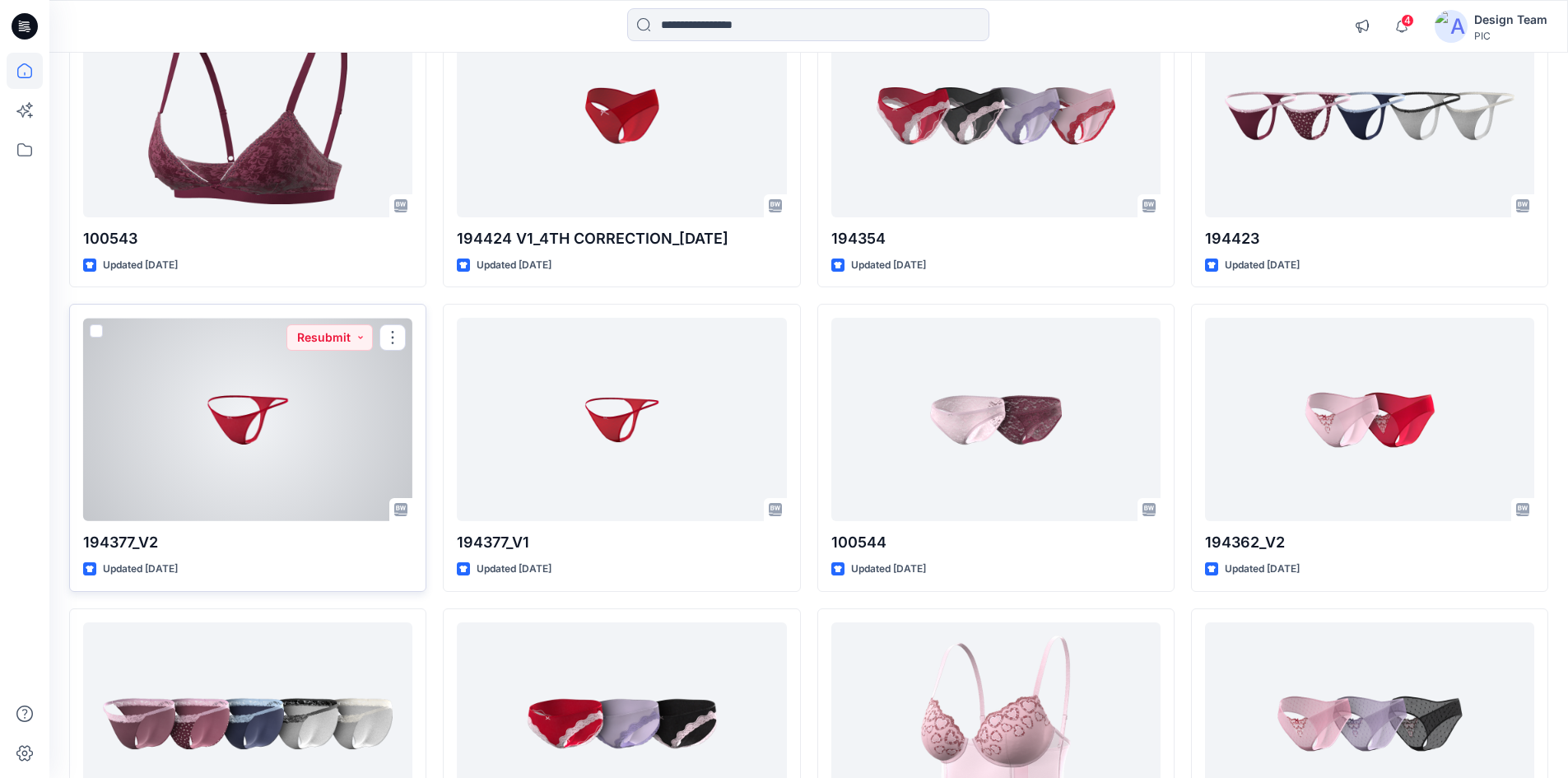
click at [283, 430] on div at bounding box center [248, 419] width 329 height 203
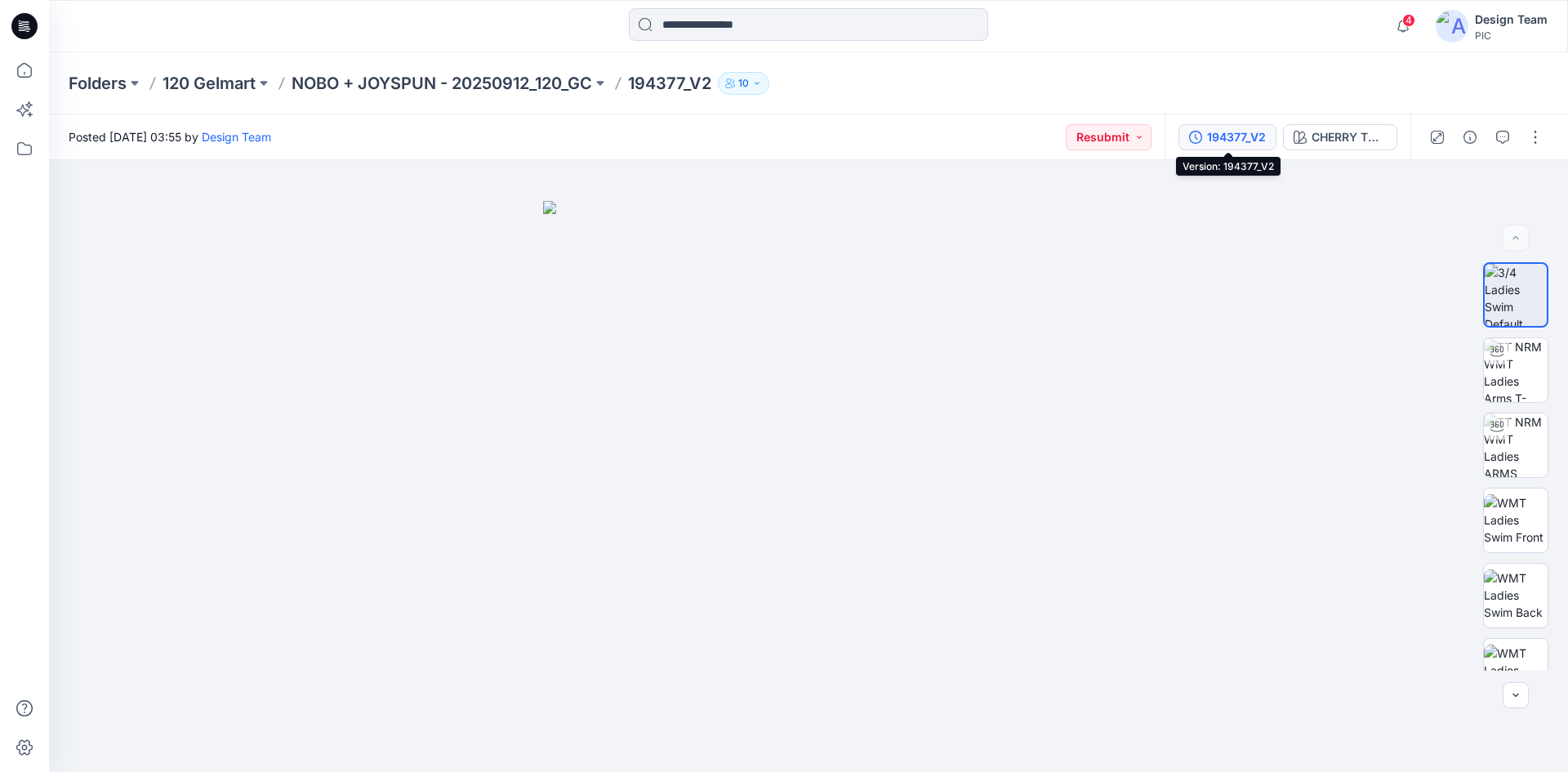
click at [1241, 136] on div "194377_V2" at bounding box center [1237, 137] width 59 height 18
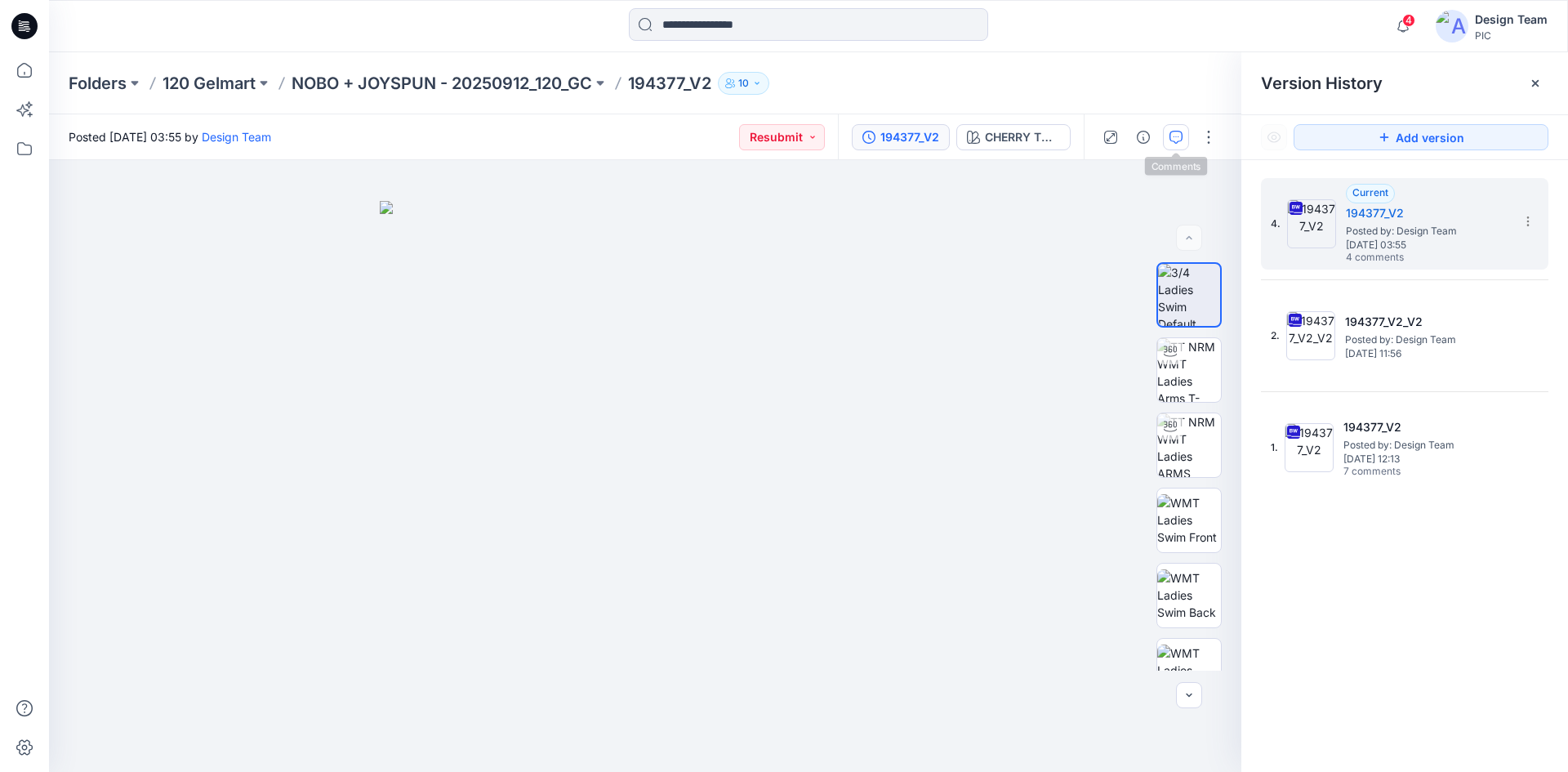
click at [1180, 139] on icon "button" at bounding box center [1176, 137] width 13 height 13
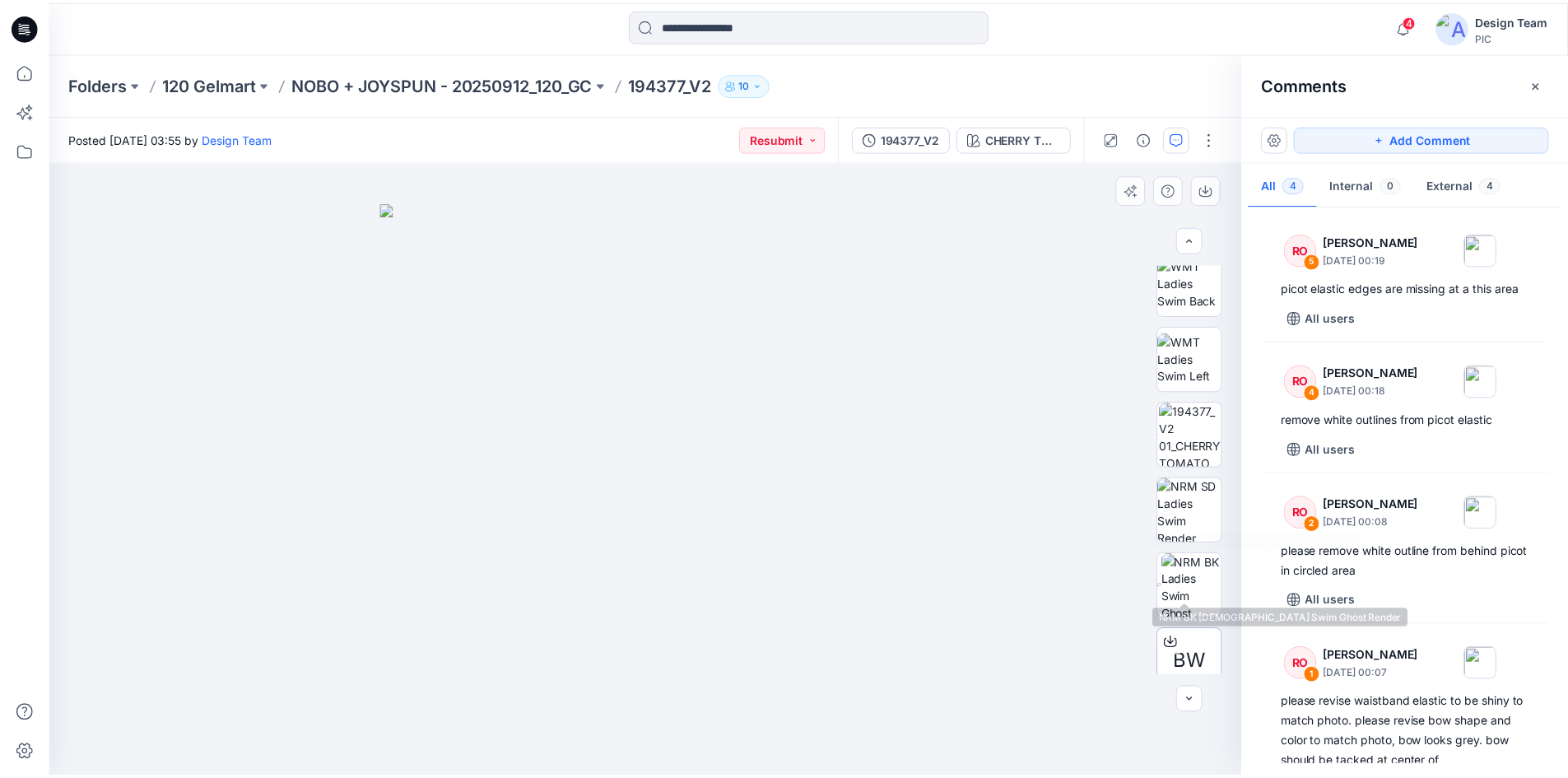
scroll to position [336, 0]
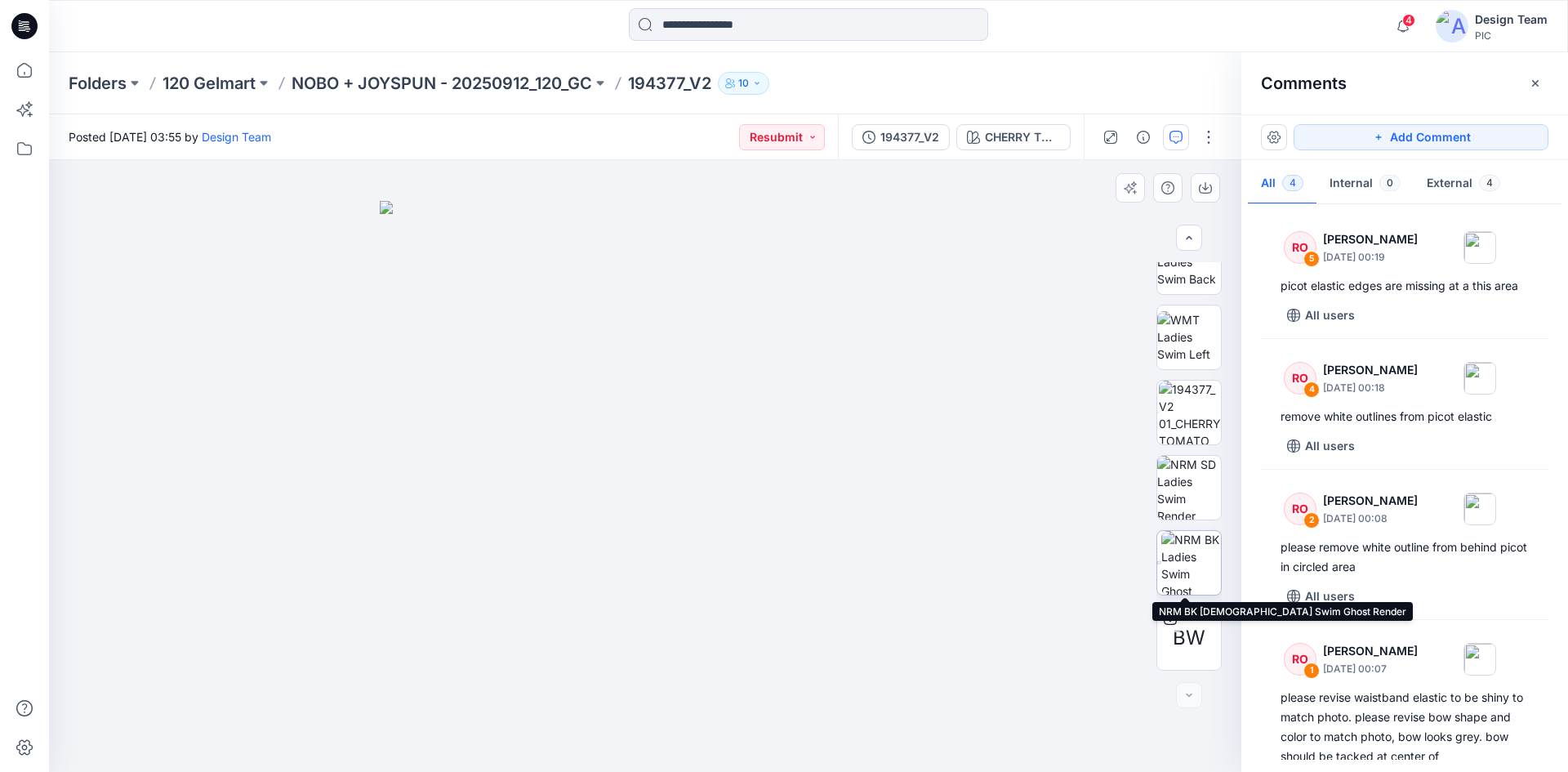
click at [1187, 568] on img at bounding box center [1191, 563] width 59 height 64
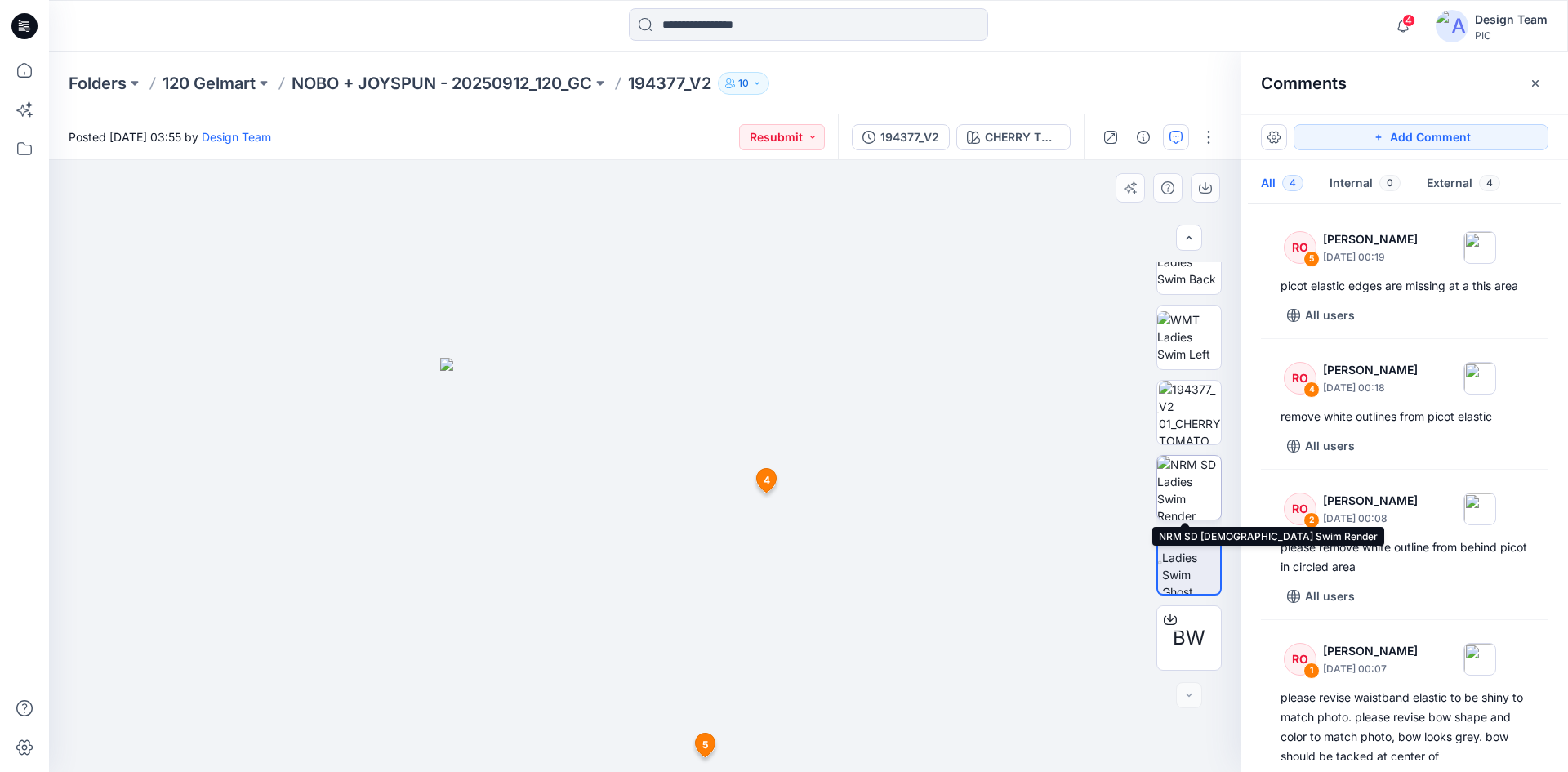
click at [1180, 485] on img at bounding box center [1189, 488] width 64 height 64
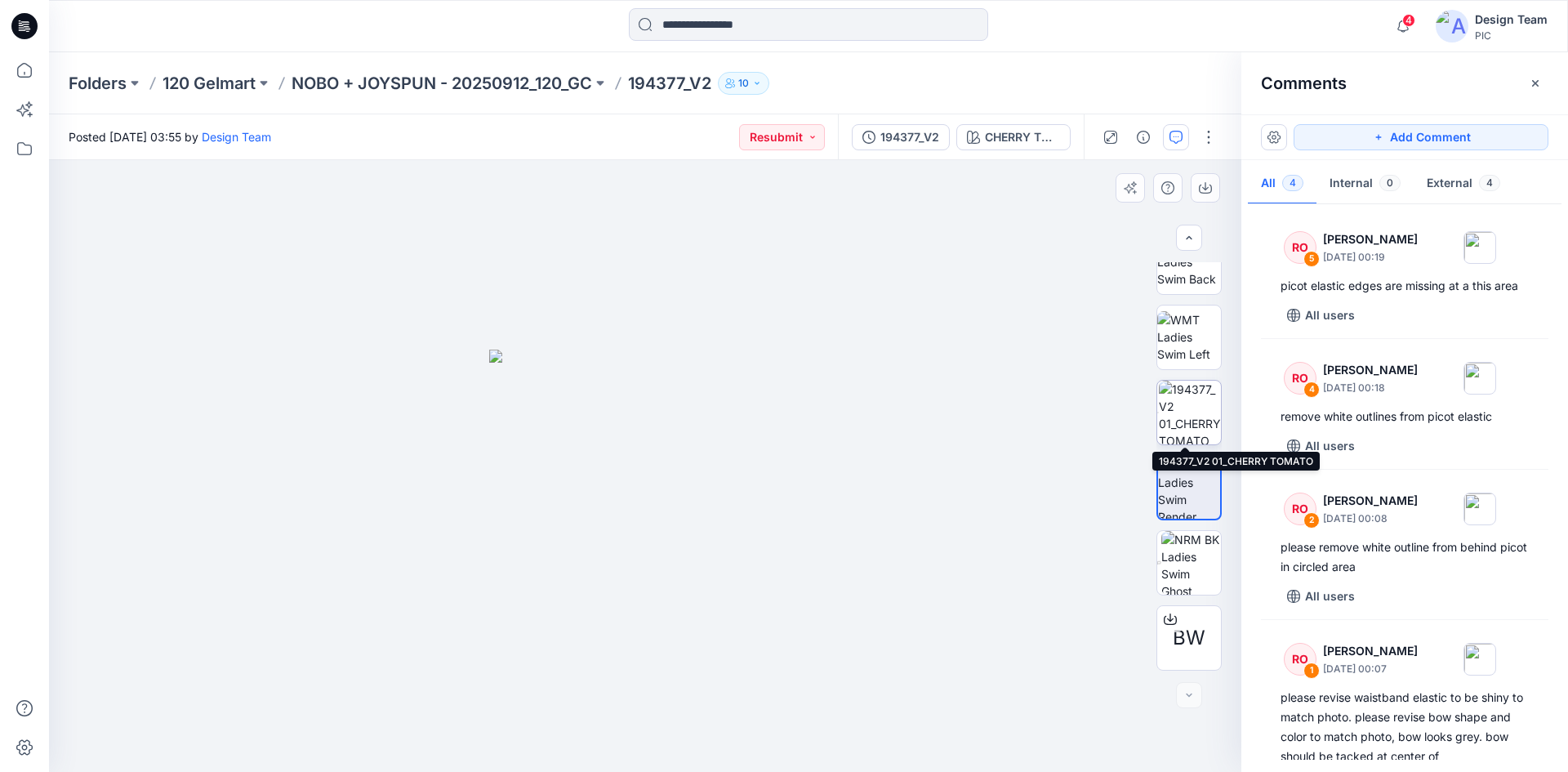
click at [1180, 420] on img at bounding box center [1190, 412] width 62 height 64
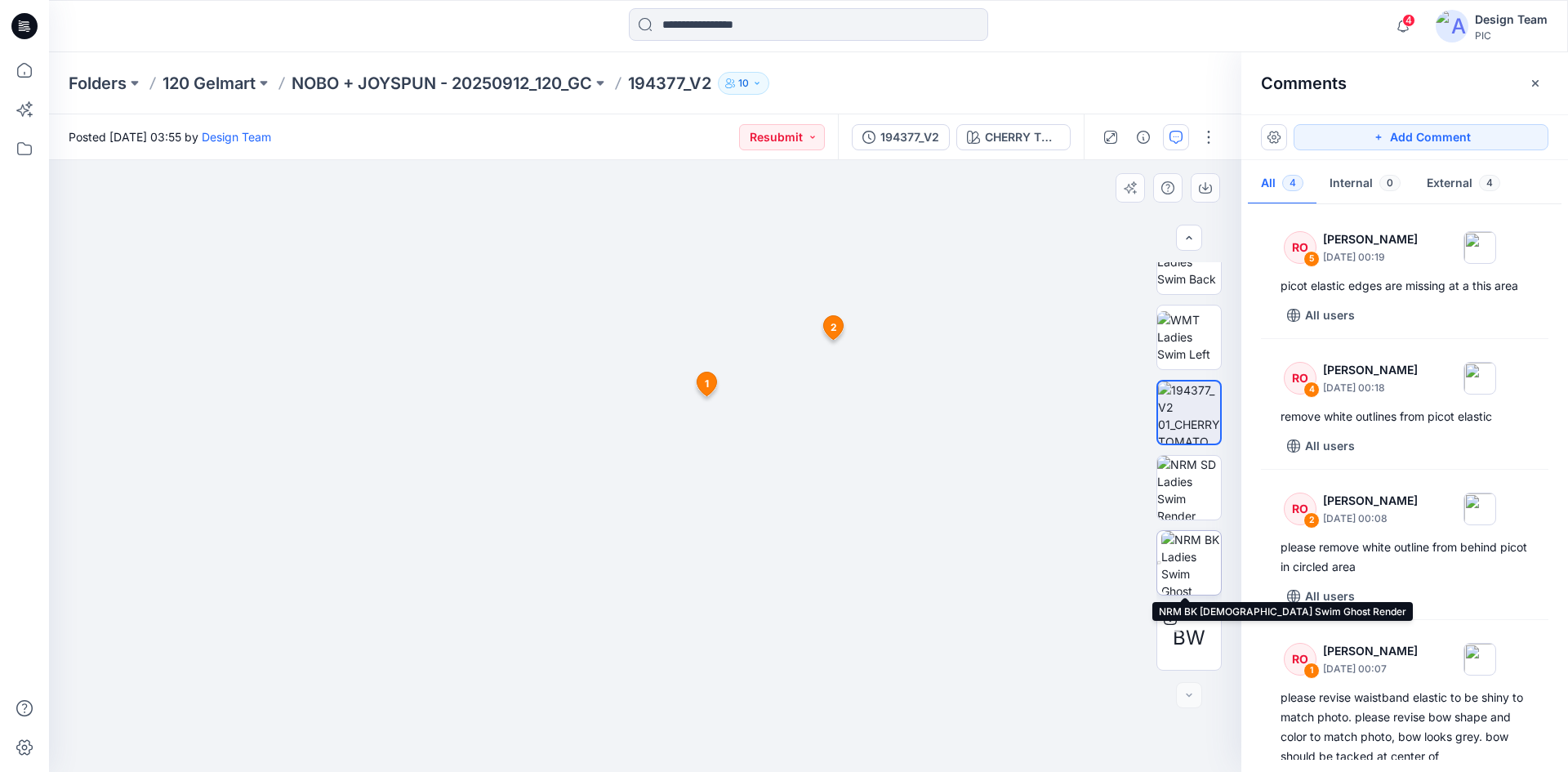
click at [1191, 564] on img at bounding box center [1191, 563] width 59 height 64
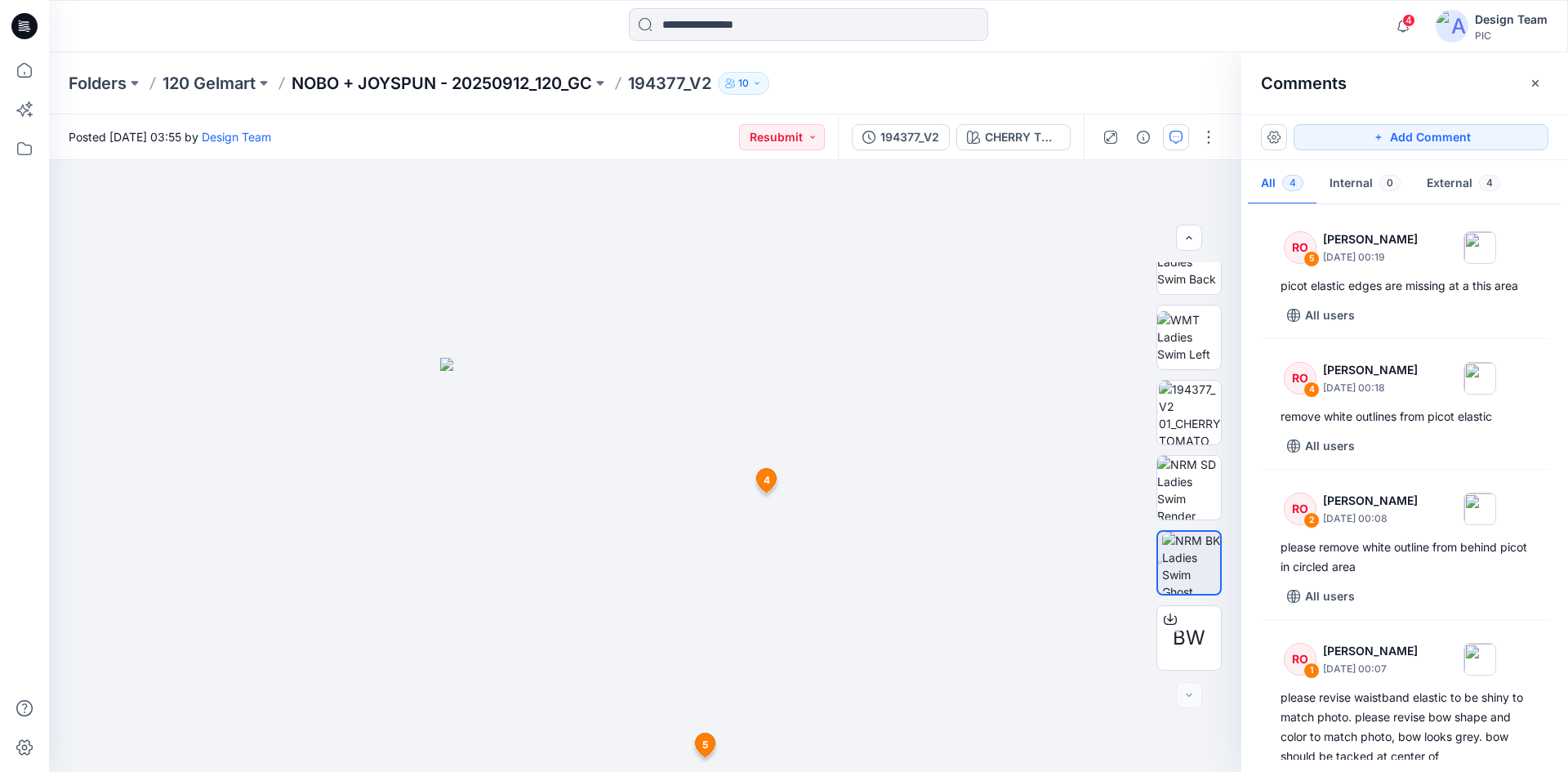
click at [413, 82] on p "NOBO + JOYSPUN - 20250912_120_GC" at bounding box center [442, 83] width 300 height 23
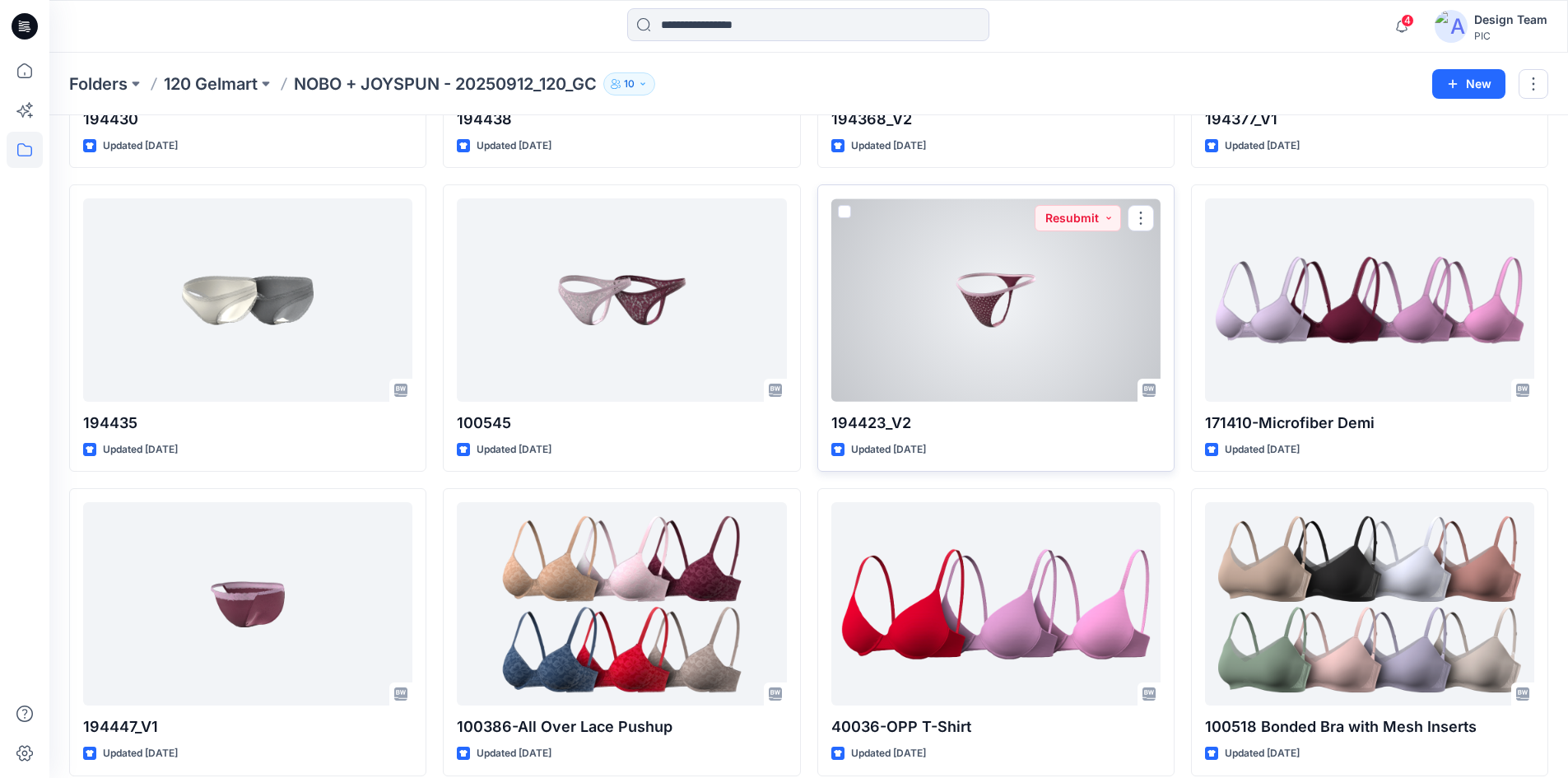
scroll to position [5183, 0]
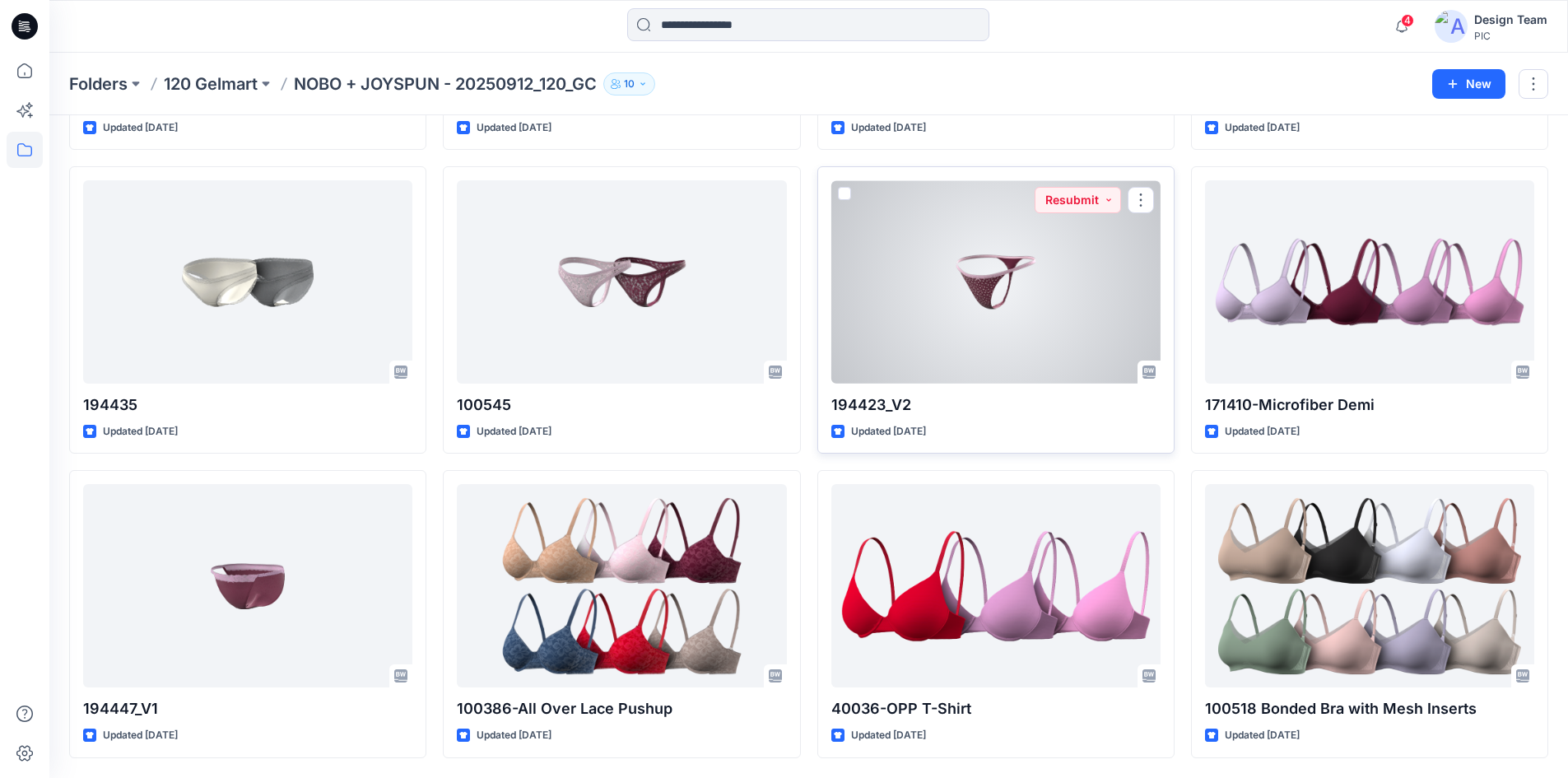
click at [1010, 309] on div at bounding box center [996, 281] width 329 height 203
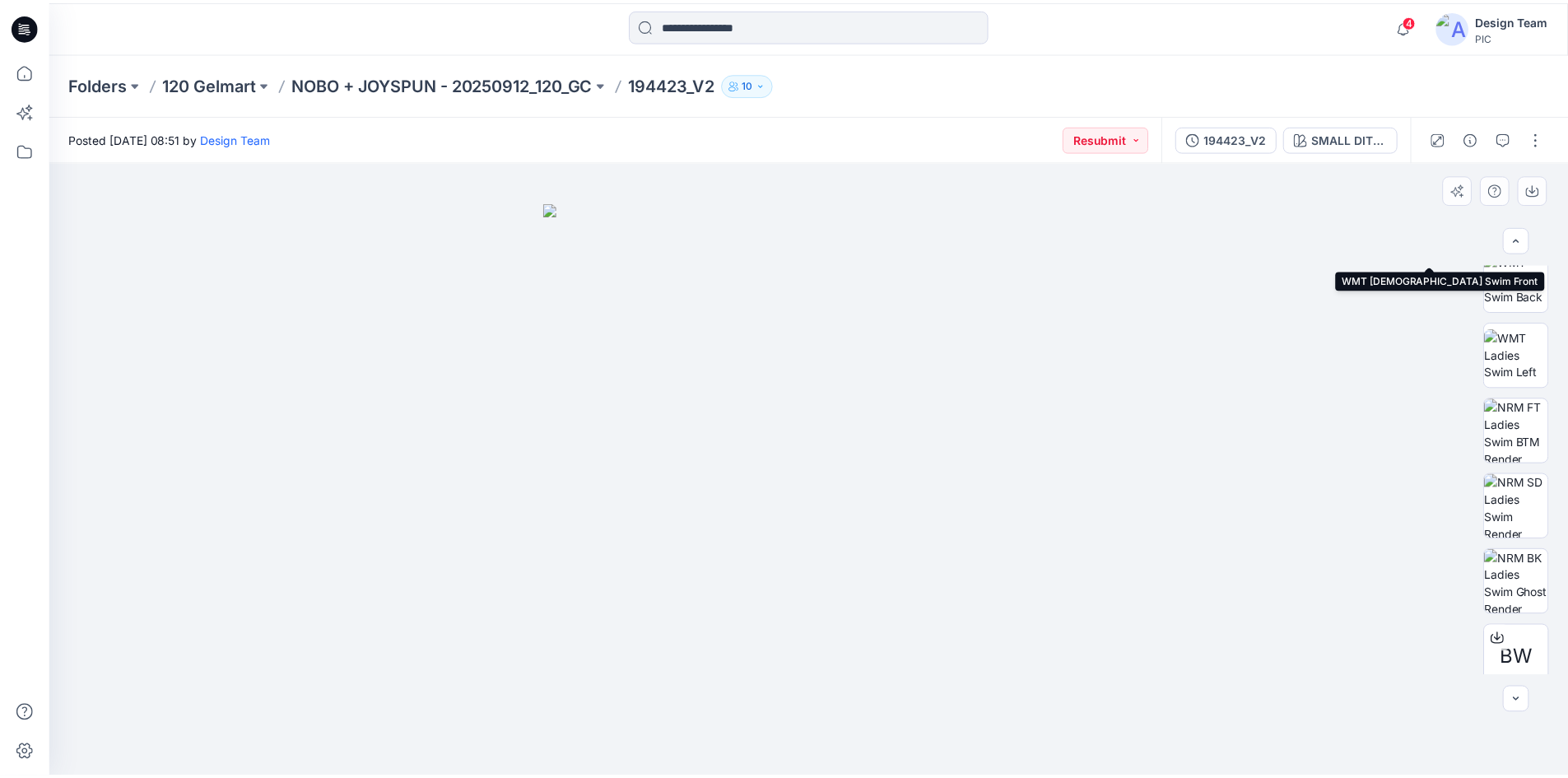
scroll to position [329, 0]
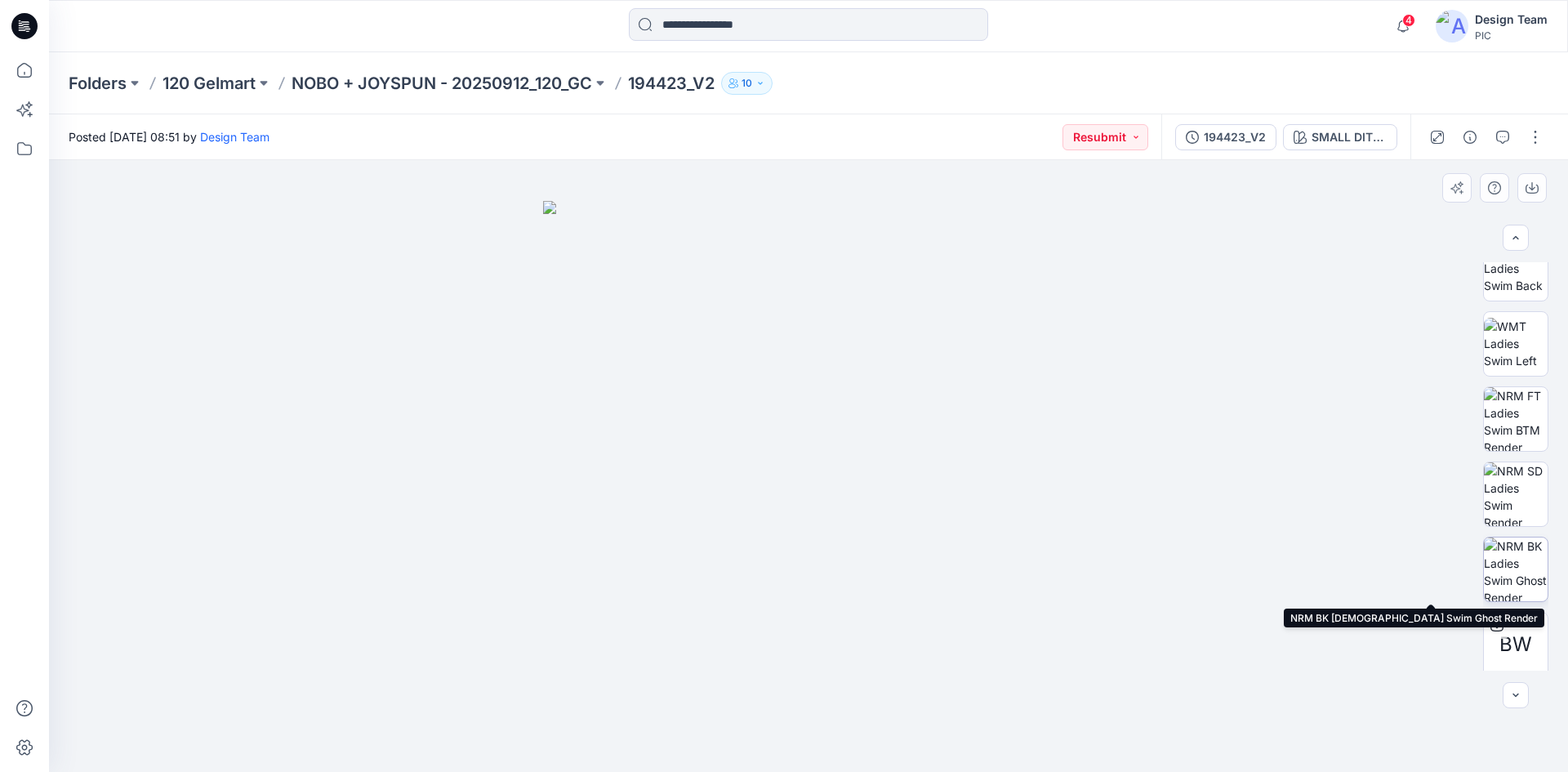
click at [1521, 556] on img at bounding box center [1516, 569] width 64 height 64
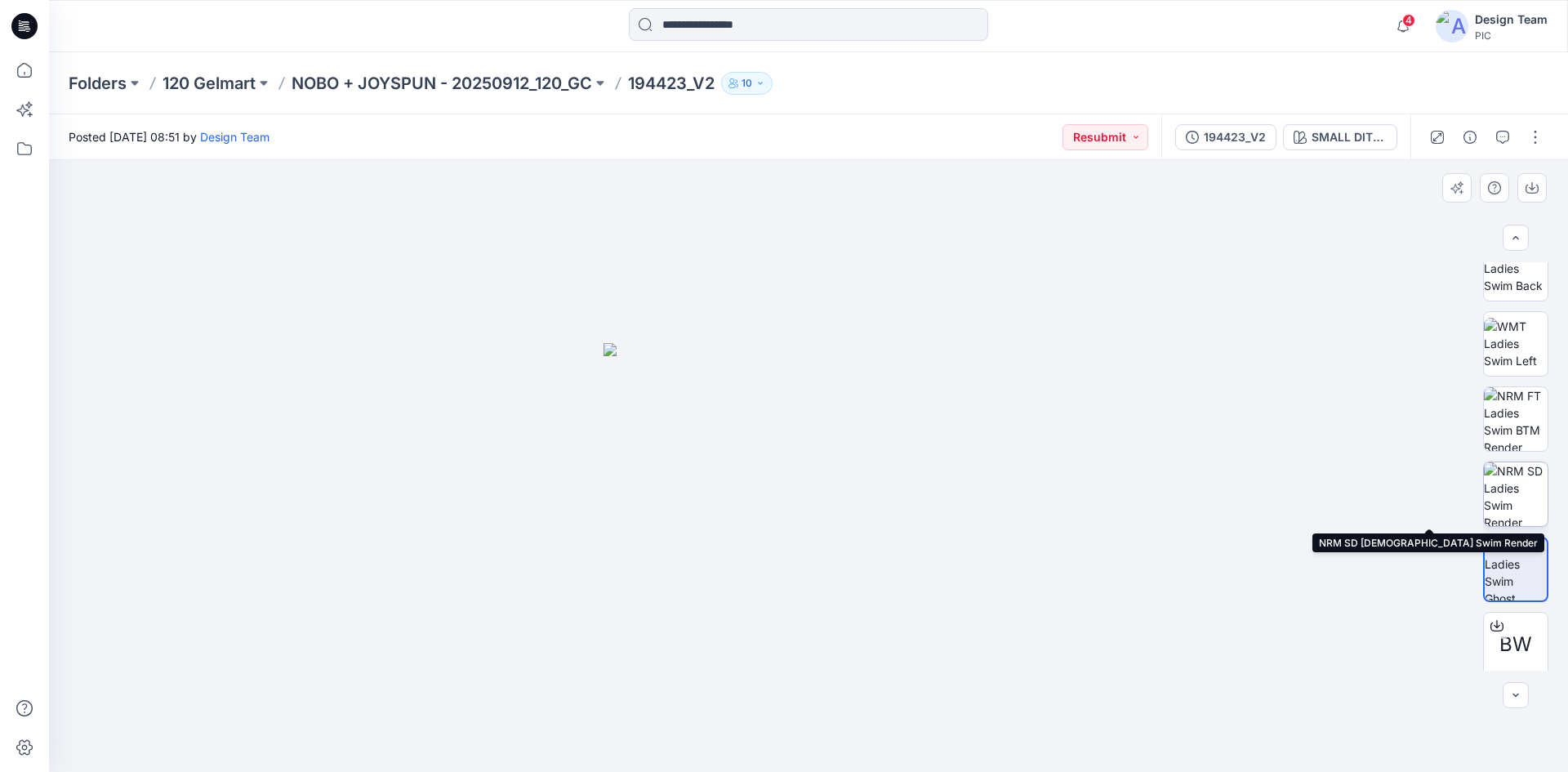
click at [1509, 489] on img at bounding box center [1516, 494] width 64 height 64
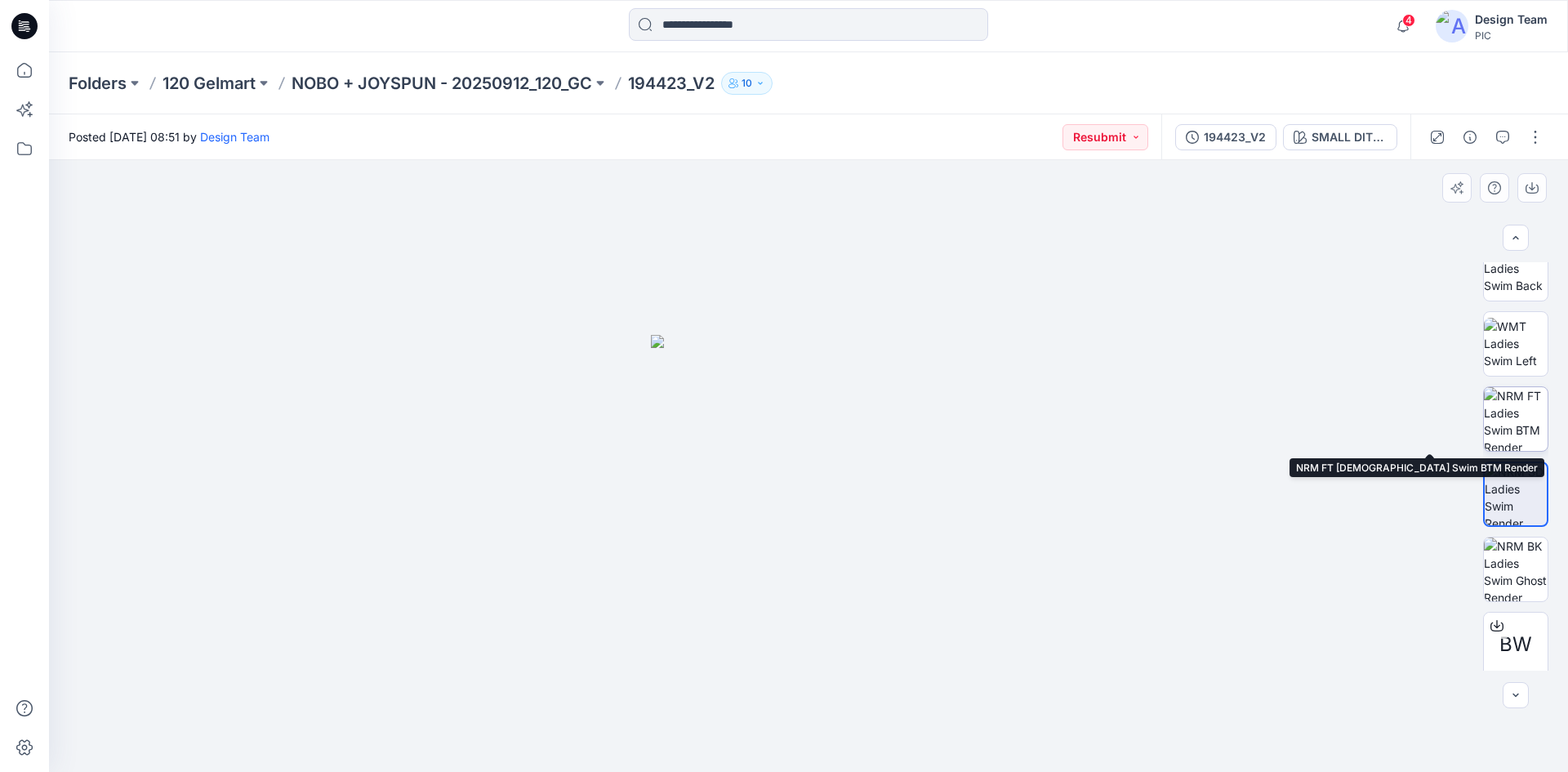
click at [1511, 421] on img at bounding box center [1516, 419] width 64 height 64
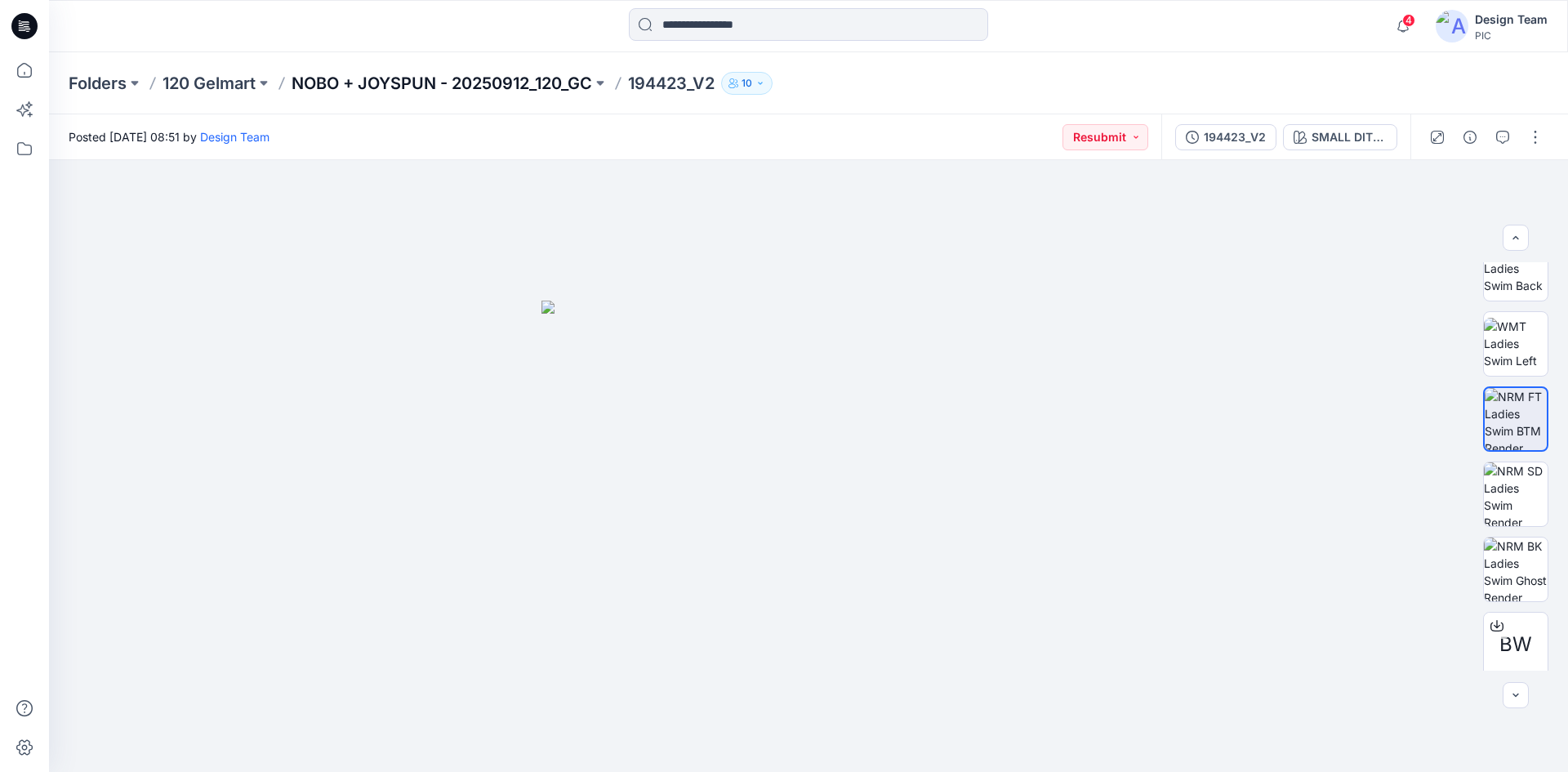
click at [436, 82] on p "NOBO + JOYSPUN - 20250912_120_GC" at bounding box center [442, 83] width 300 height 23
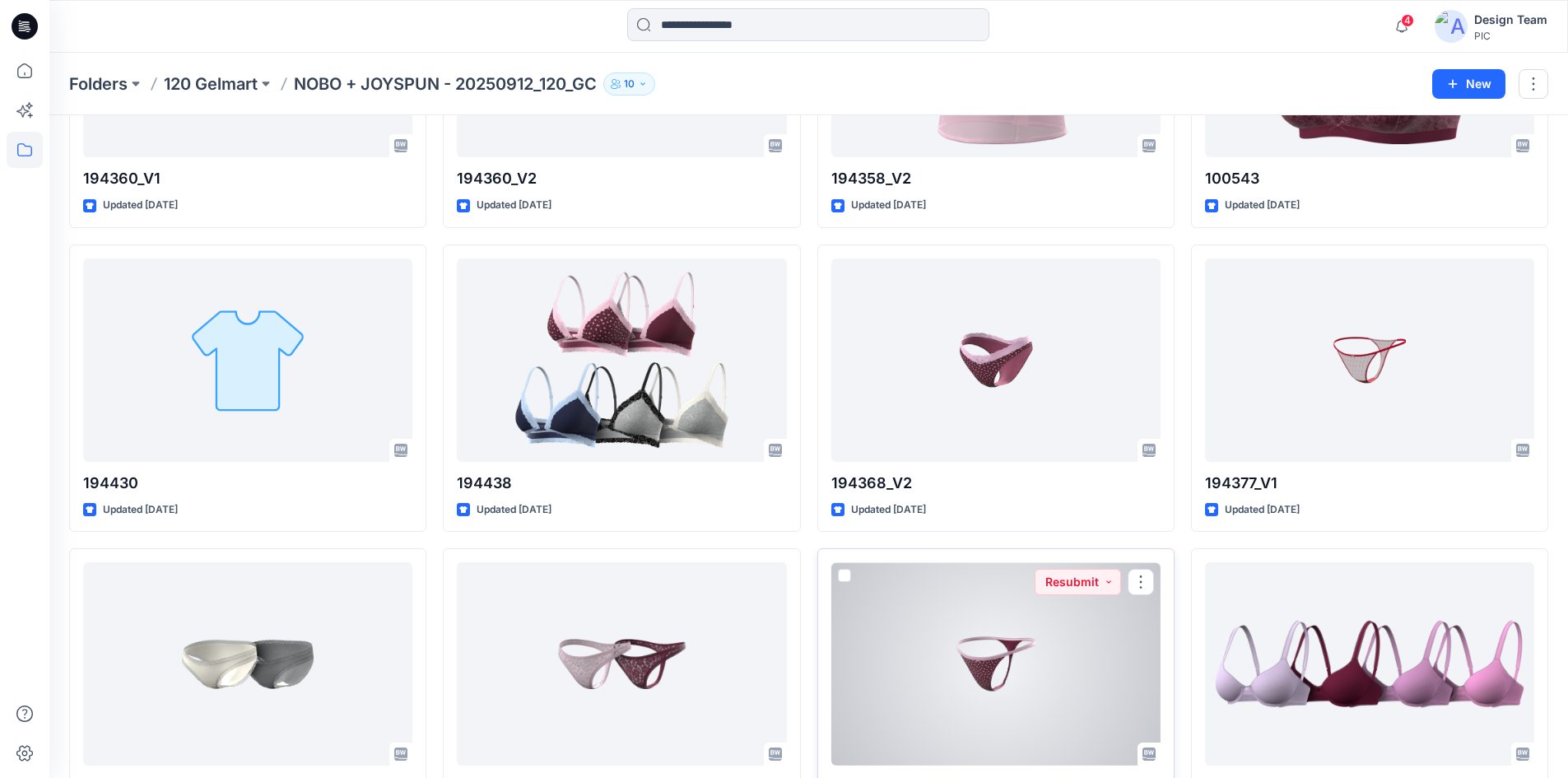
scroll to position [4772, 0]
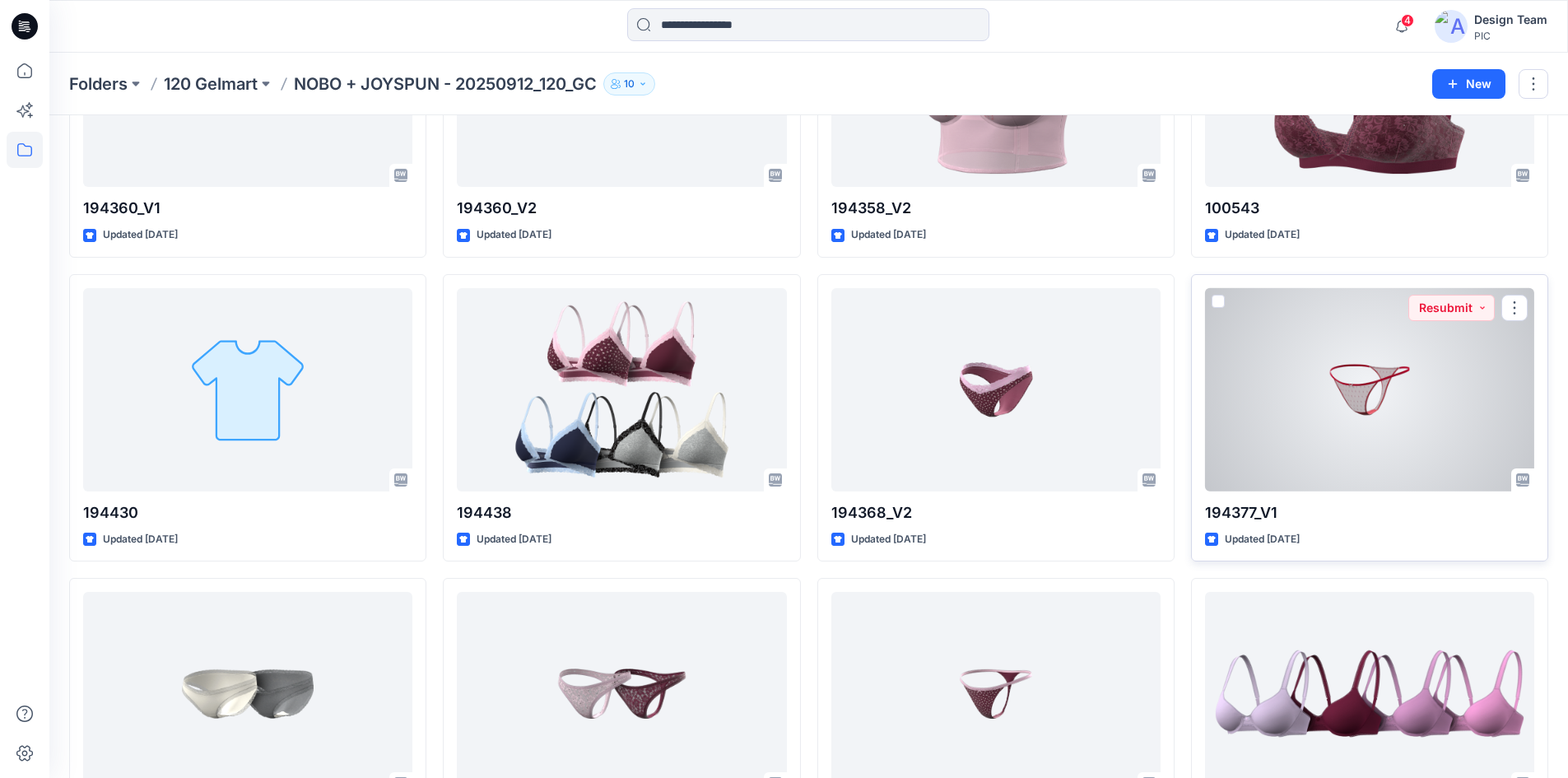
click at [1400, 398] on div at bounding box center [1370, 390] width 329 height 203
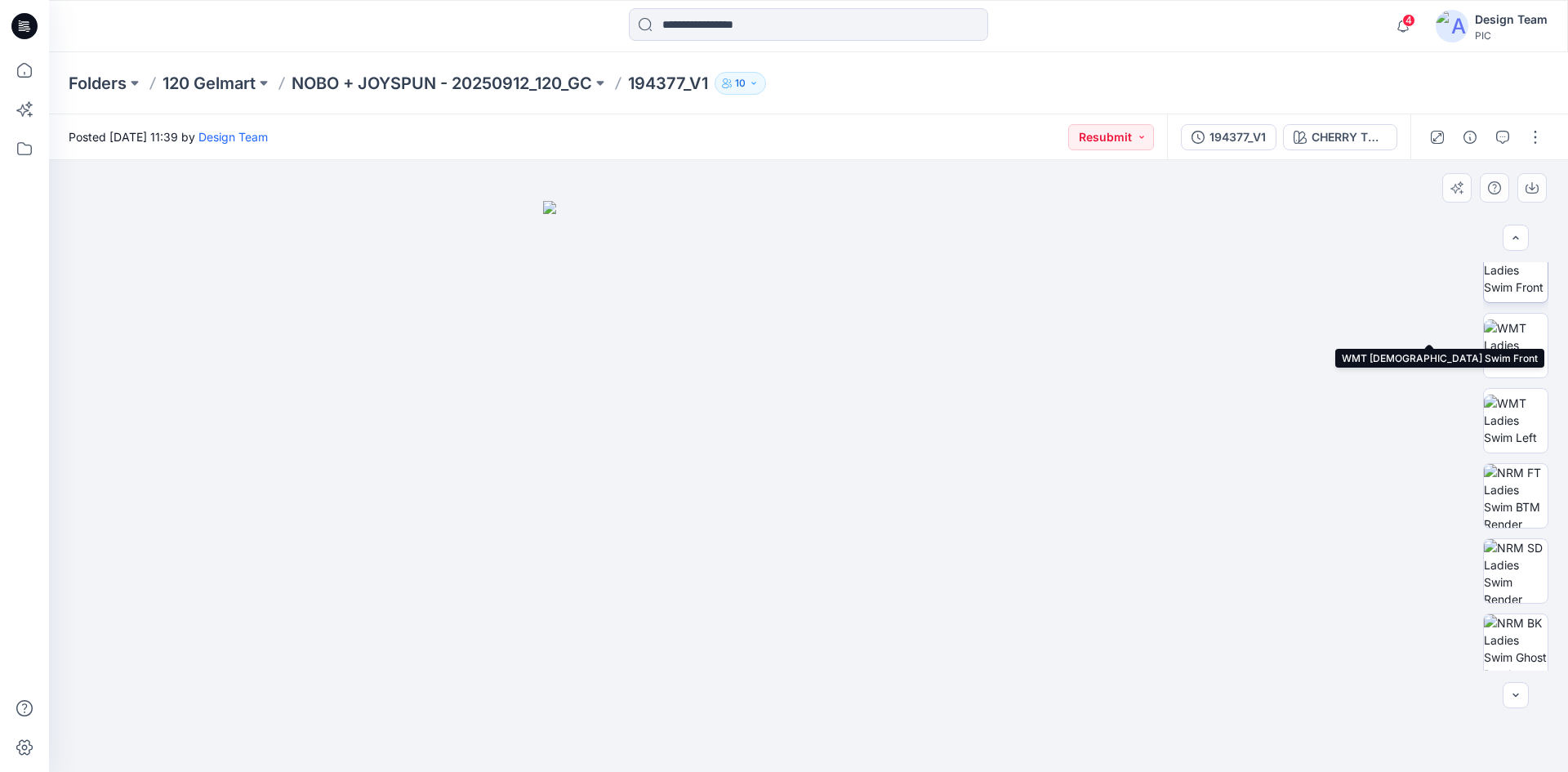
scroll to position [258, 0]
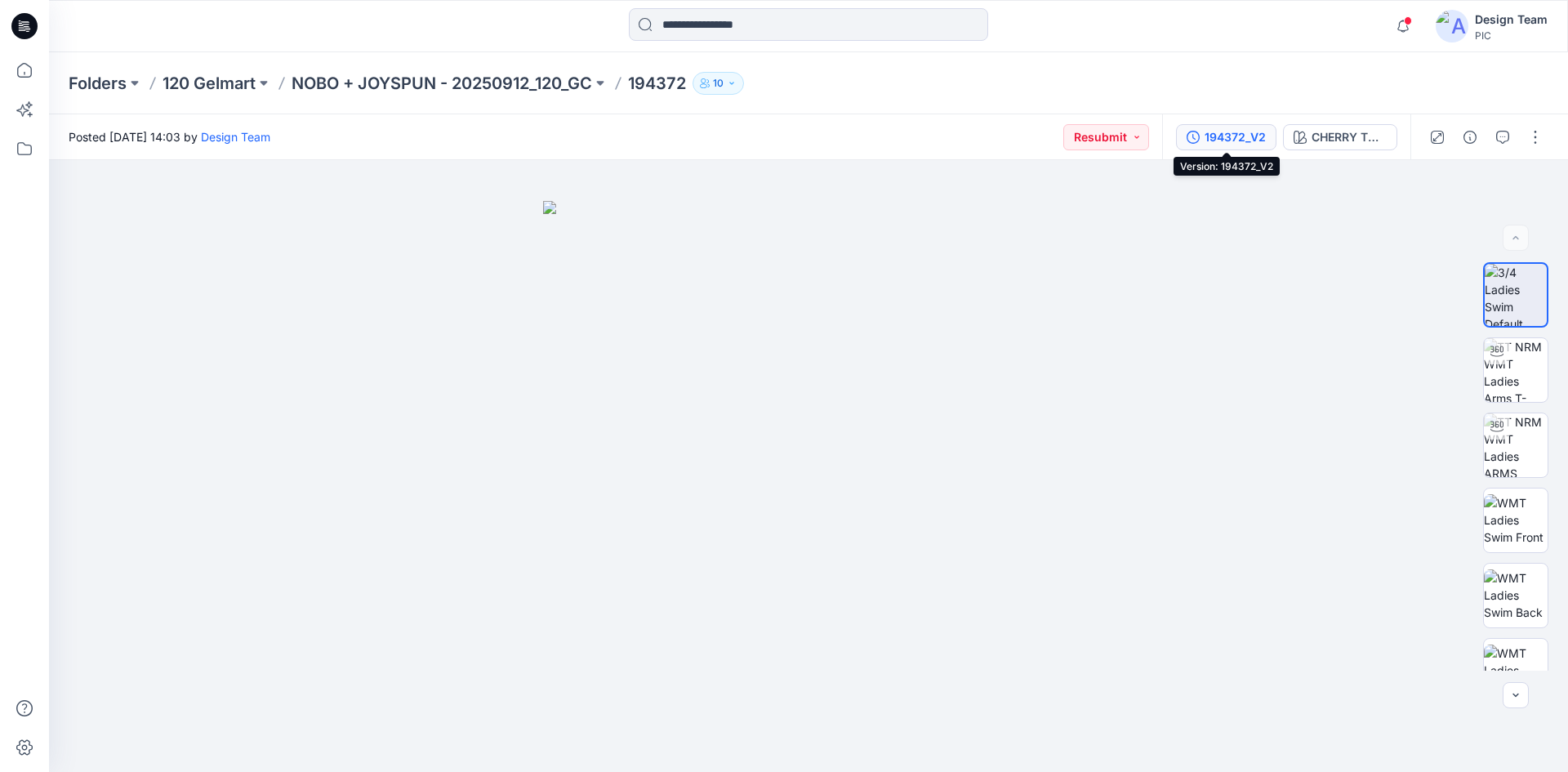
click at [1247, 130] on div "194372_V2" at bounding box center [1235, 137] width 61 height 18
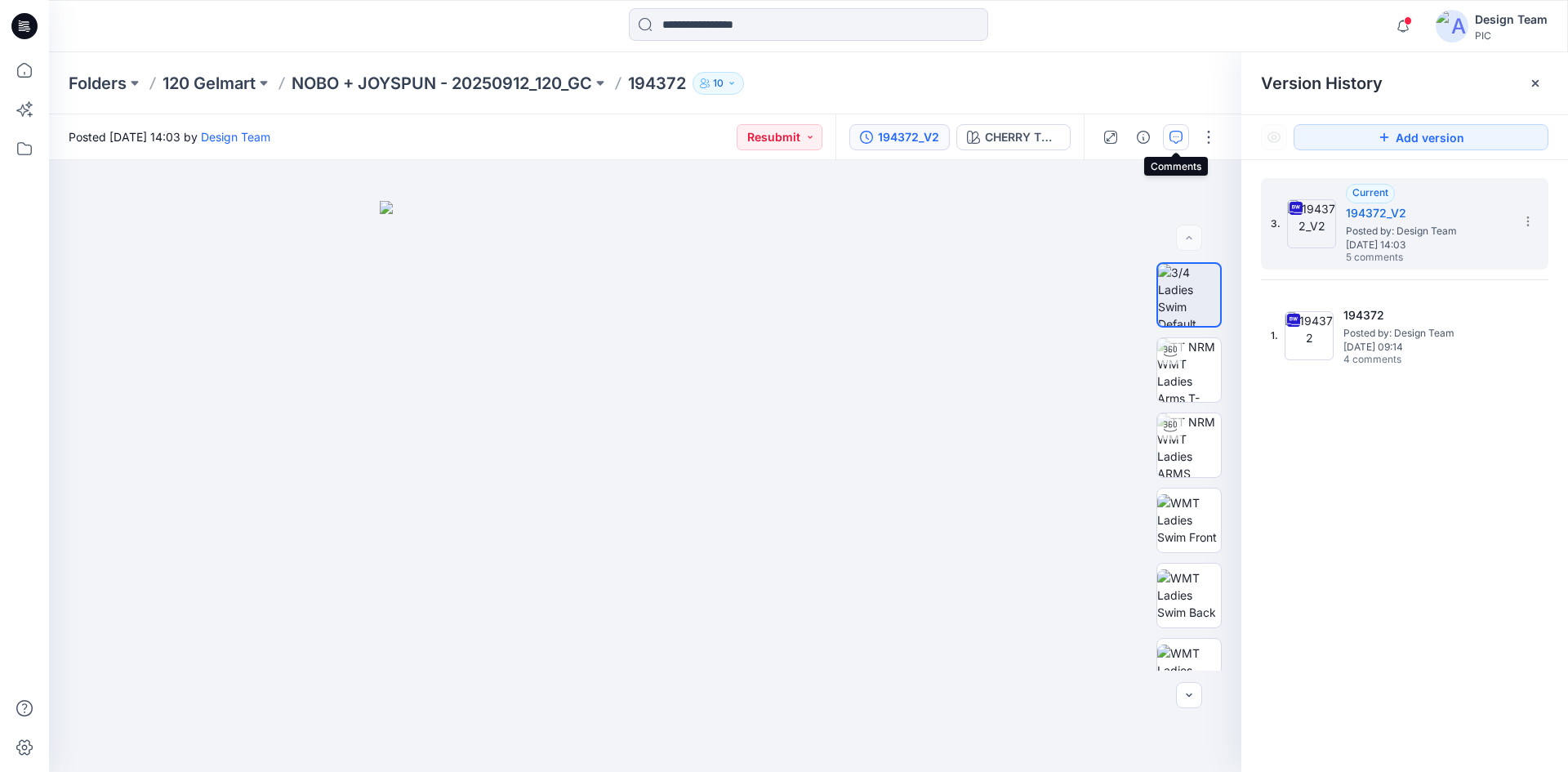
drag, startPoint x: 1182, startPoint y: 135, endPoint x: 1165, endPoint y: 140, distance: 17.7
click at [1170, 140] on icon "button" at bounding box center [1176, 137] width 13 height 13
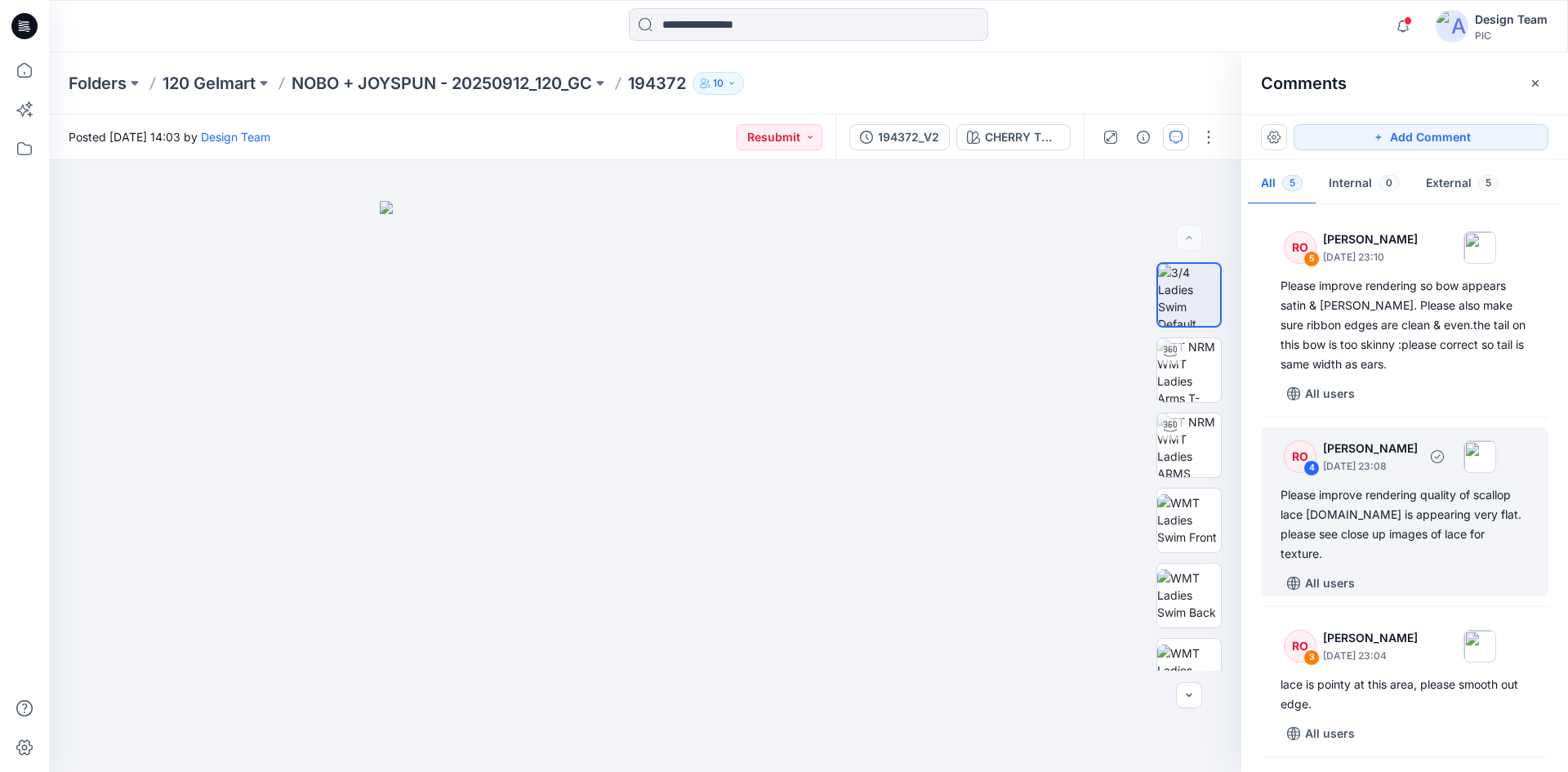
click at [1417, 518] on div "Please improve rendering quality of scallop lace trim.It is appearing very flat…" at bounding box center [1405, 524] width 248 height 79
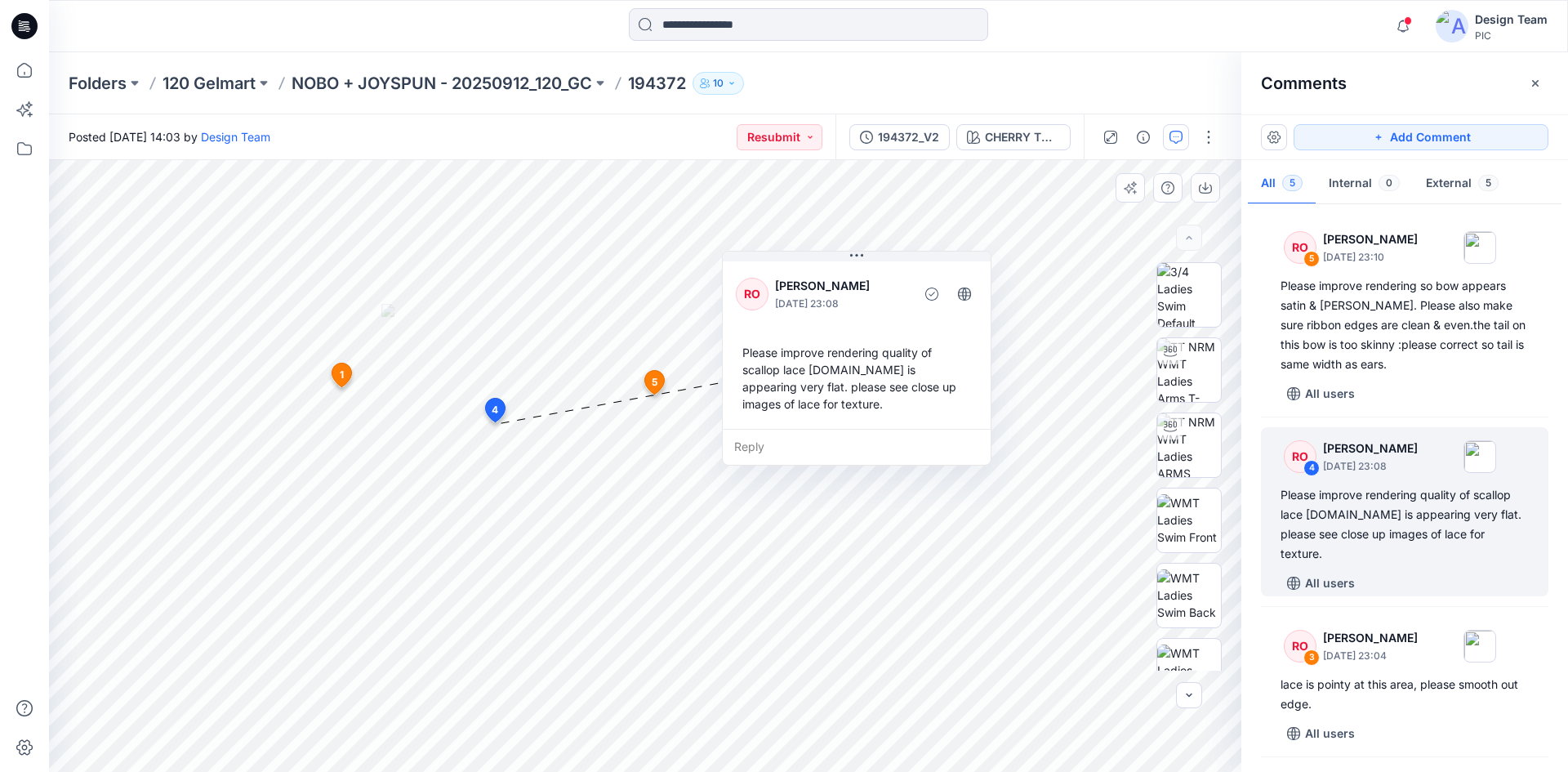
drag, startPoint x: 504, startPoint y: 211, endPoint x: 862, endPoint y: 278, distance: 364.2
click at [862, 278] on p "[PERSON_NAME]" at bounding box center [841, 286] width 133 height 19
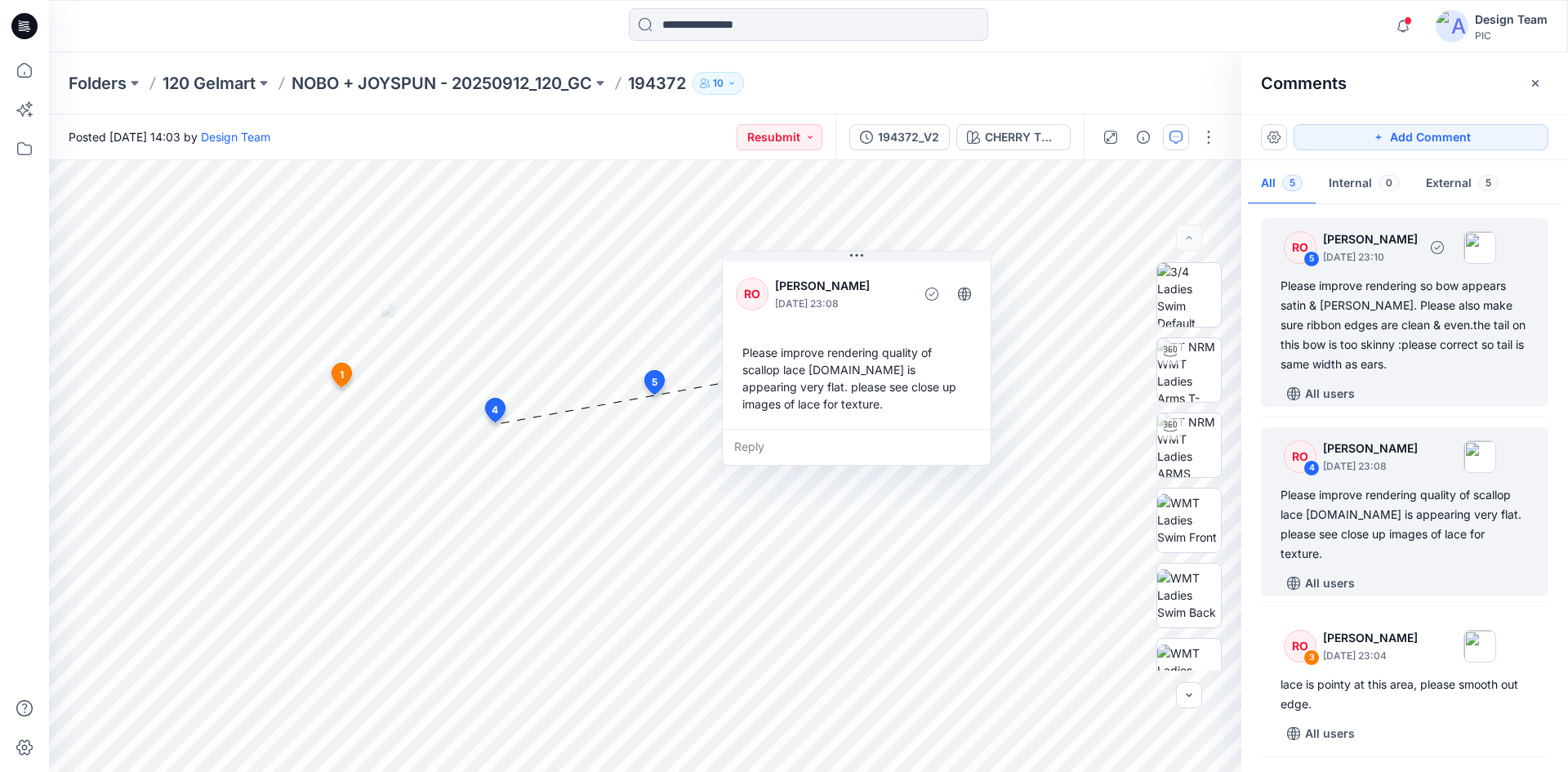
click at [1406, 363] on div "Please improve rendering so bow appears satin & shiny. Please also make sure ri…" at bounding box center [1405, 325] width 248 height 98
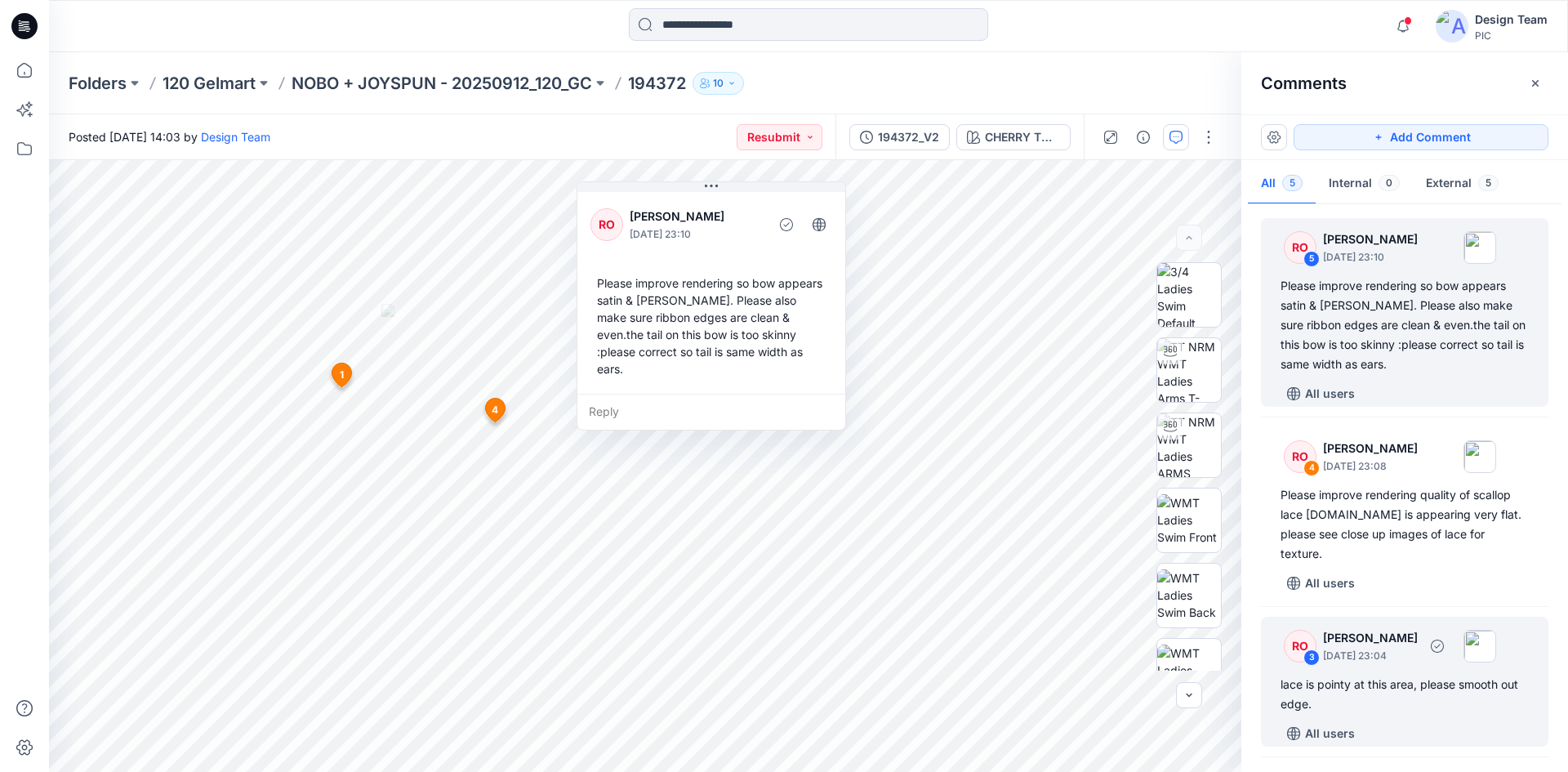
click at [1408, 675] on div "lace is pointy at this area, please smooth out edge." at bounding box center [1405, 694] width 248 height 39
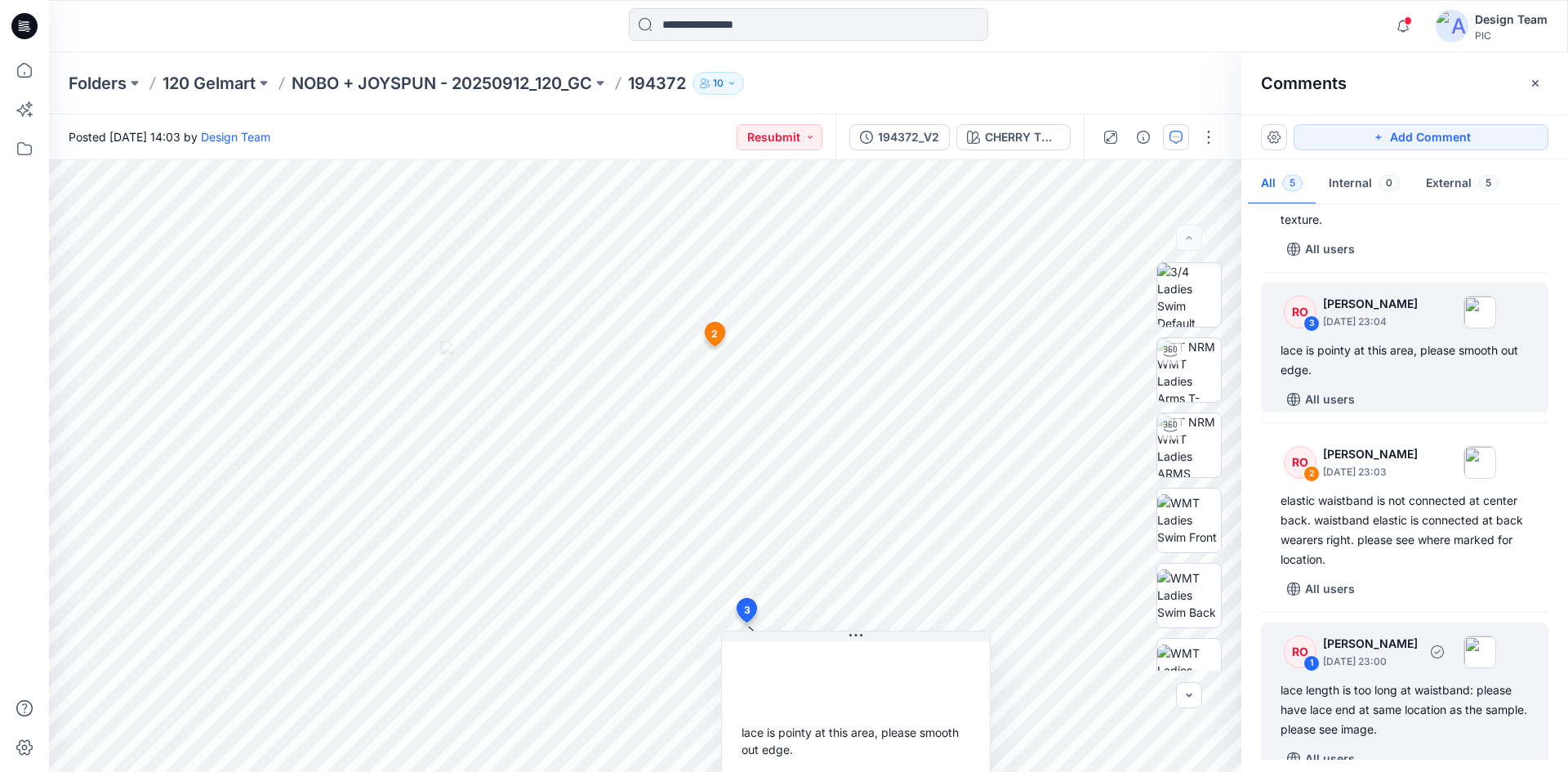
scroll to position [337, 0]
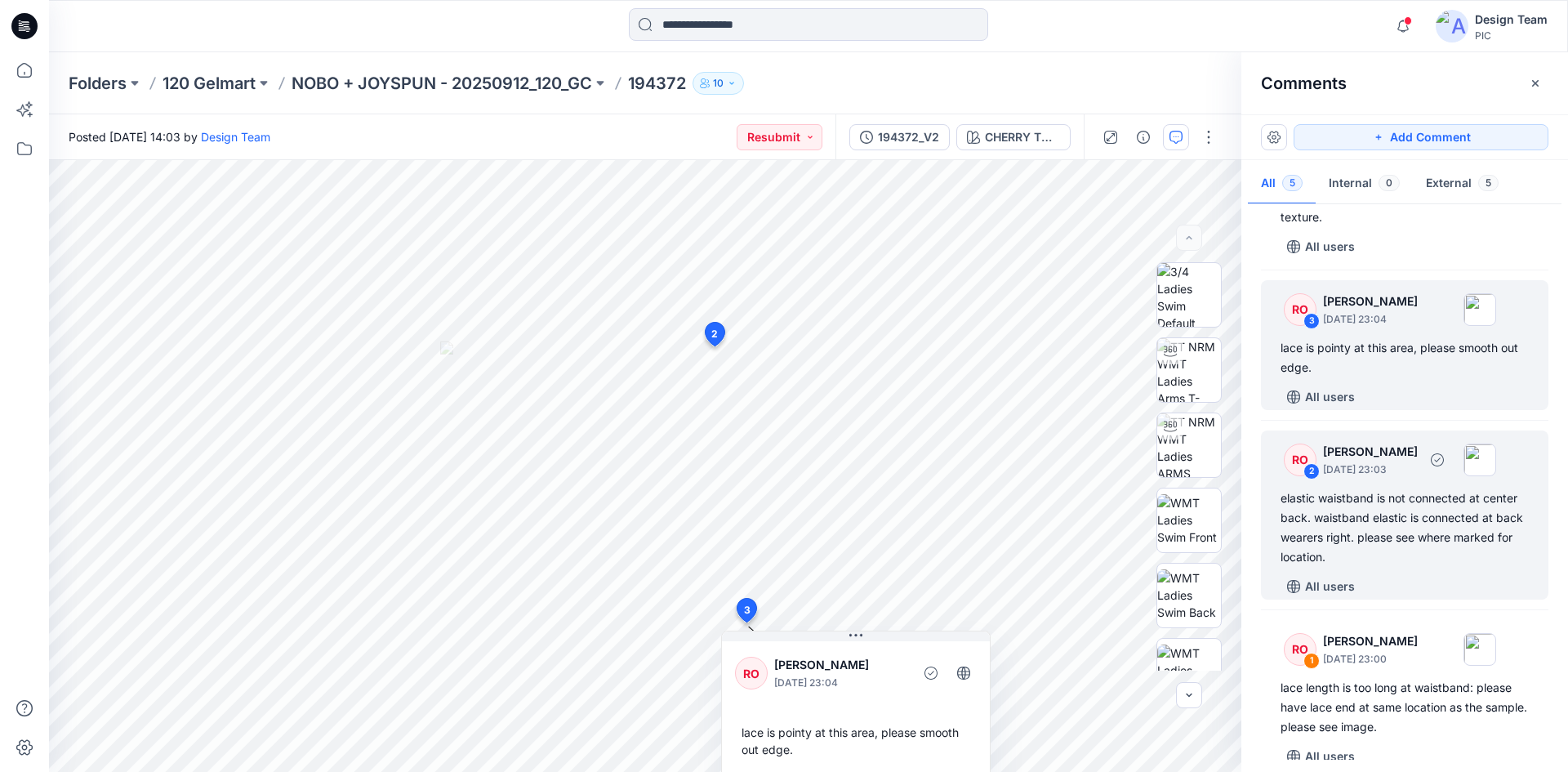
click at [1429, 521] on div "elastic waistband is not connected at center back. waistband elastic is connect…" at bounding box center [1405, 527] width 248 height 79
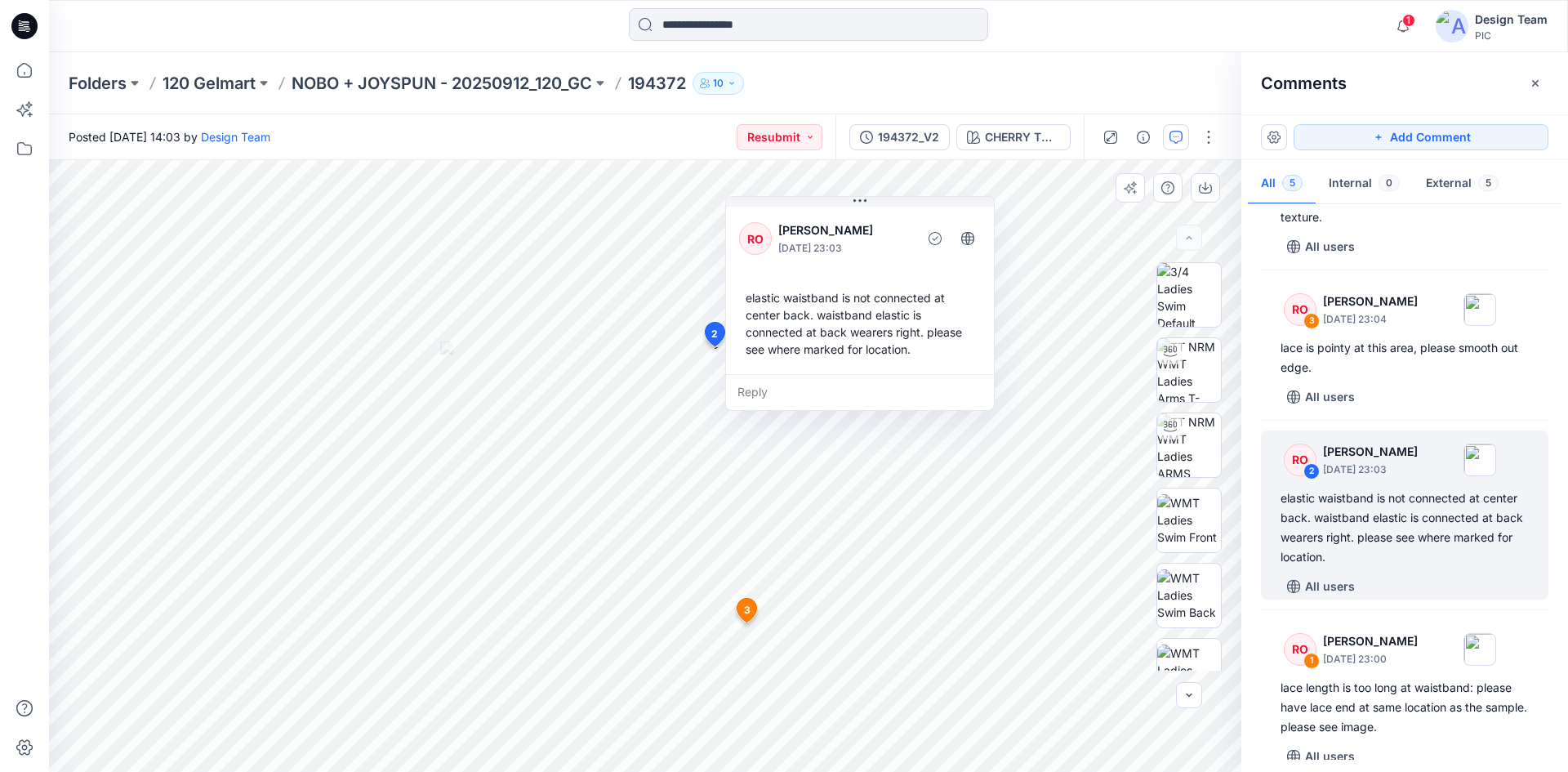
click at [764, 389] on div "Reply" at bounding box center [860, 391] width 268 height 36
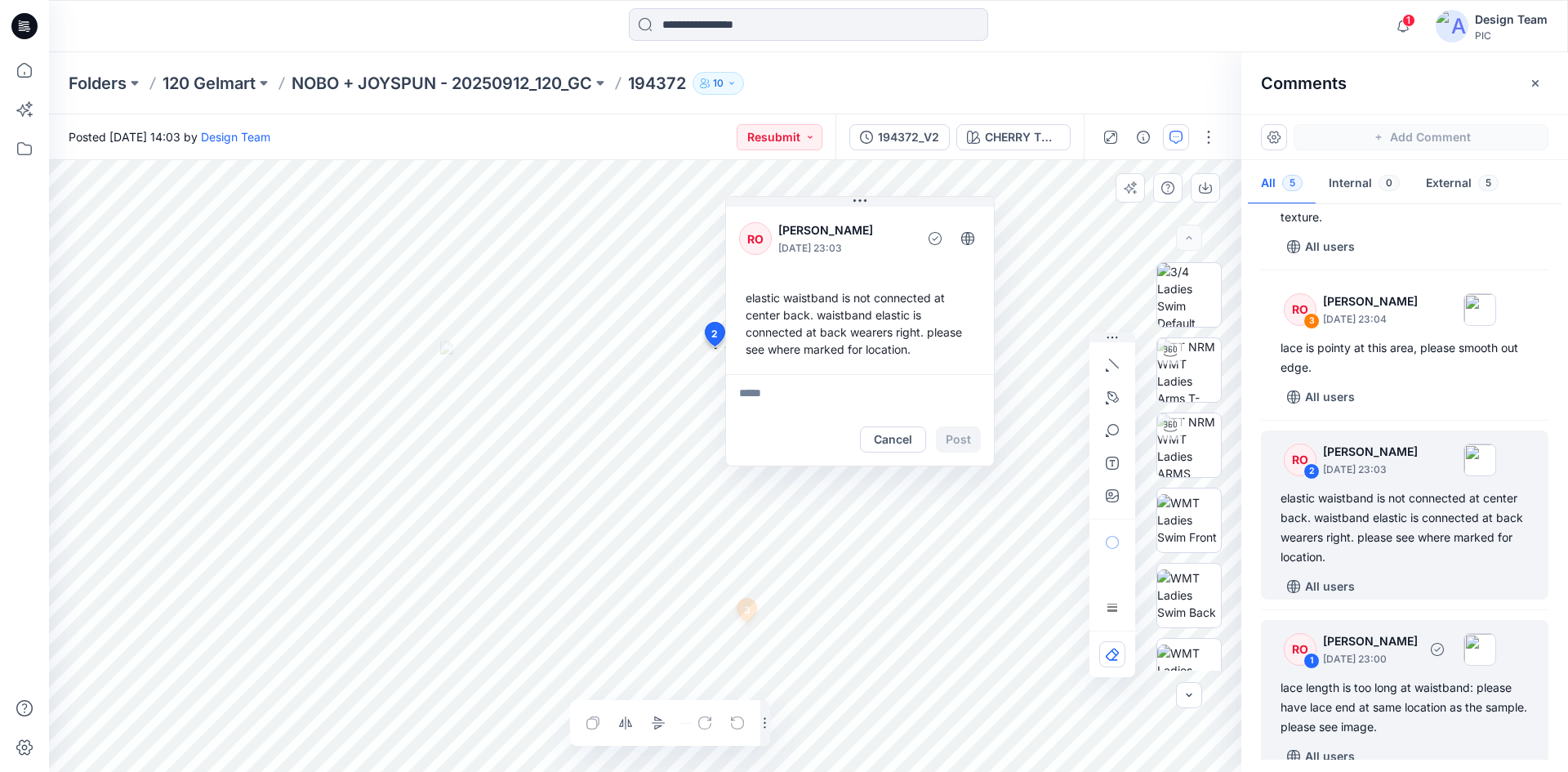
click at [1377, 677] on div "lace length is too long at waistband: please have lace end at same location as …" at bounding box center [1405, 707] width 248 height 59
